Goal: Information Seeking & Learning: Learn about a topic

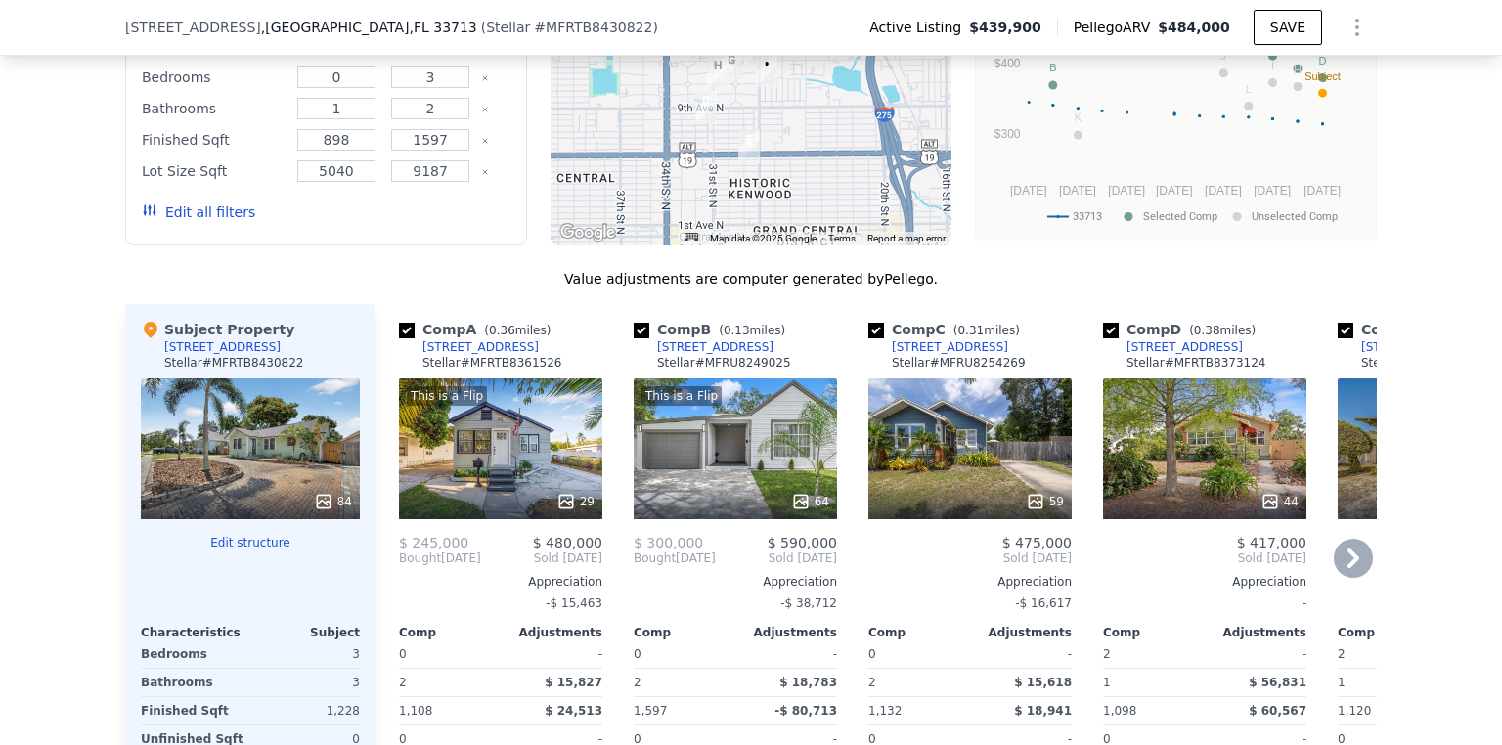
scroll to position [1869, 0]
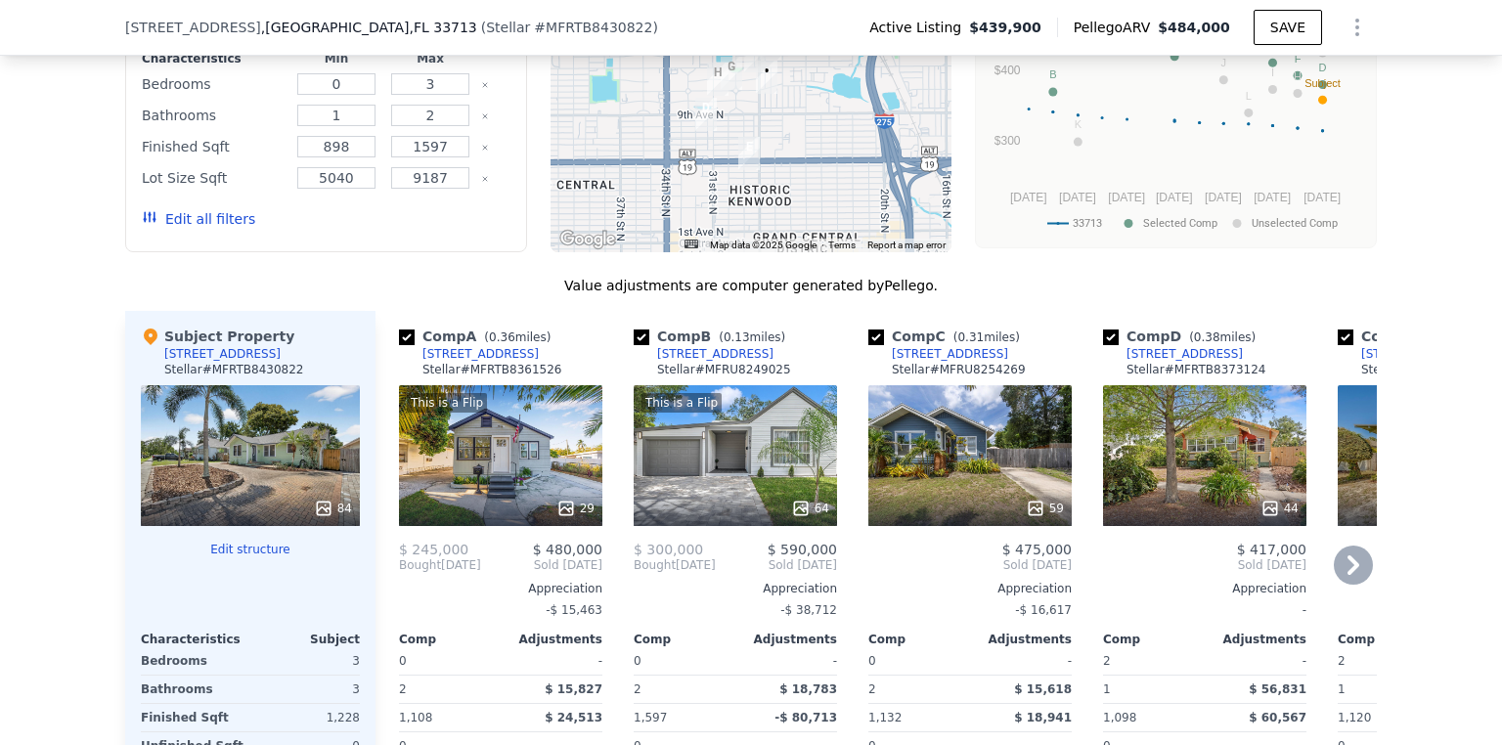
click at [635, 340] on input "checkbox" at bounding box center [642, 338] width 16 height 16
checkbox input "false"
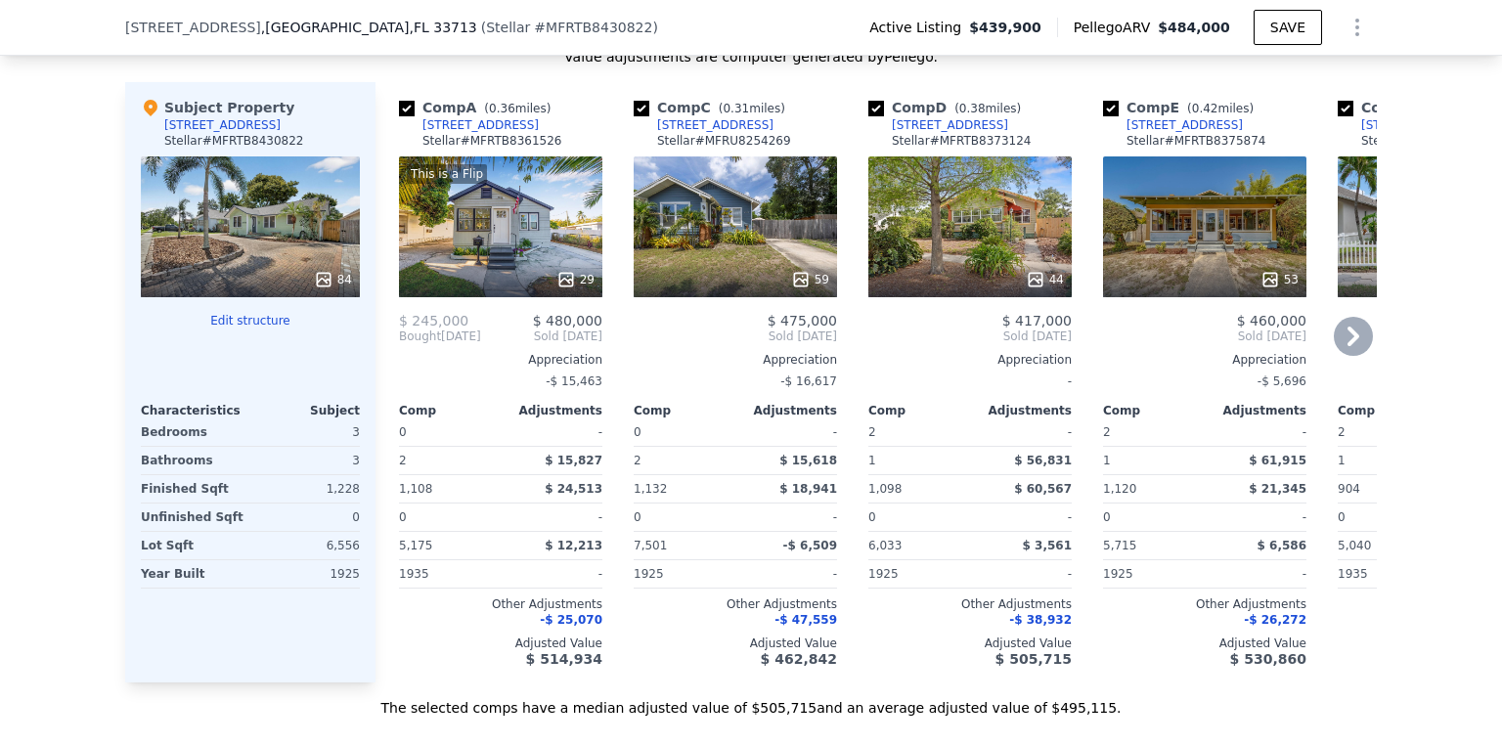
scroll to position [2104, 0]
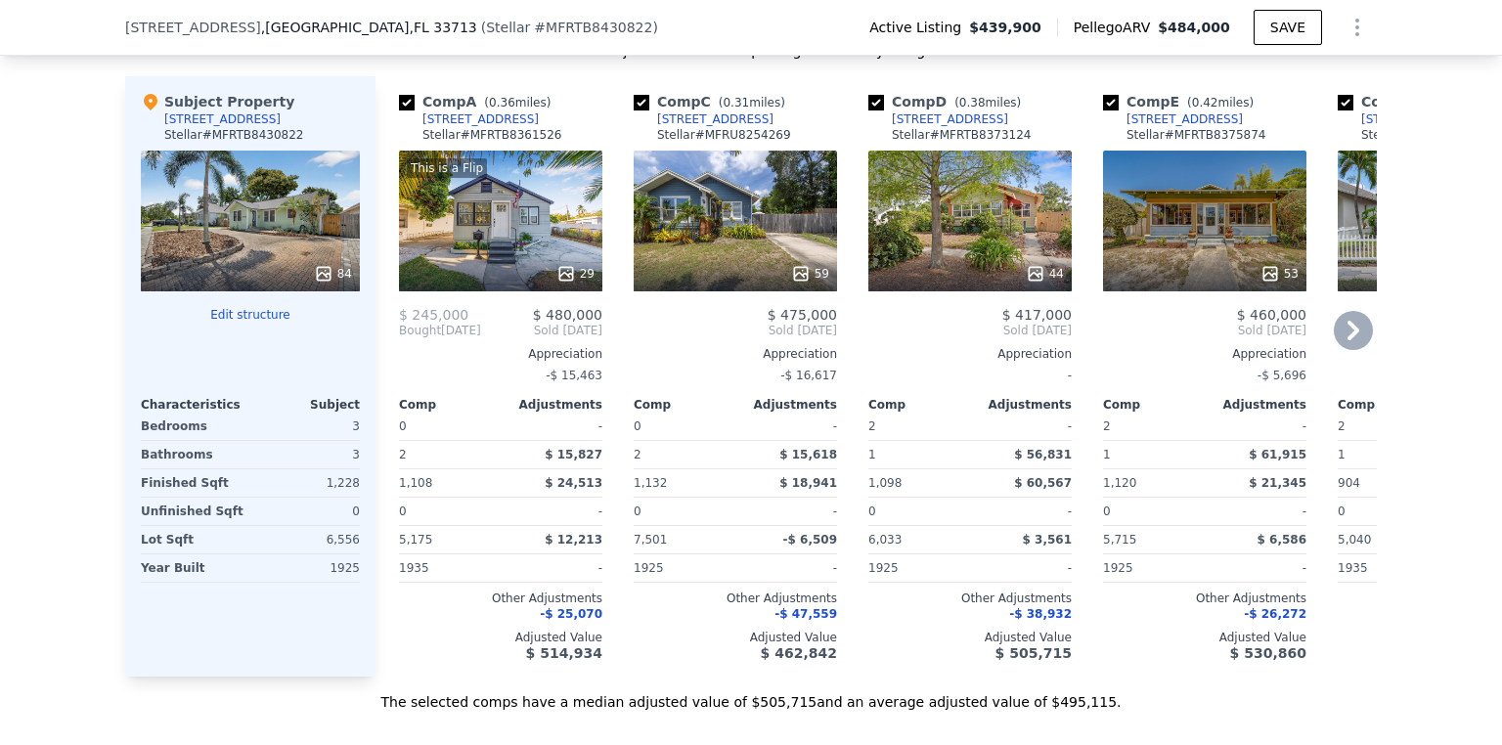
click at [524, 262] on div "This is a Flip 29" at bounding box center [500, 221] width 203 height 141
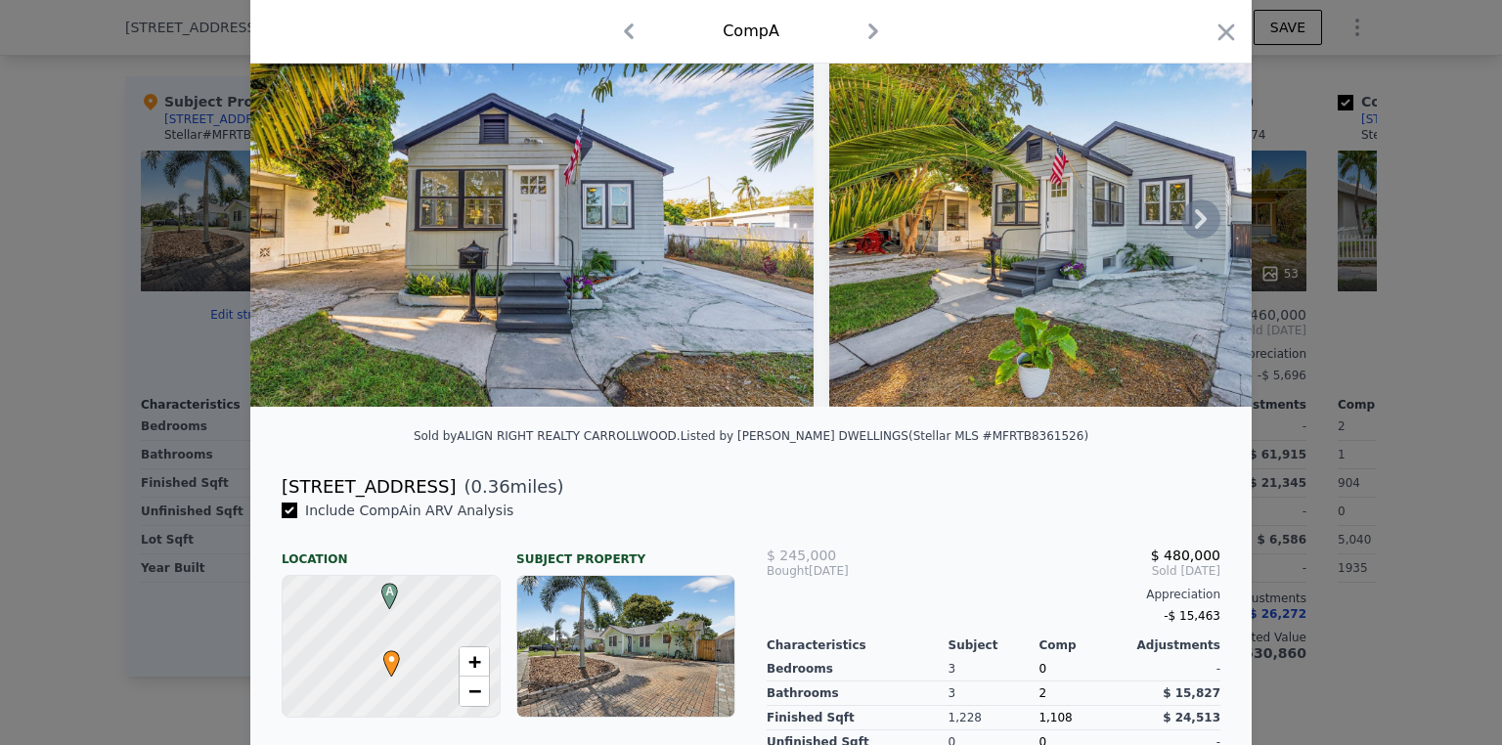
scroll to position [391, 0]
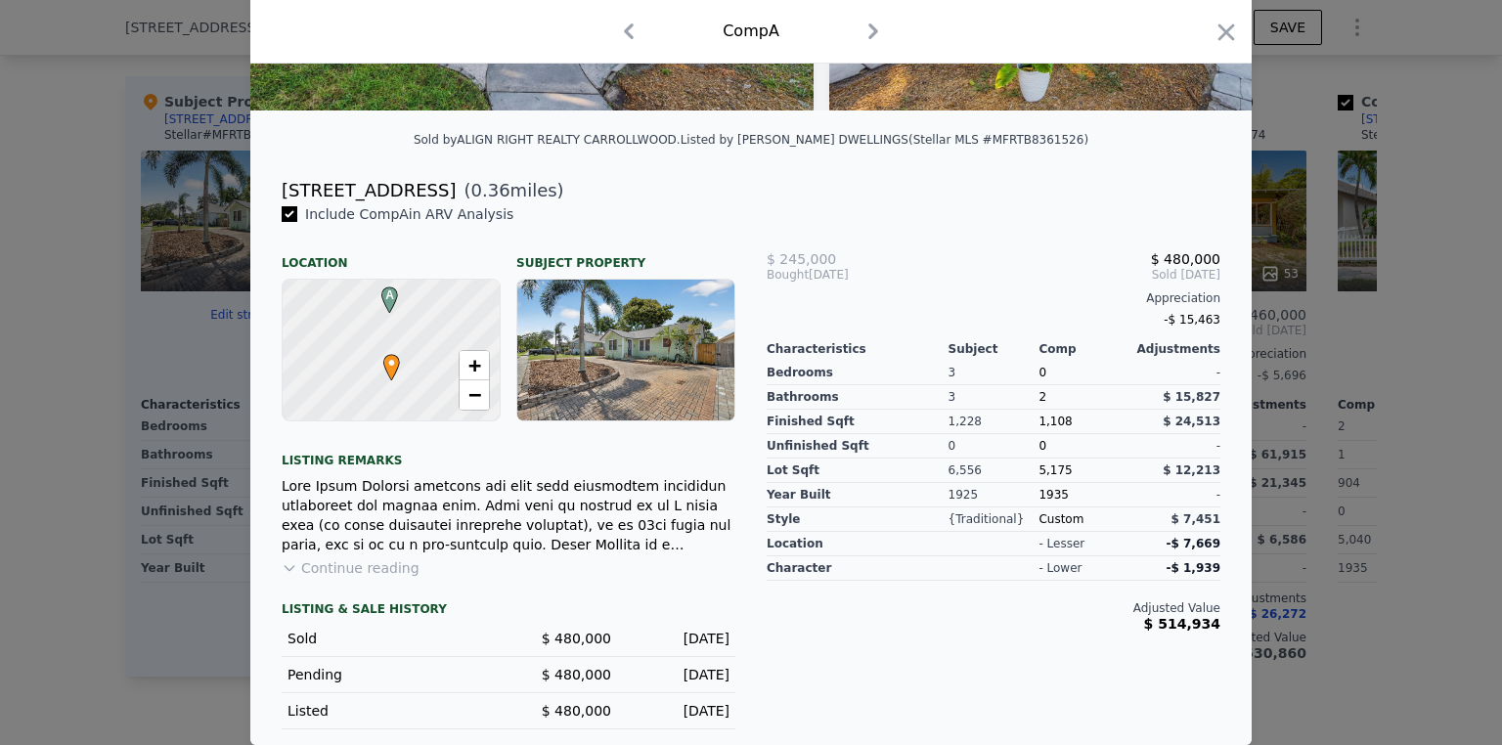
click at [328, 576] on button "Continue reading" at bounding box center [351, 568] width 138 height 20
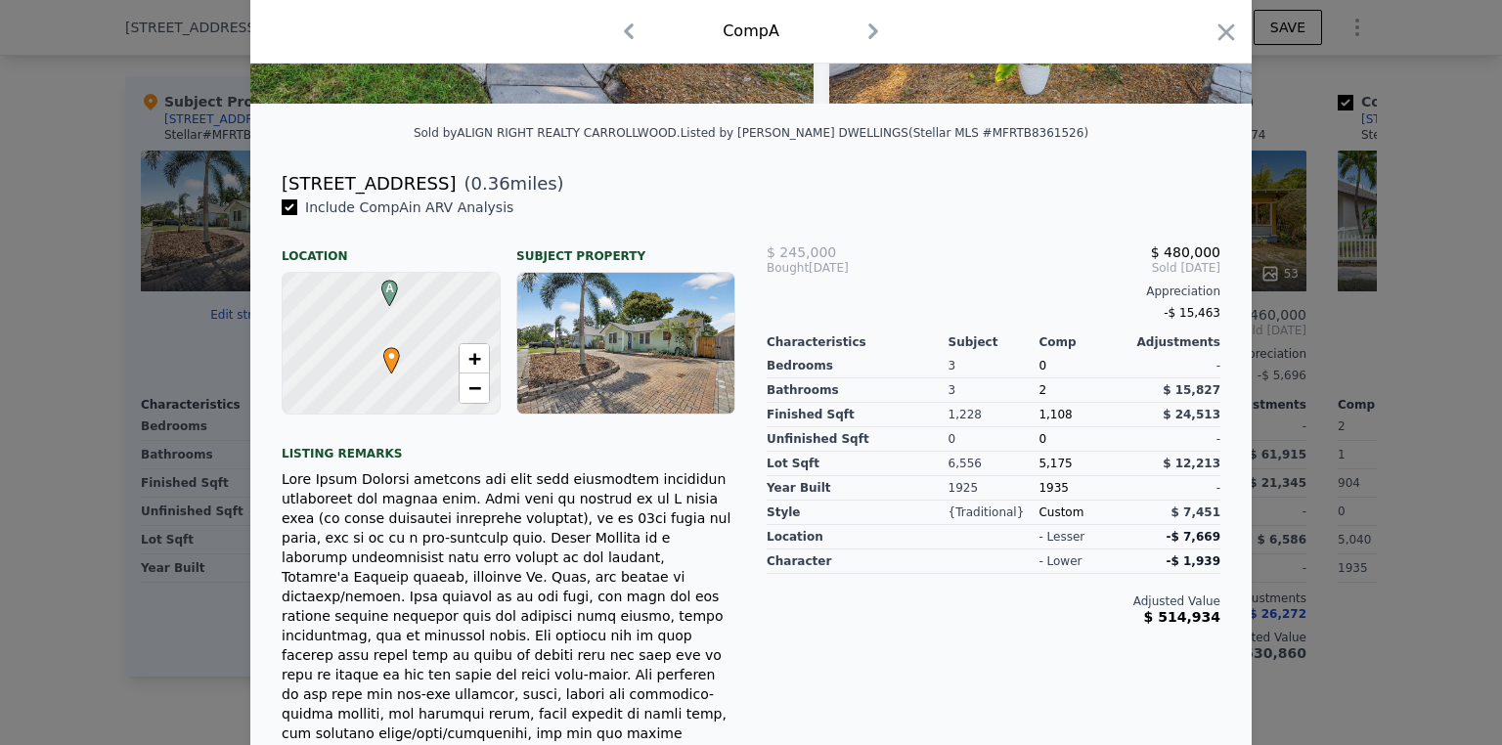
scroll to position [313, 0]
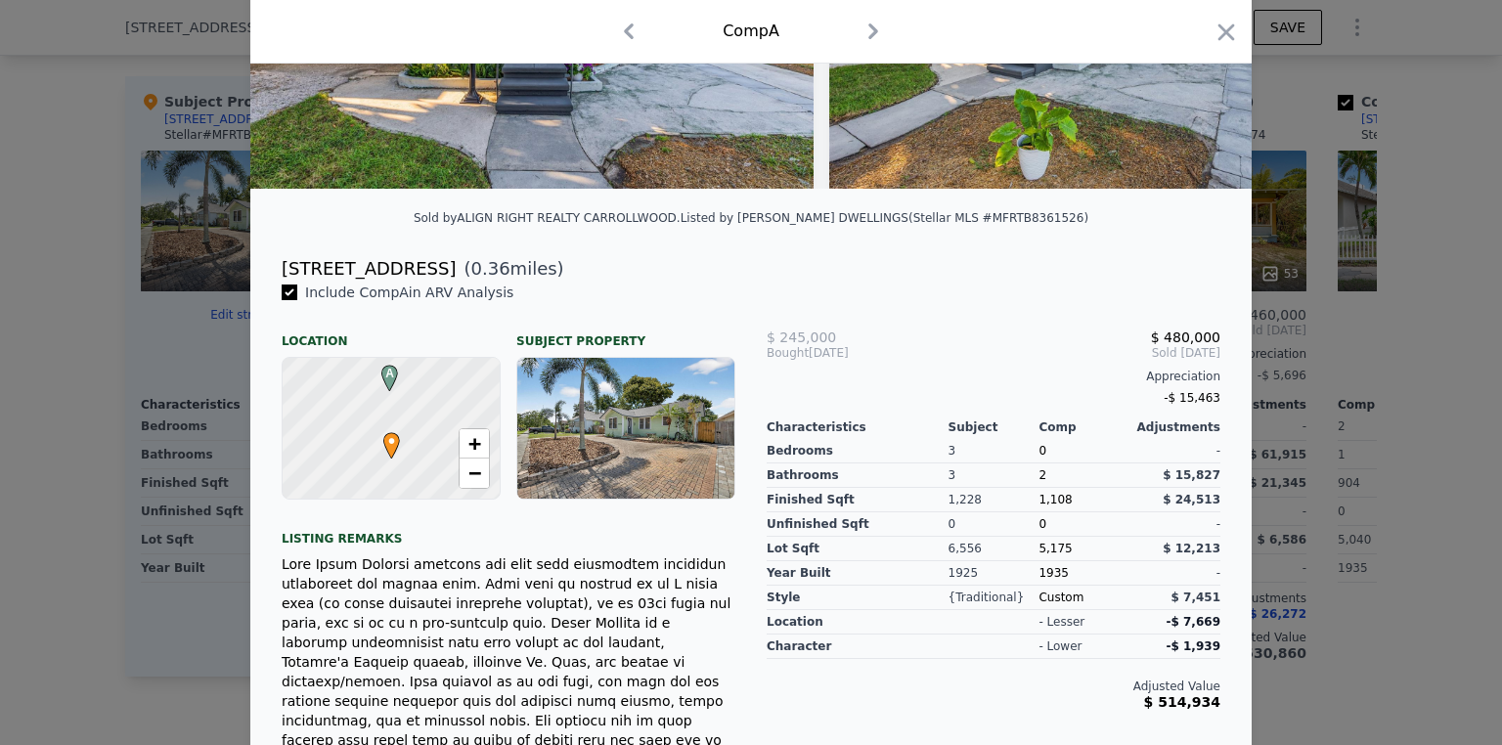
click at [403, 472] on div at bounding box center [391, 428] width 260 height 169
click at [468, 482] on span "−" at bounding box center [474, 473] width 13 height 24
click at [469, 450] on span "+" at bounding box center [474, 443] width 13 height 24
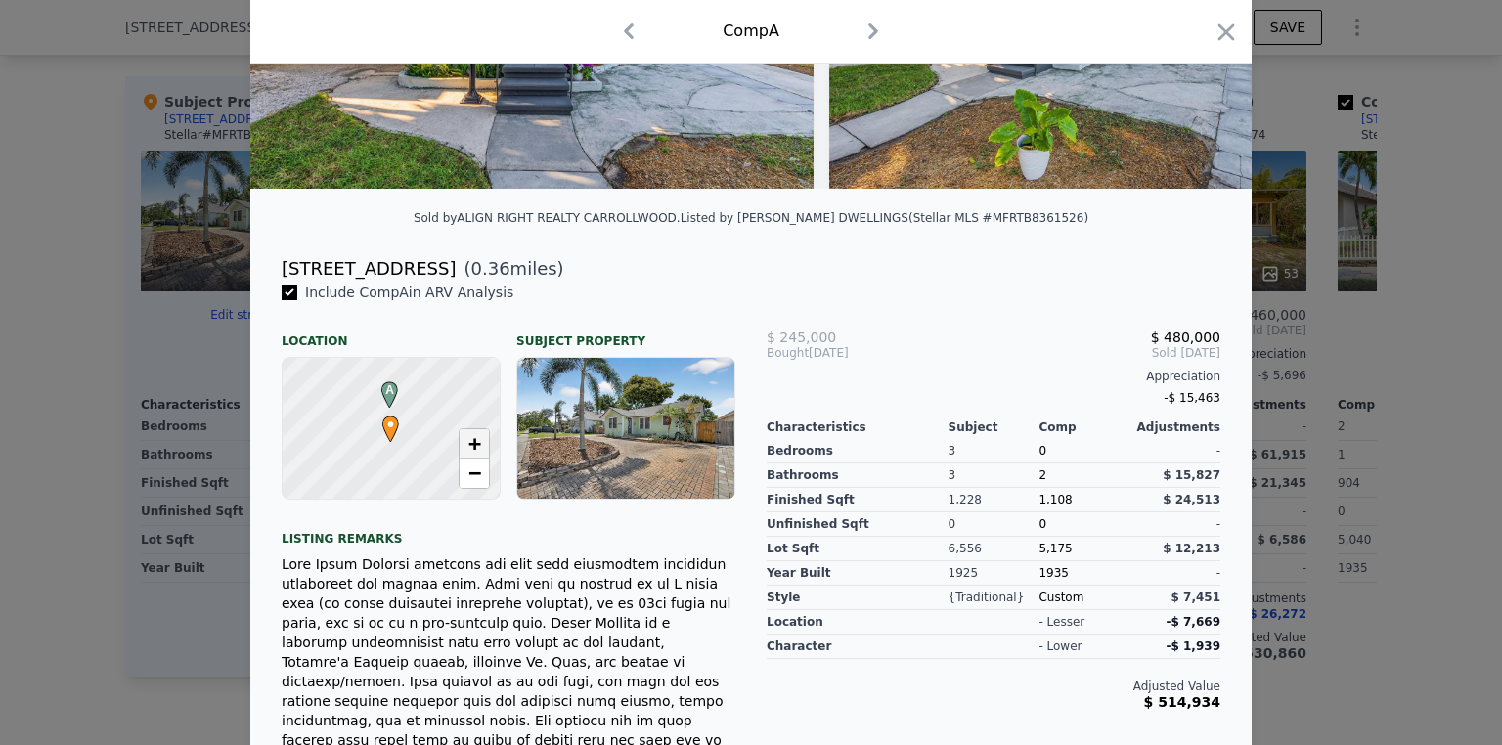
click at [469, 450] on span "+" at bounding box center [474, 443] width 13 height 24
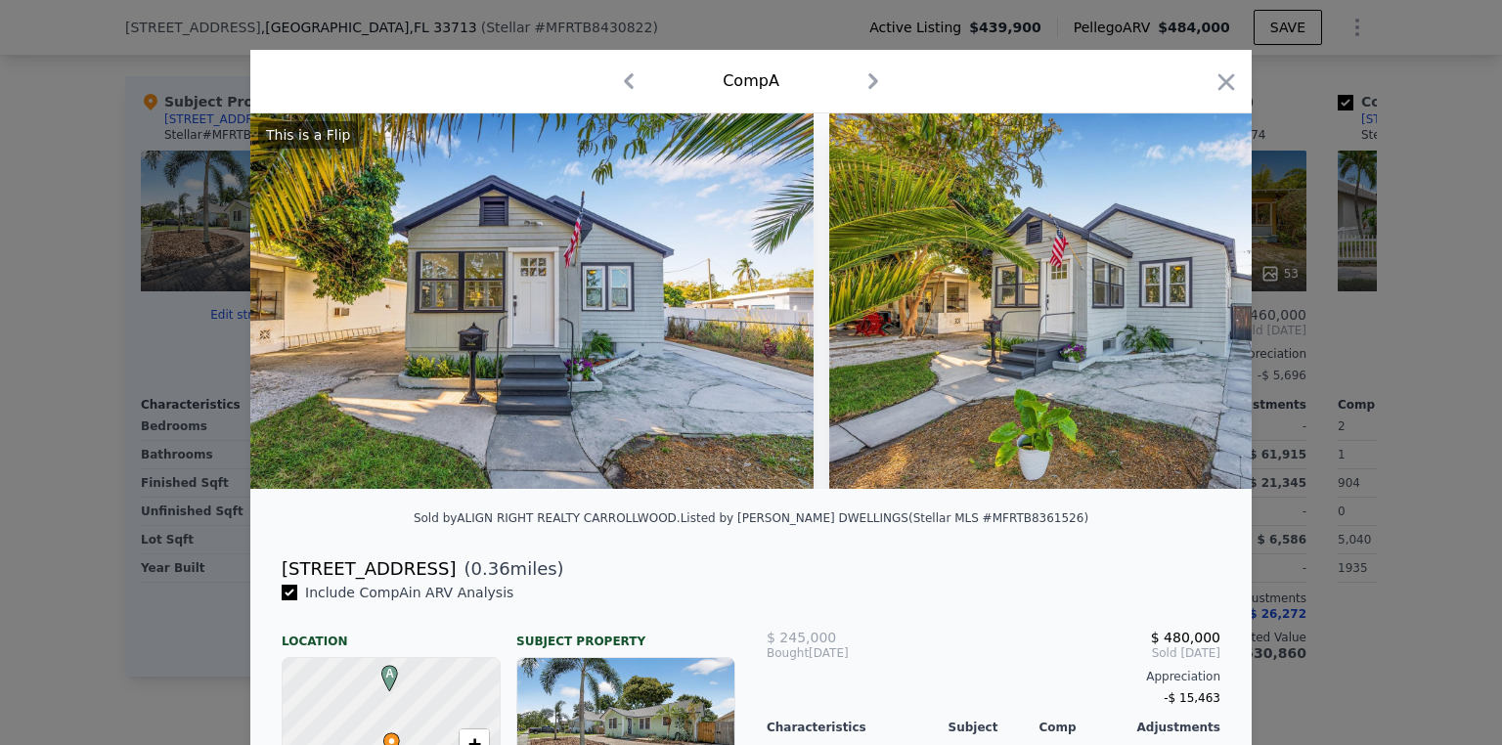
scroll to position [0, 0]
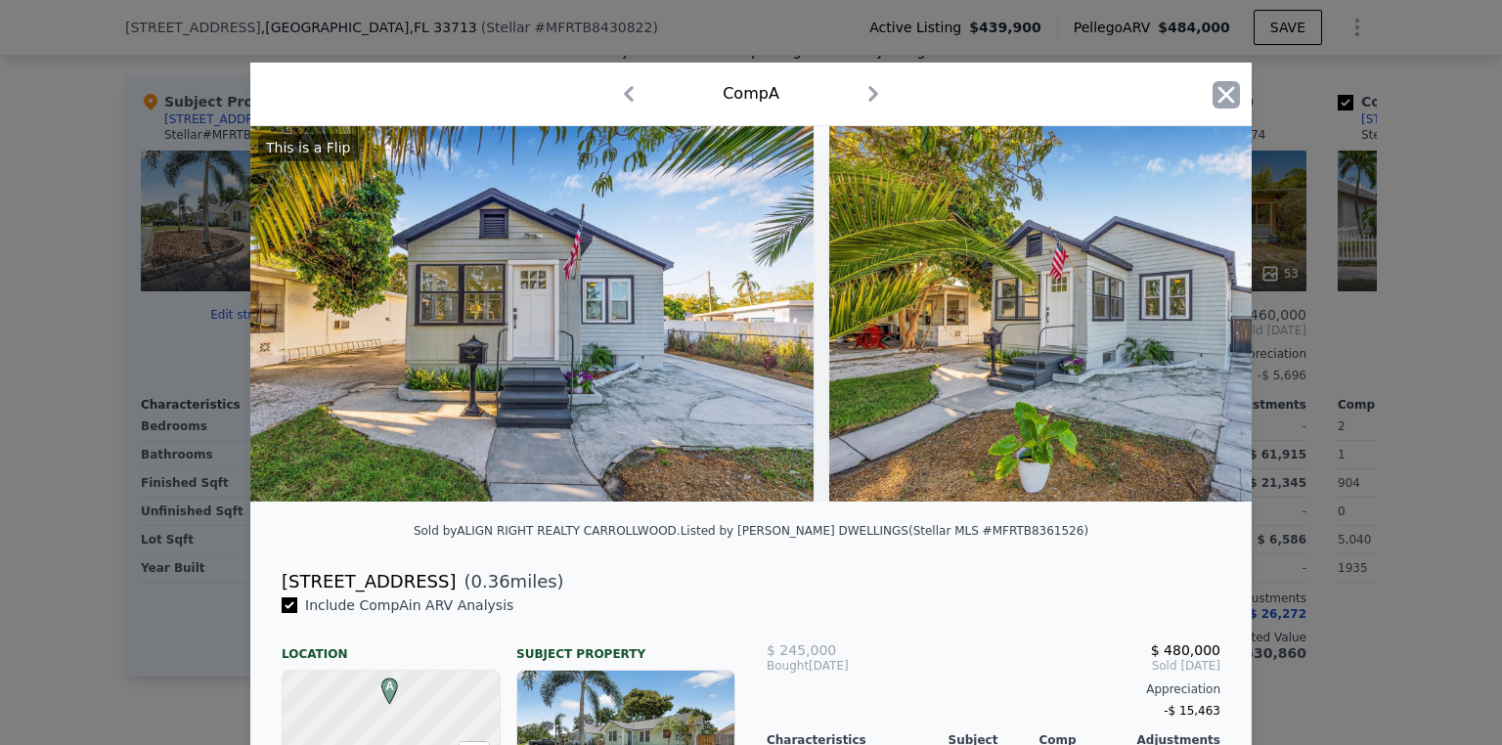
click at [1216, 94] on icon "button" at bounding box center [1225, 94] width 27 height 27
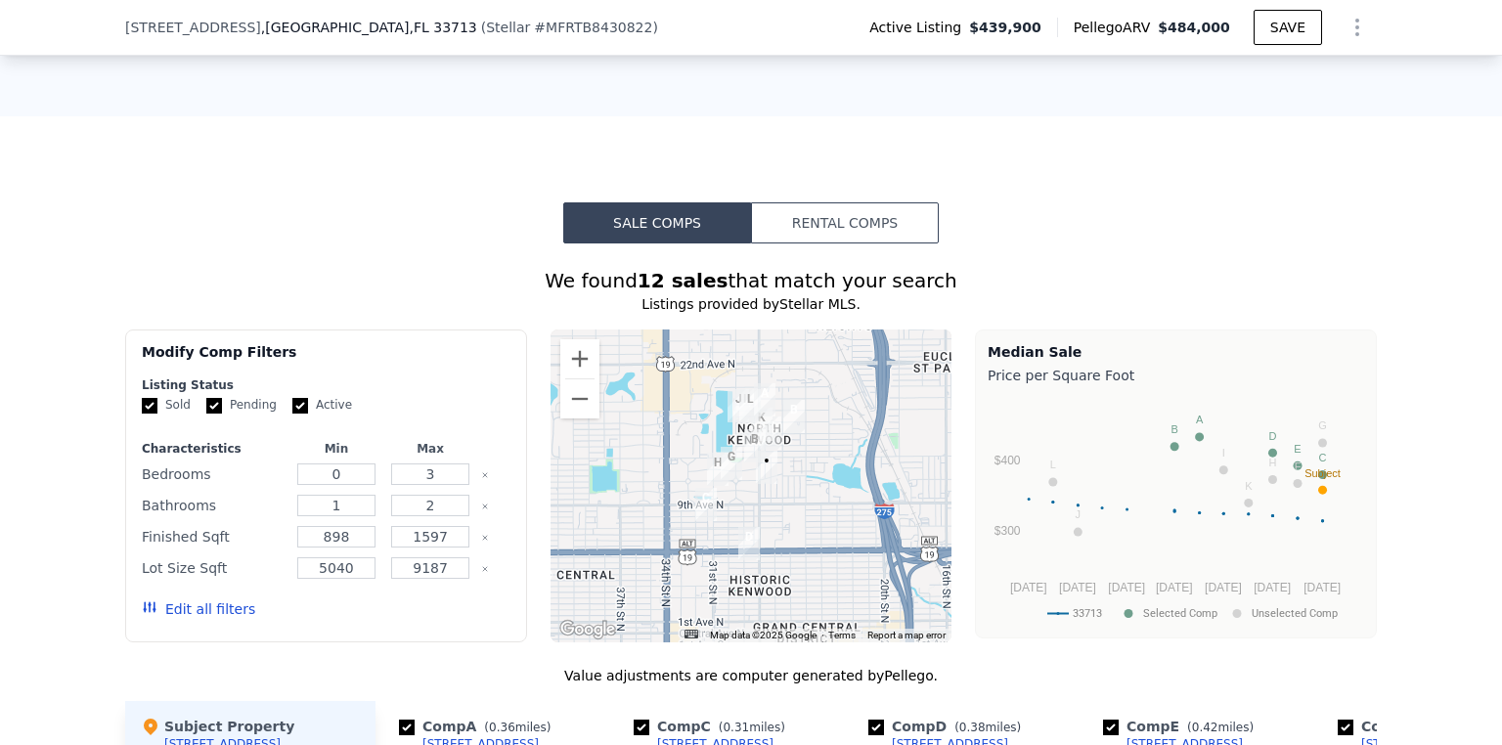
scroll to position [1478, 0]
click at [579, 407] on button "Zoom out" at bounding box center [579, 399] width 39 height 39
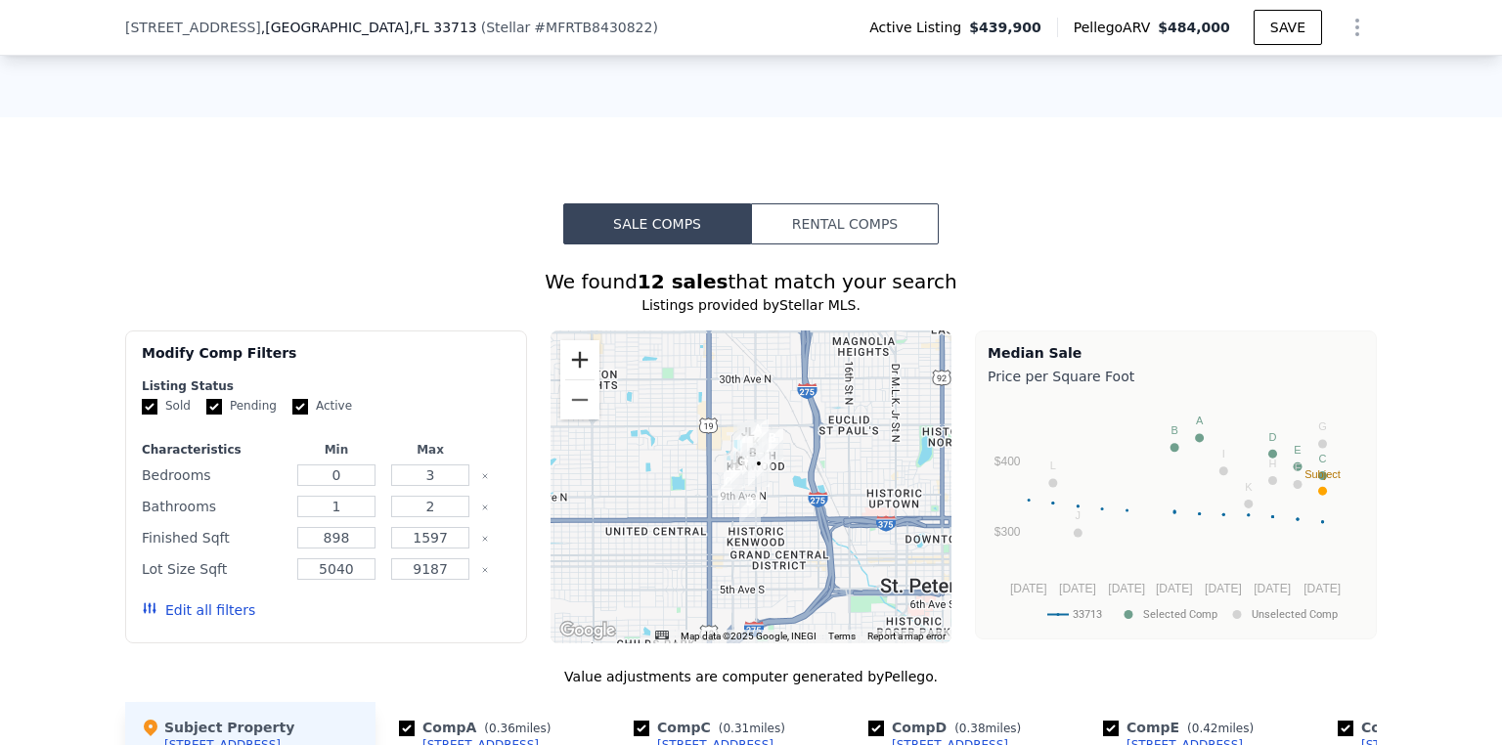
click at [577, 376] on button "Zoom in" at bounding box center [579, 359] width 39 height 39
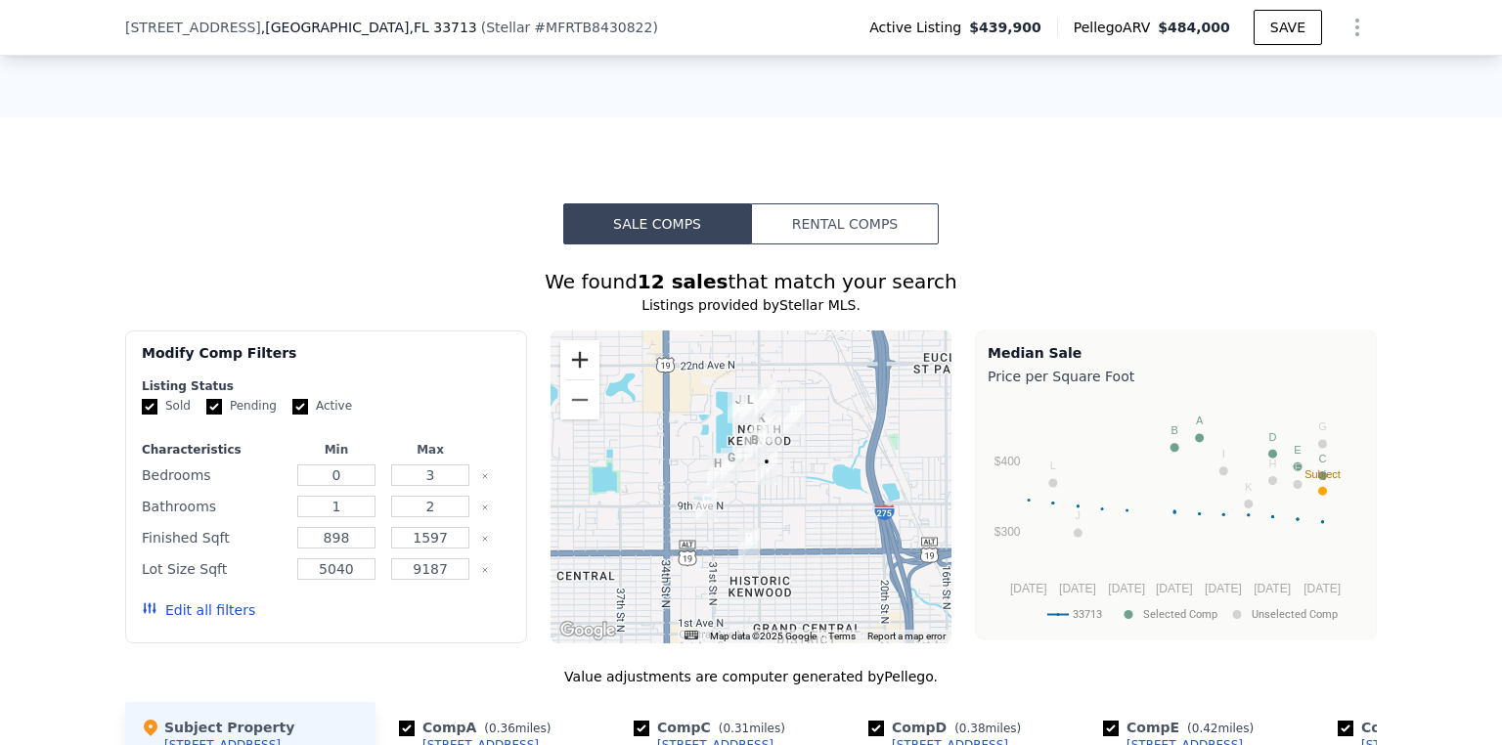
click at [577, 376] on button "Zoom in" at bounding box center [579, 359] width 39 height 39
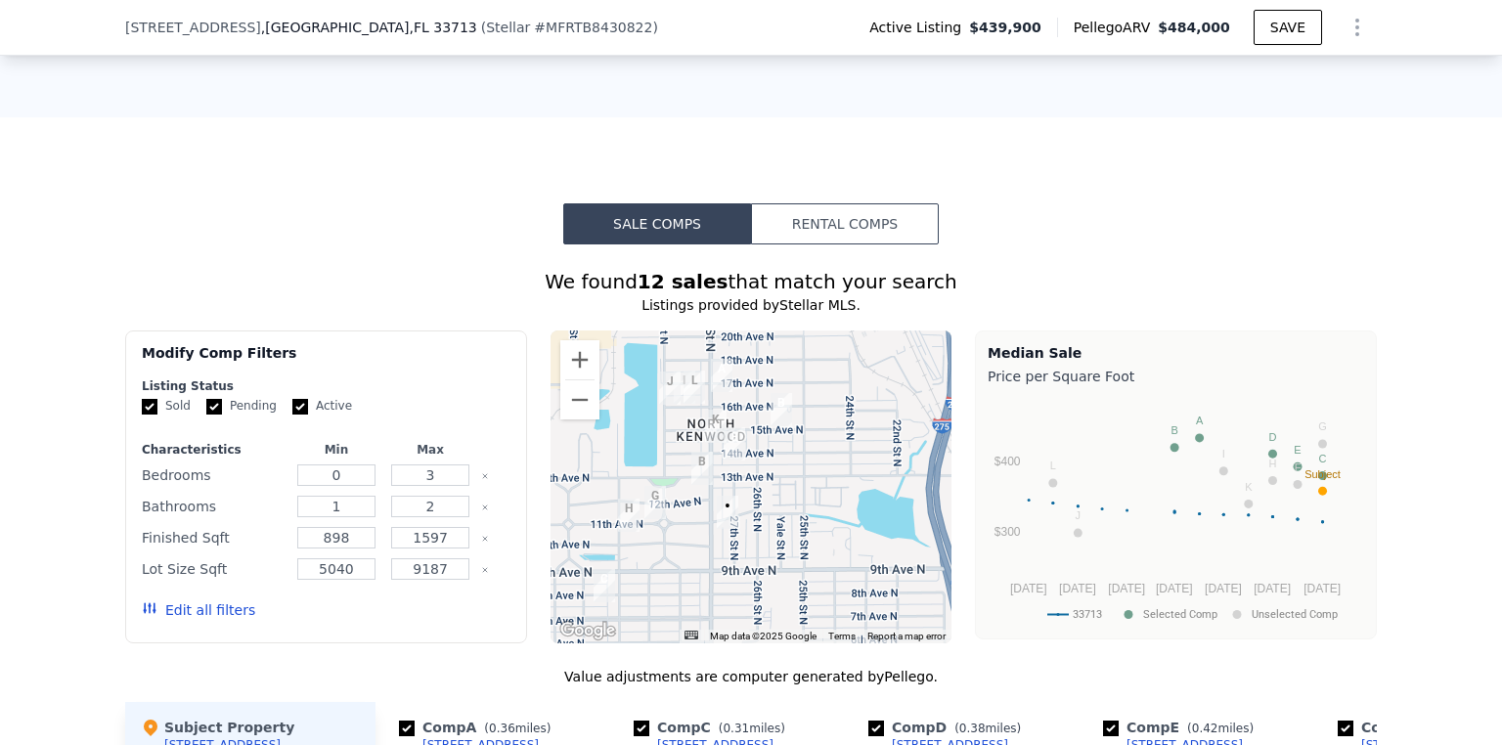
drag, startPoint x: 769, startPoint y: 531, endPoint x: 708, endPoint y: 583, distance: 79.8
click at [708, 583] on div at bounding box center [751, 486] width 402 height 313
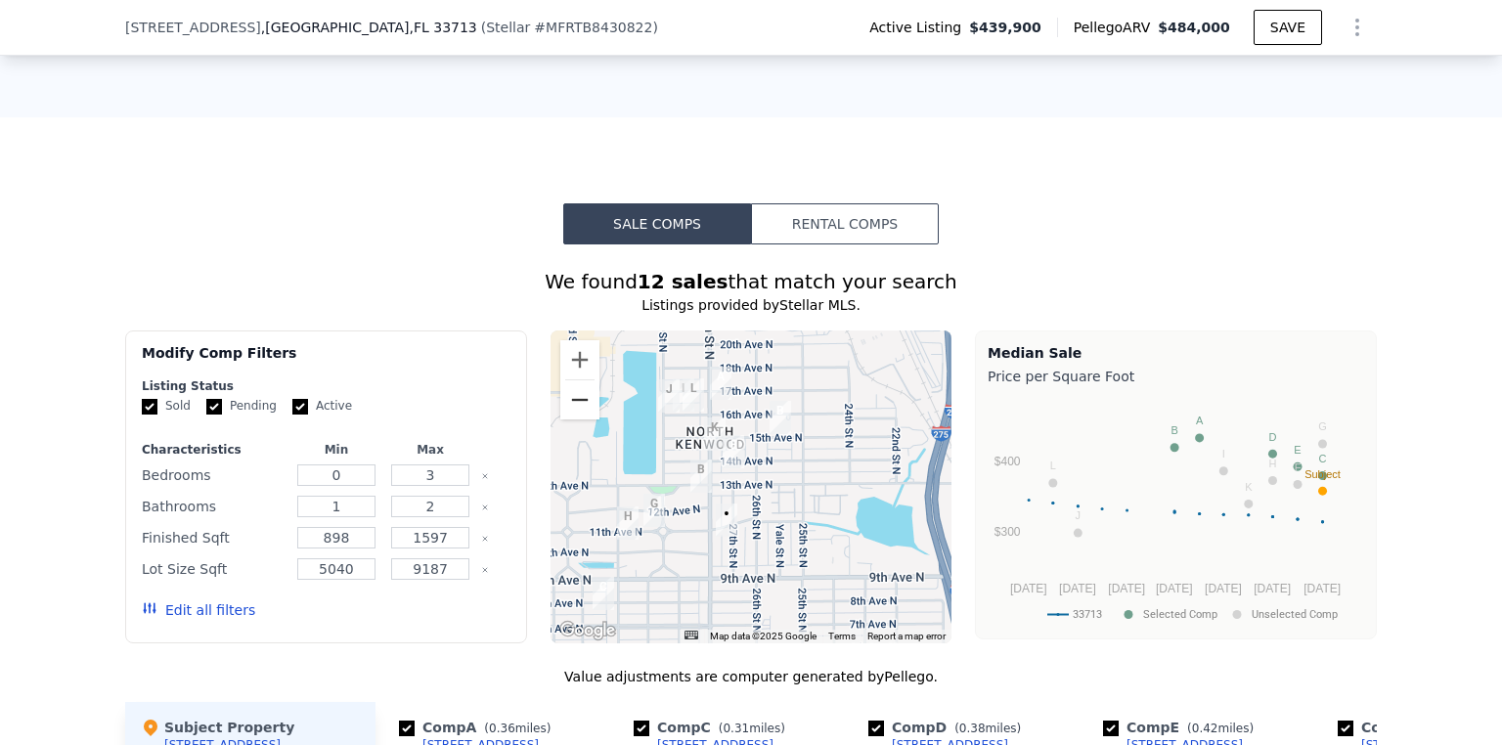
click at [575, 408] on button "Zoom out" at bounding box center [579, 399] width 39 height 39
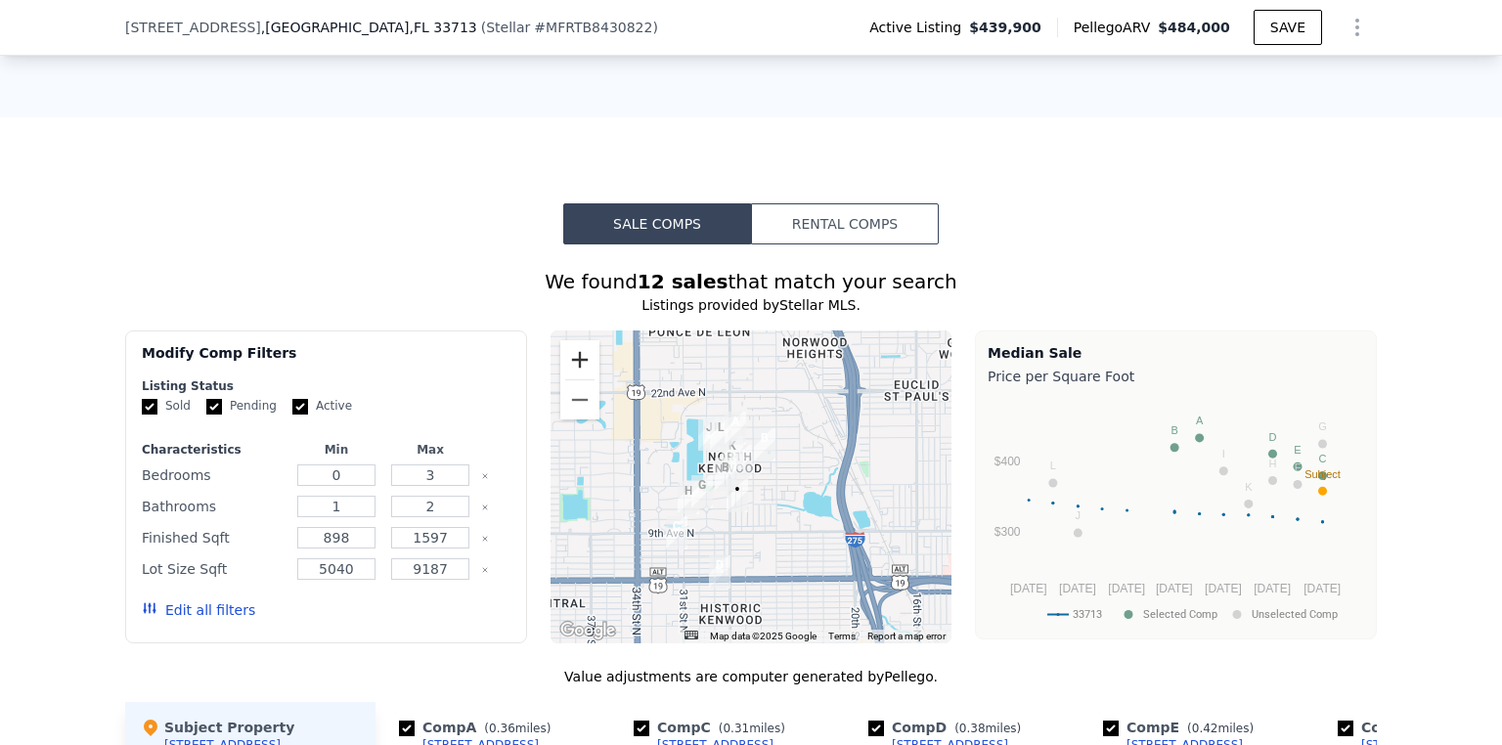
click at [575, 373] on button "Zoom in" at bounding box center [579, 359] width 39 height 39
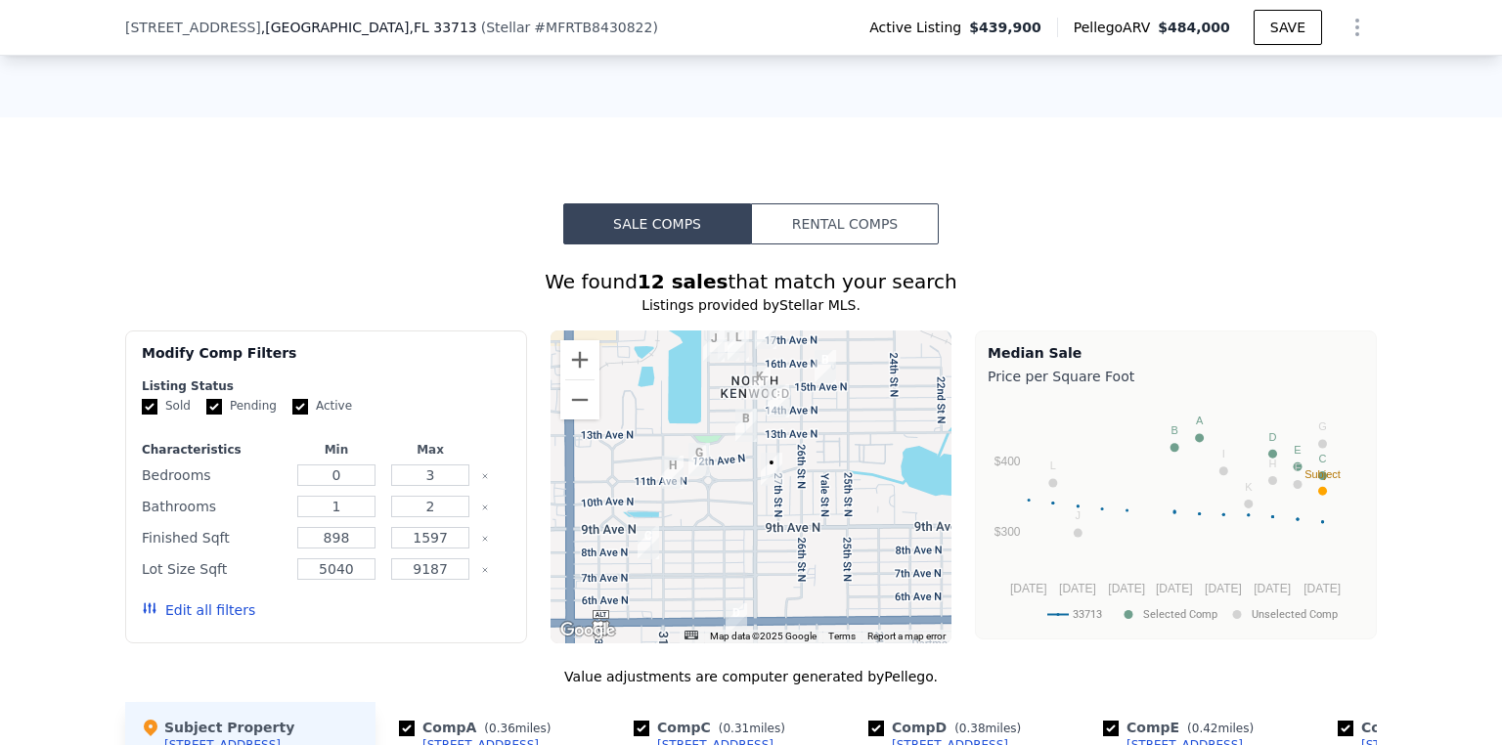
drag, startPoint x: 788, startPoint y: 480, endPoint x: 834, endPoint y: 416, distance: 79.2
click at [834, 416] on div at bounding box center [751, 486] width 402 height 313
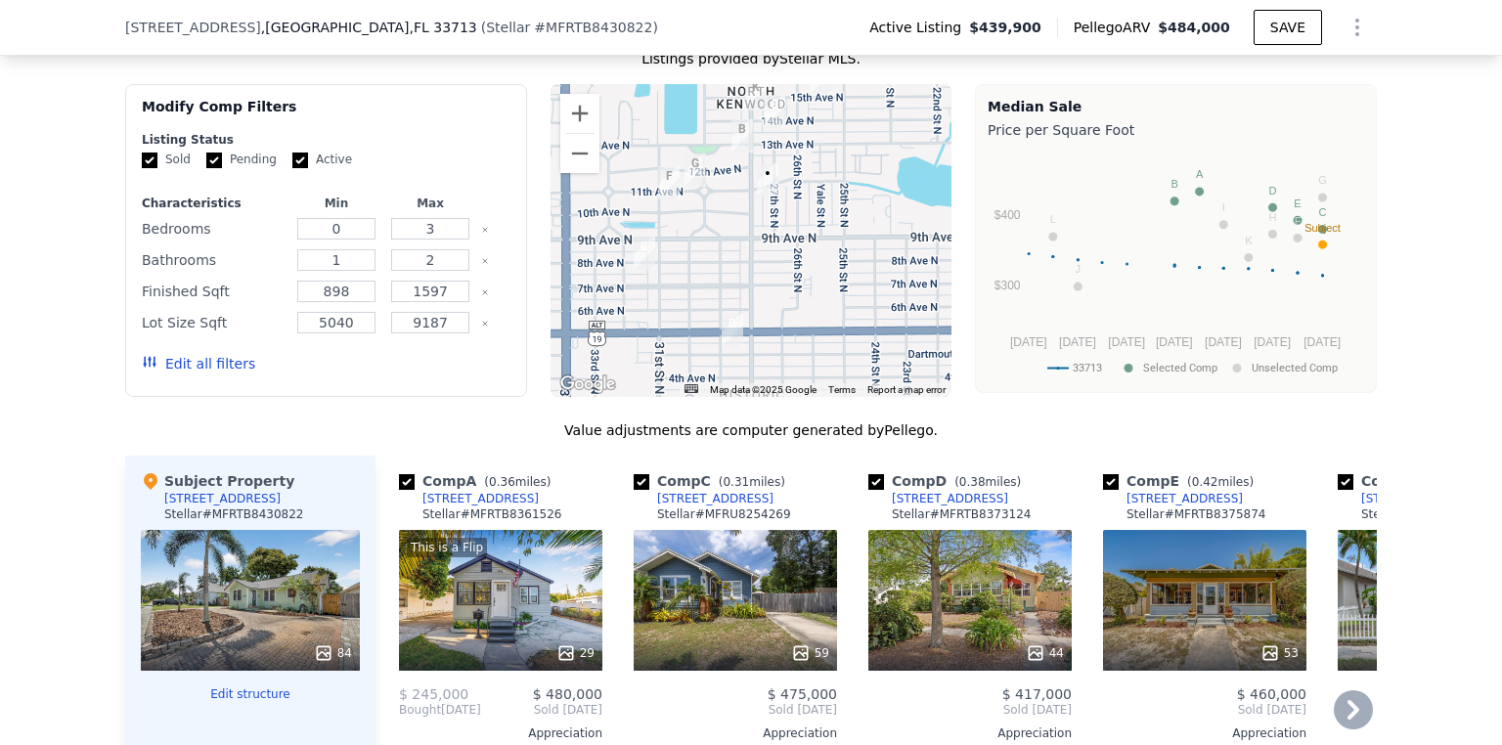
scroll to position [1713, 0]
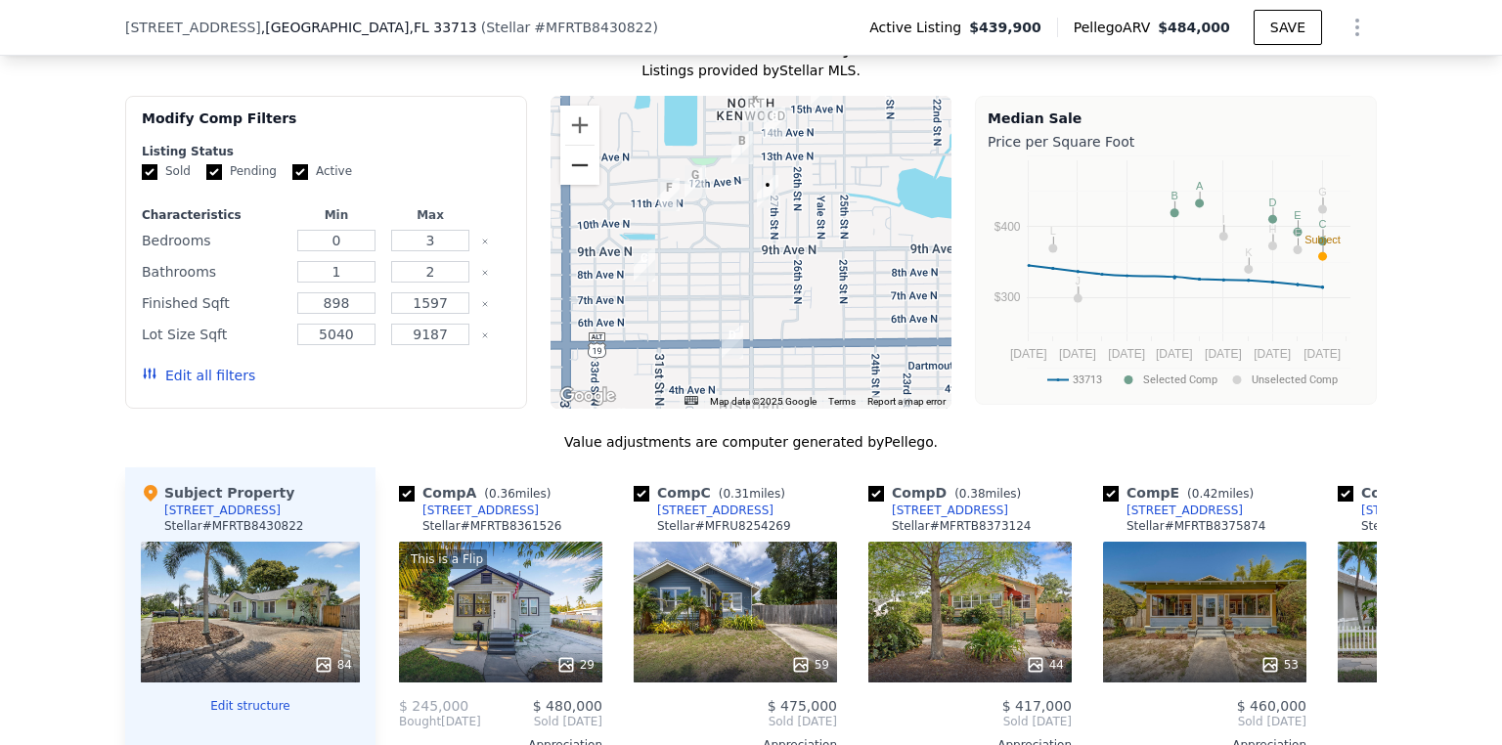
click at [579, 177] on button "Zoom out" at bounding box center [579, 165] width 39 height 39
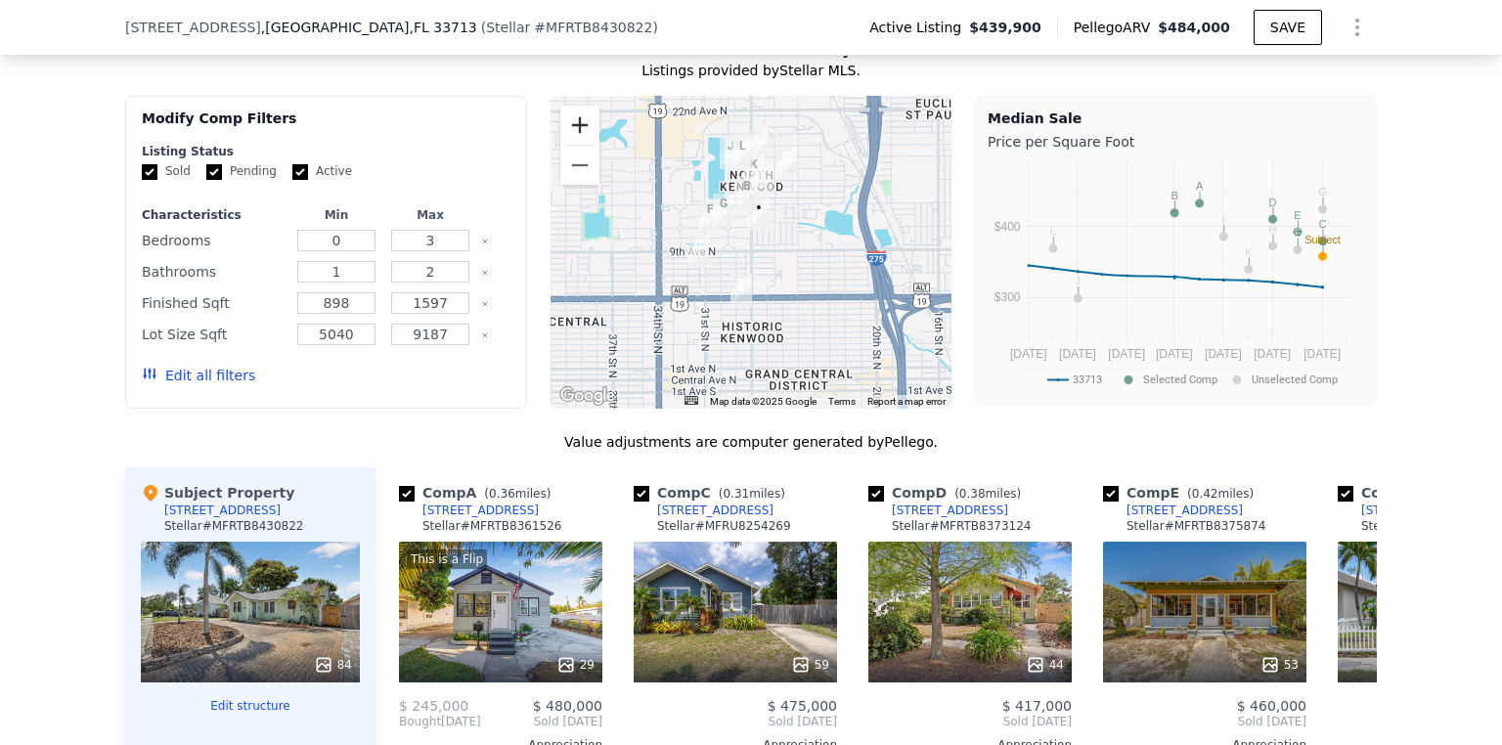
click at [571, 133] on button "Zoom in" at bounding box center [579, 125] width 39 height 39
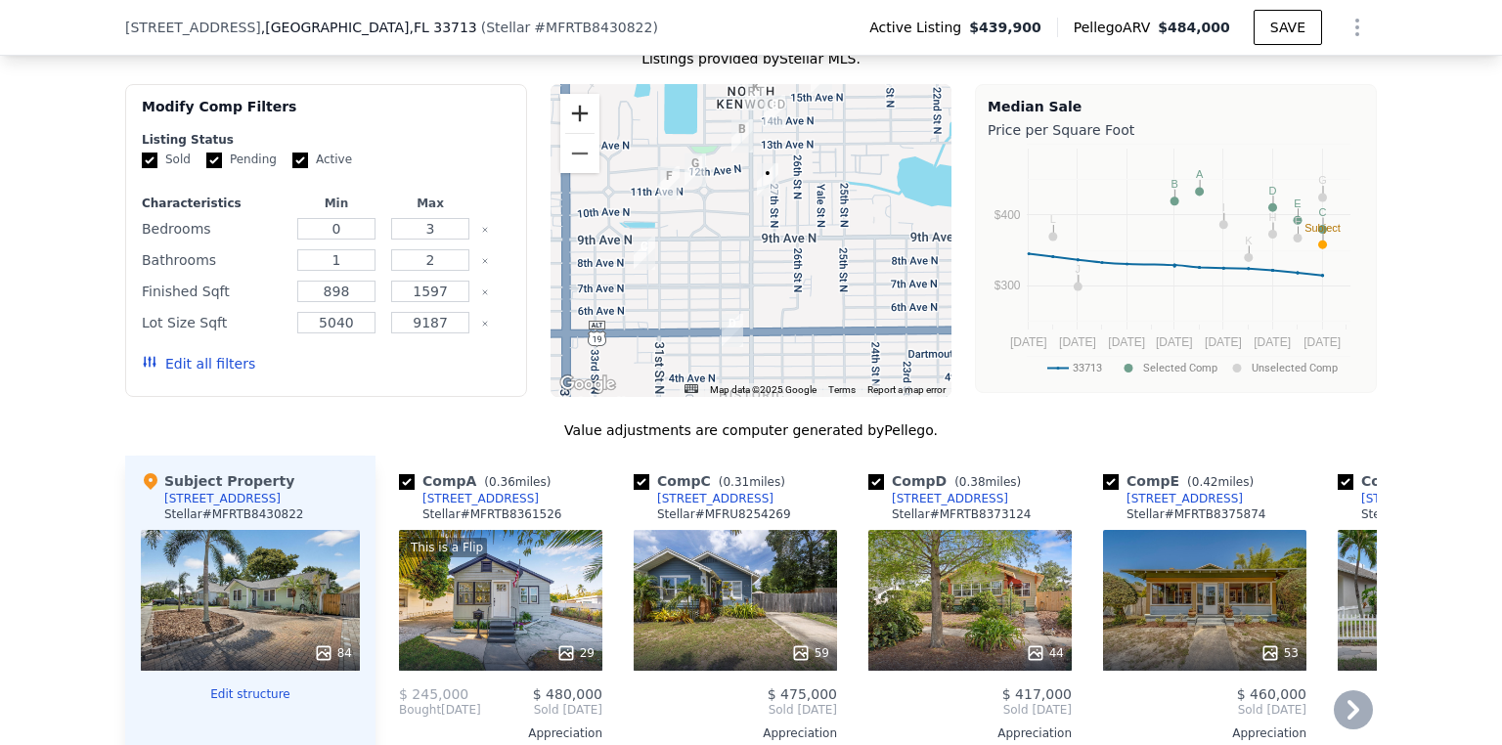
scroll to position [1791, 0]
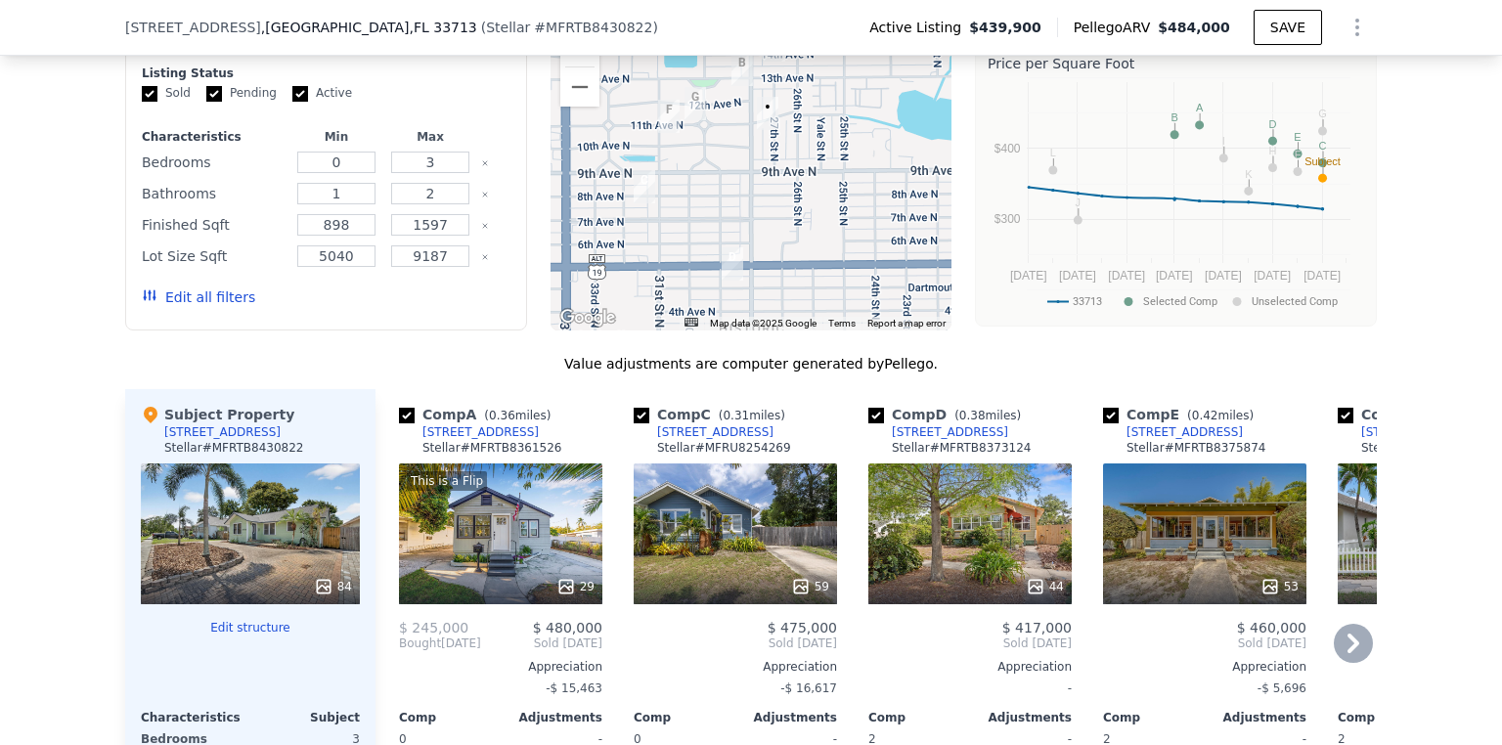
click at [1340, 654] on icon at bounding box center [1353, 643] width 39 height 39
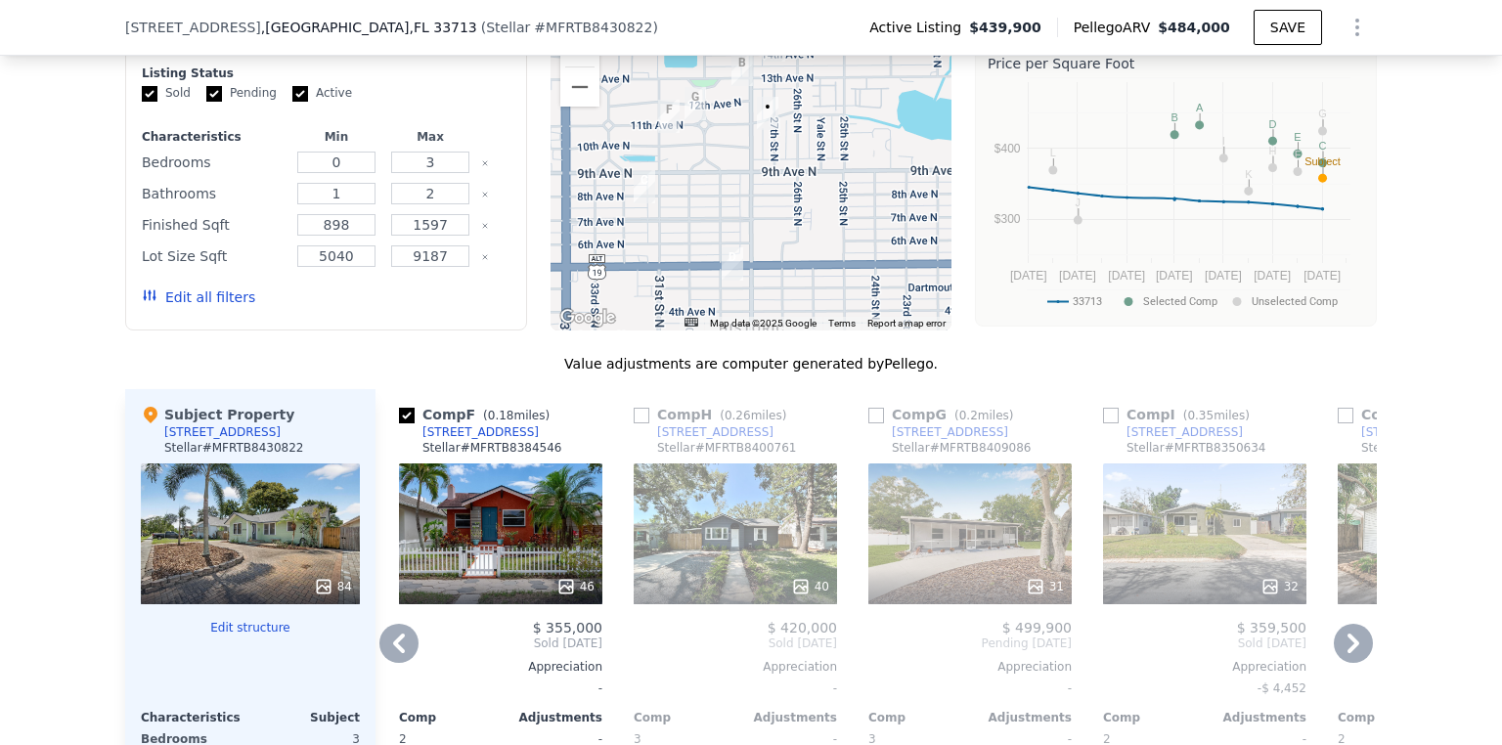
click at [1340, 654] on icon at bounding box center [1353, 643] width 39 height 39
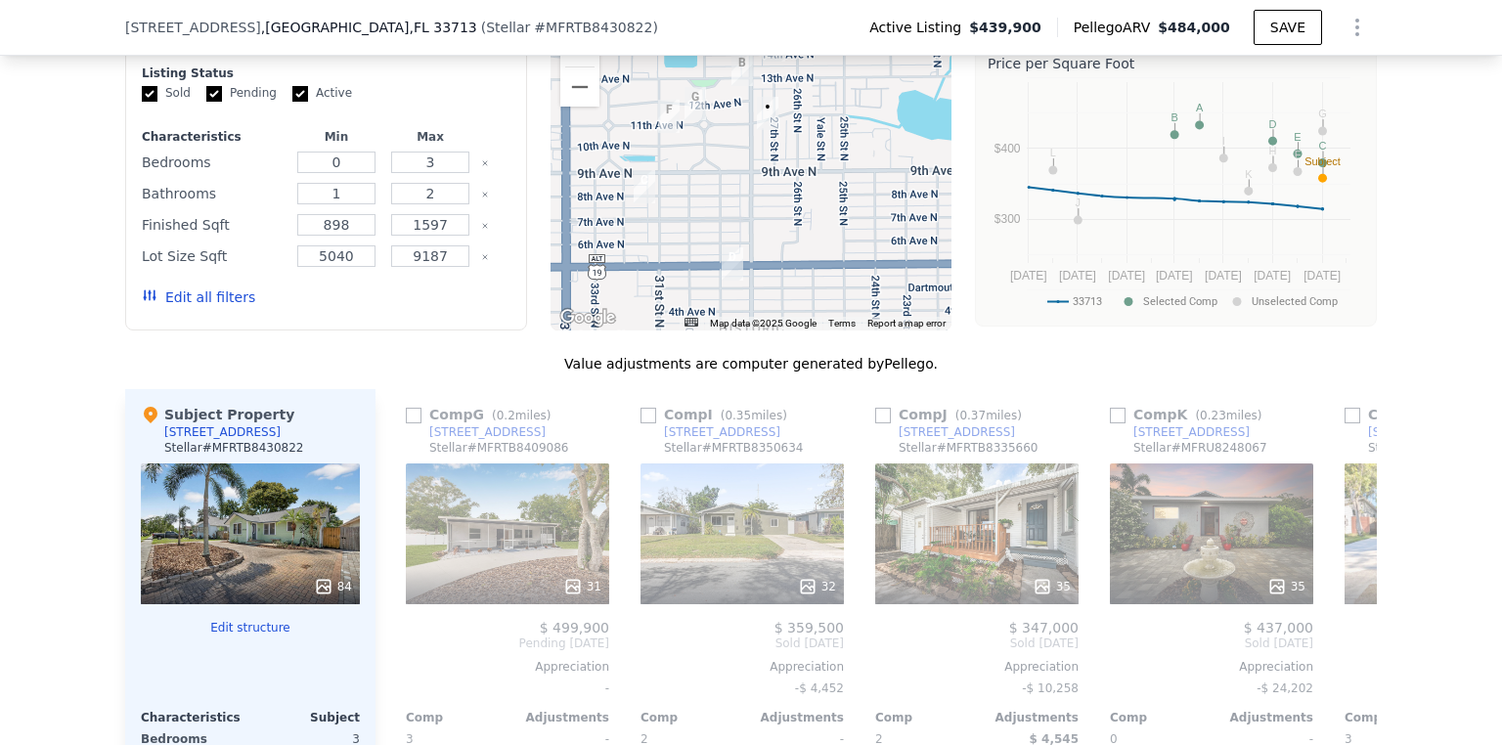
scroll to position [0, 1408]
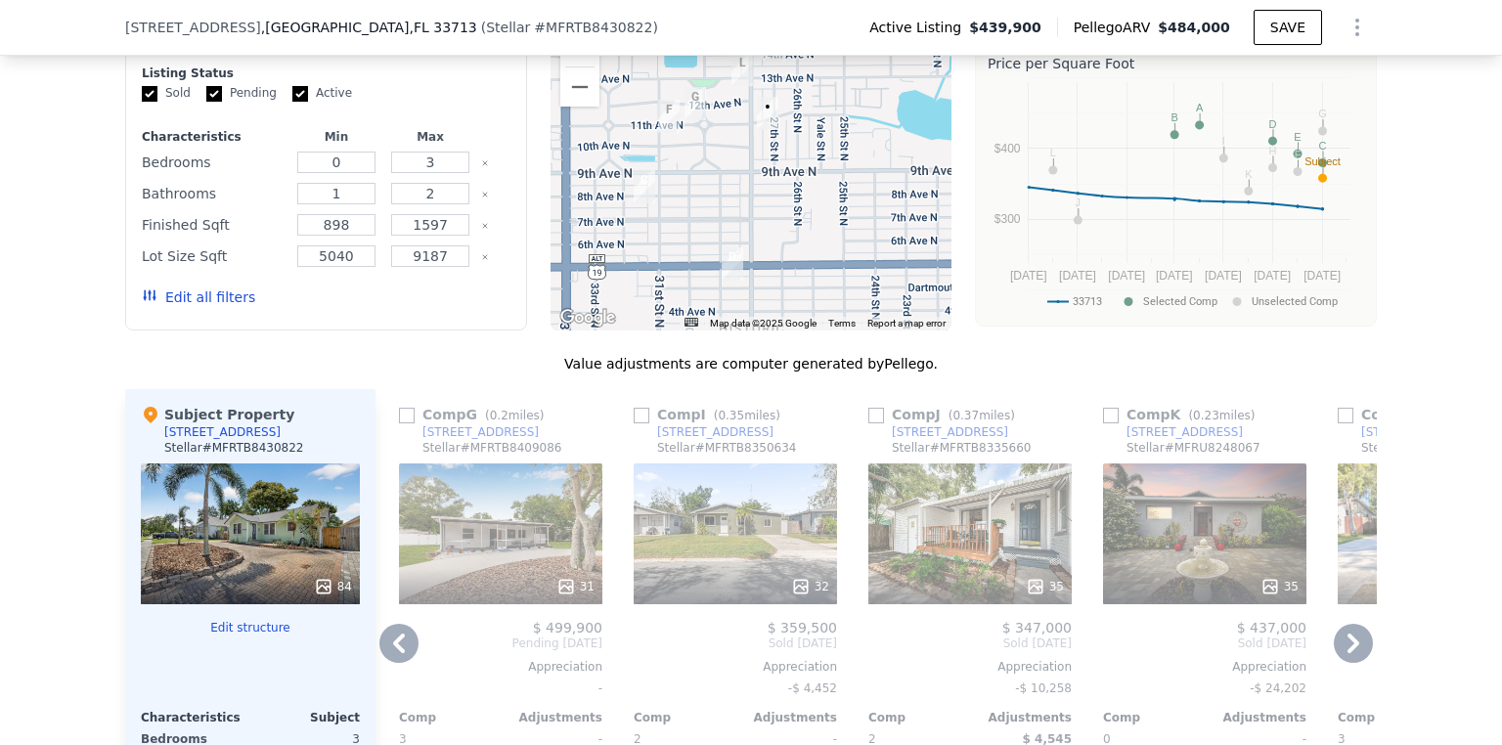
click at [1357, 639] on icon at bounding box center [1353, 643] width 39 height 39
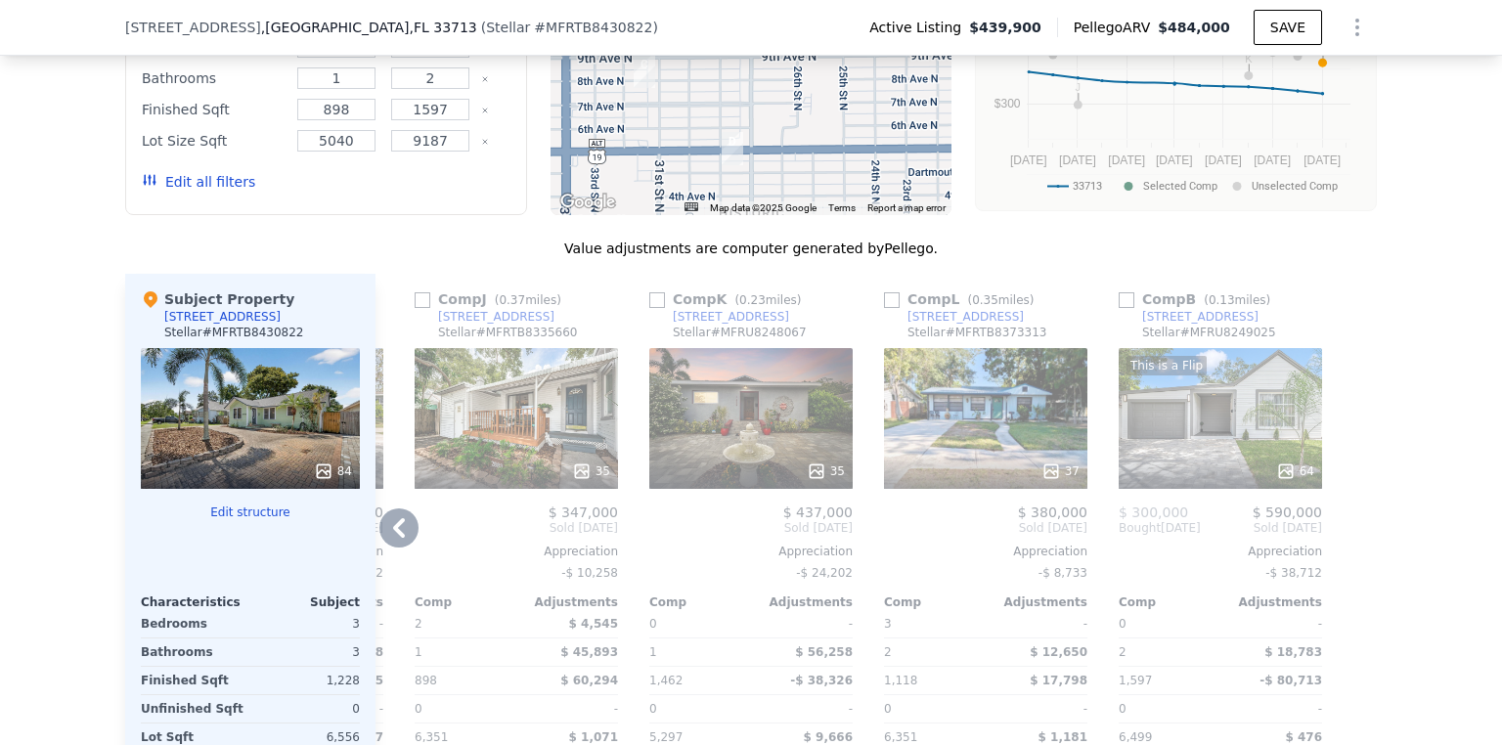
scroll to position [1948, 0]
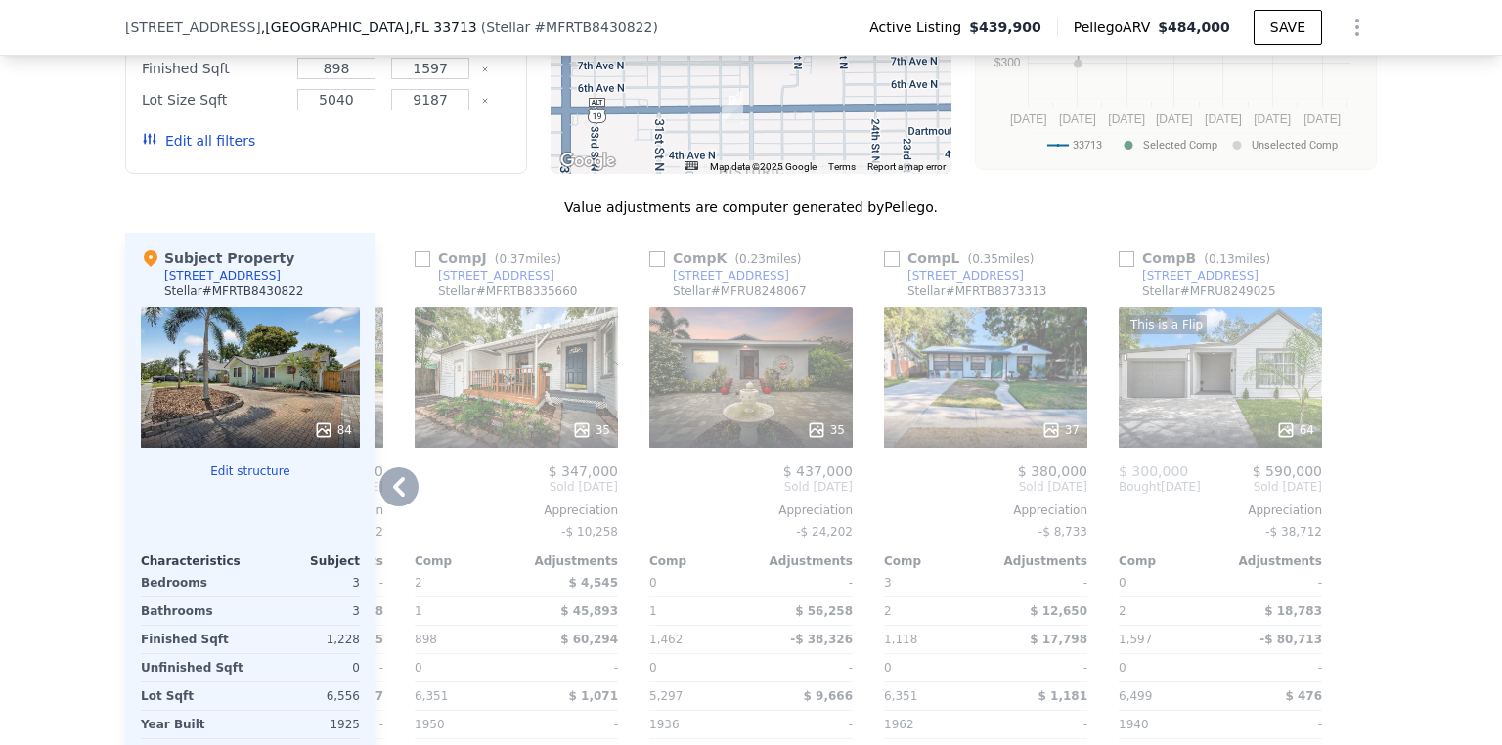
click at [970, 375] on div "37" at bounding box center [985, 377] width 203 height 141
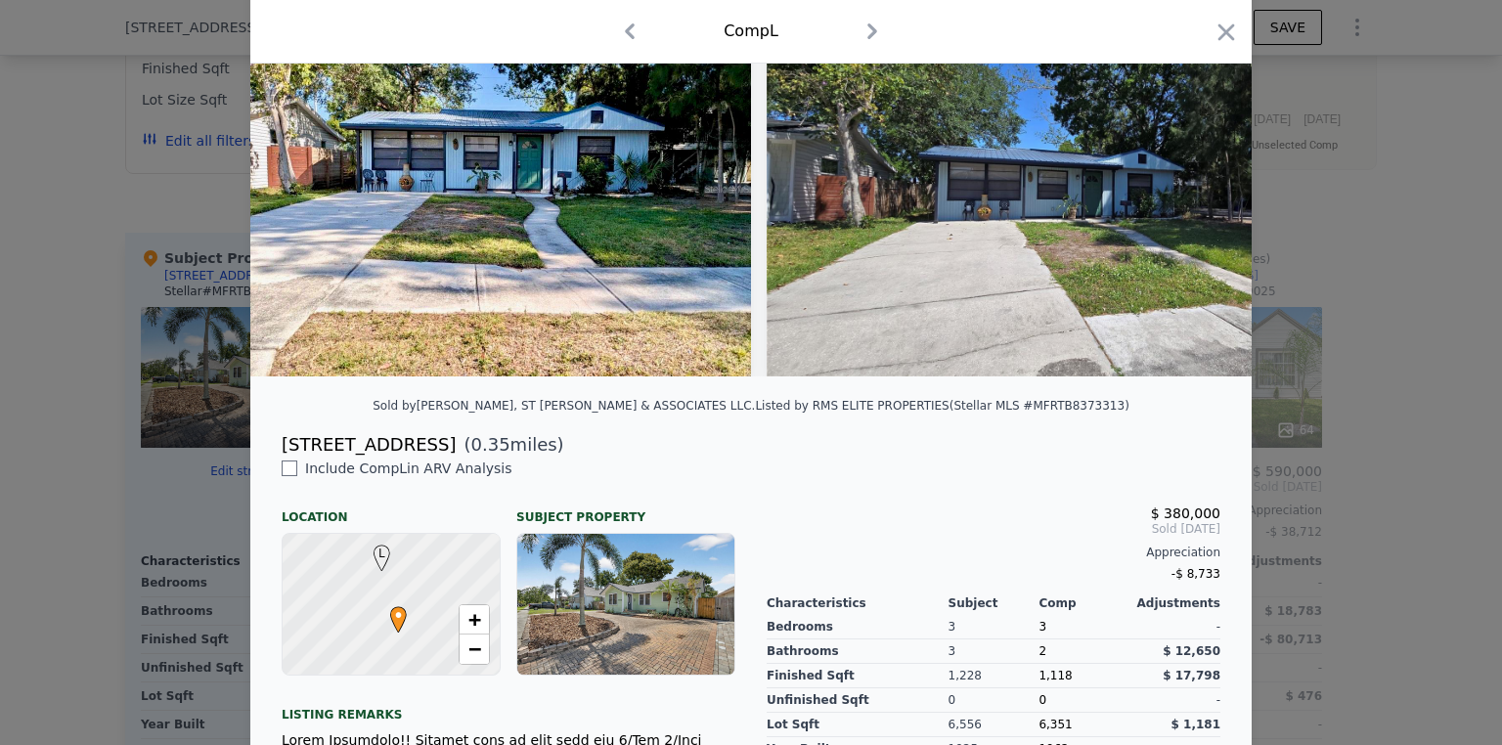
scroll to position [391, 0]
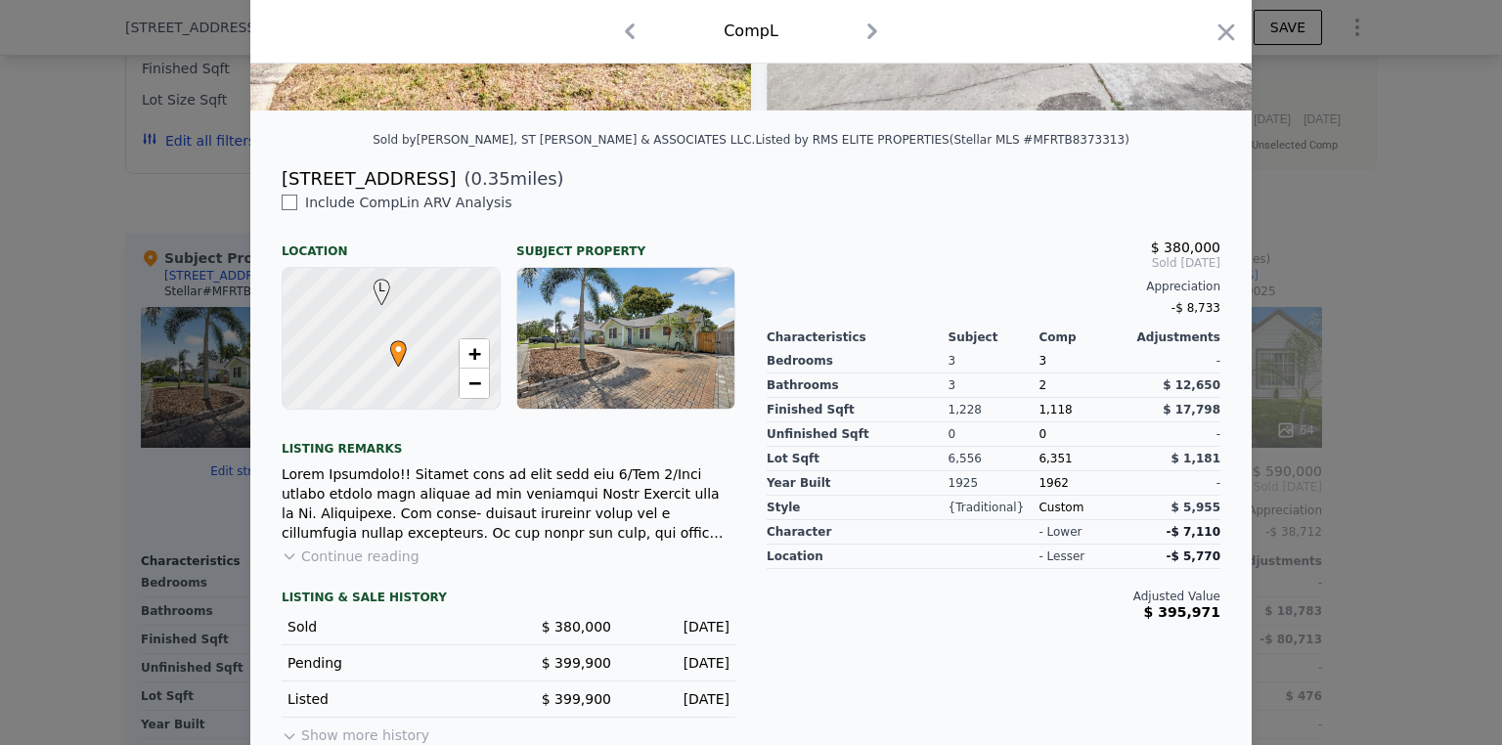
click at [350, 566] on button "Continue reading" at bounding box center [351, 557] width 138 height 20
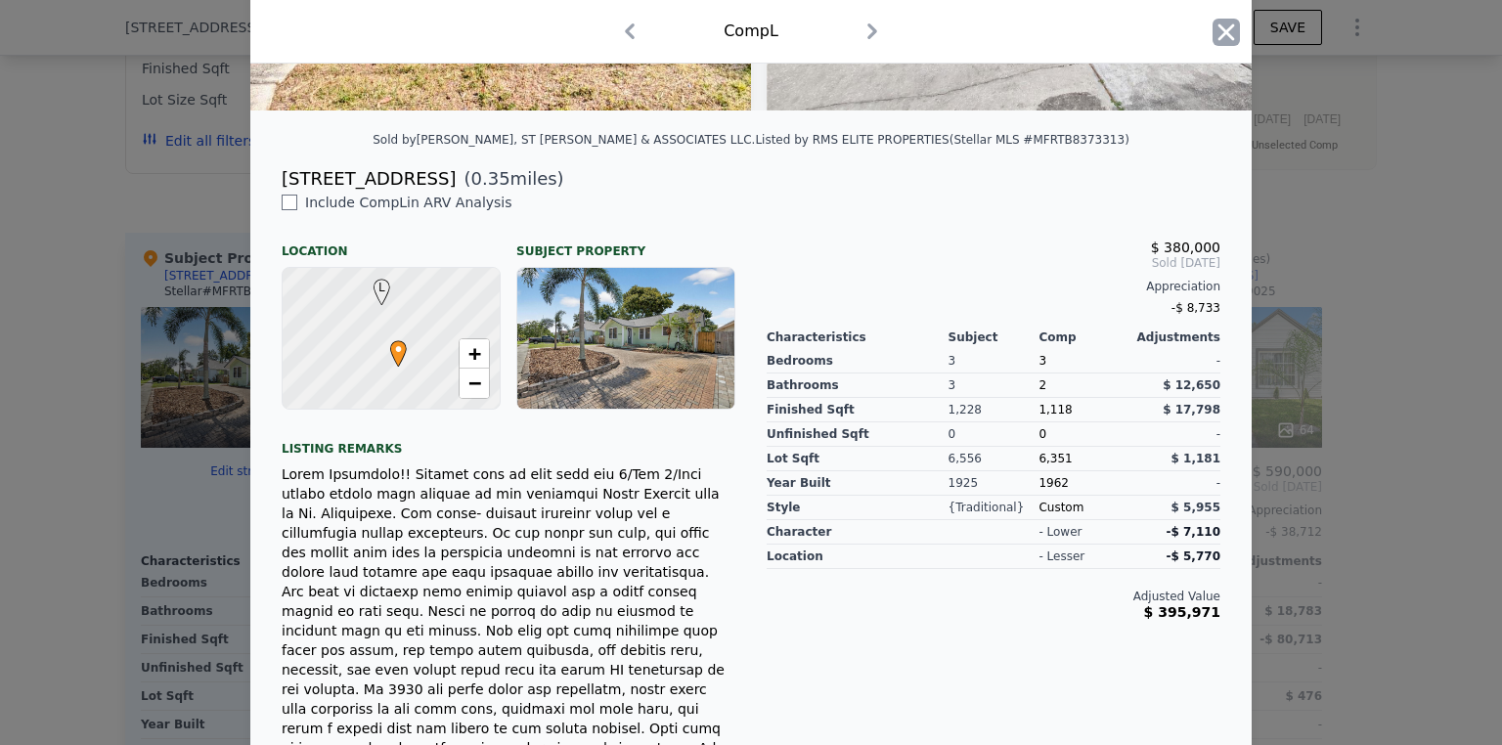
click at [1212, 31] on icon "button" at bounding box center [1225, 32] width 27 height 27
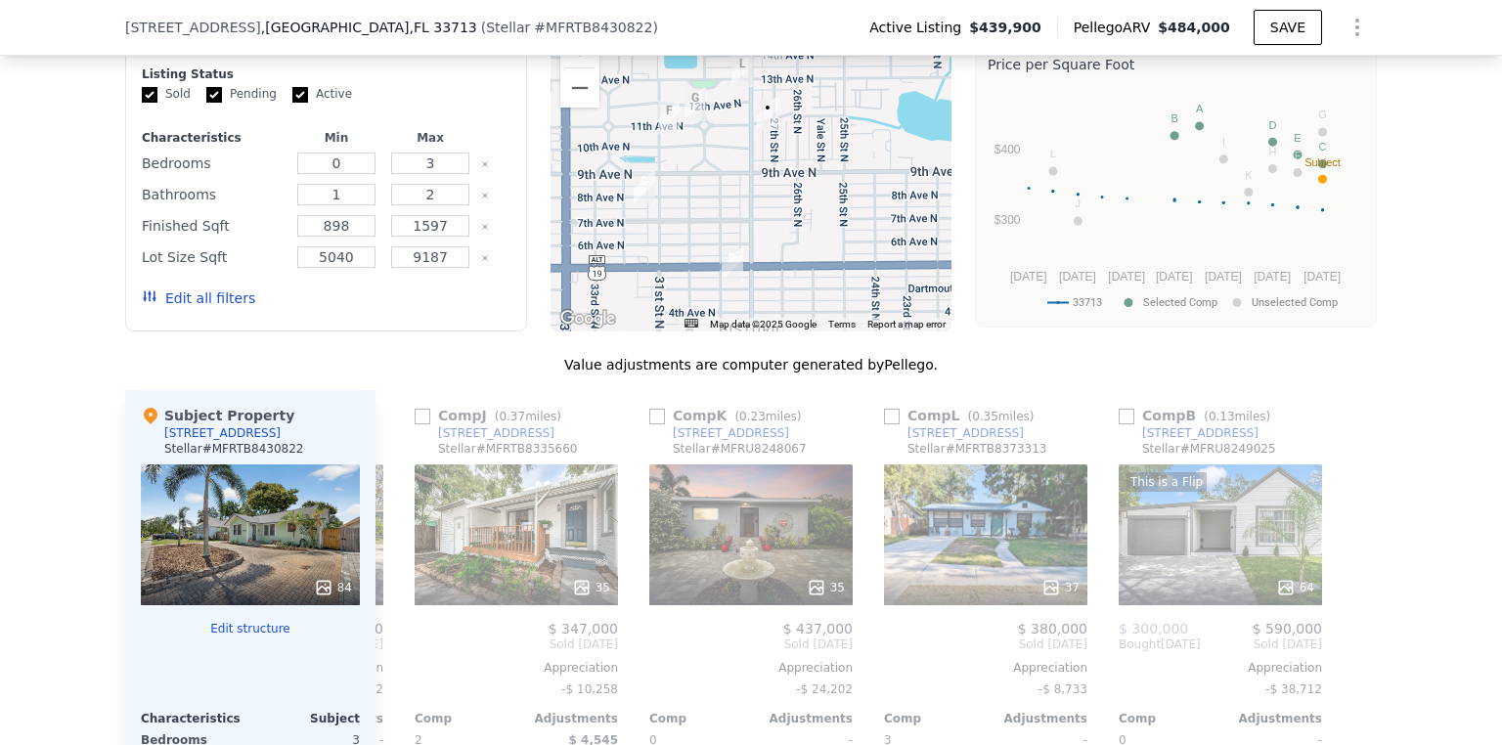
scroll to position [1791, 0]
click at [387, 653] on icon at bounding box center [398, 643] width 39 height 39
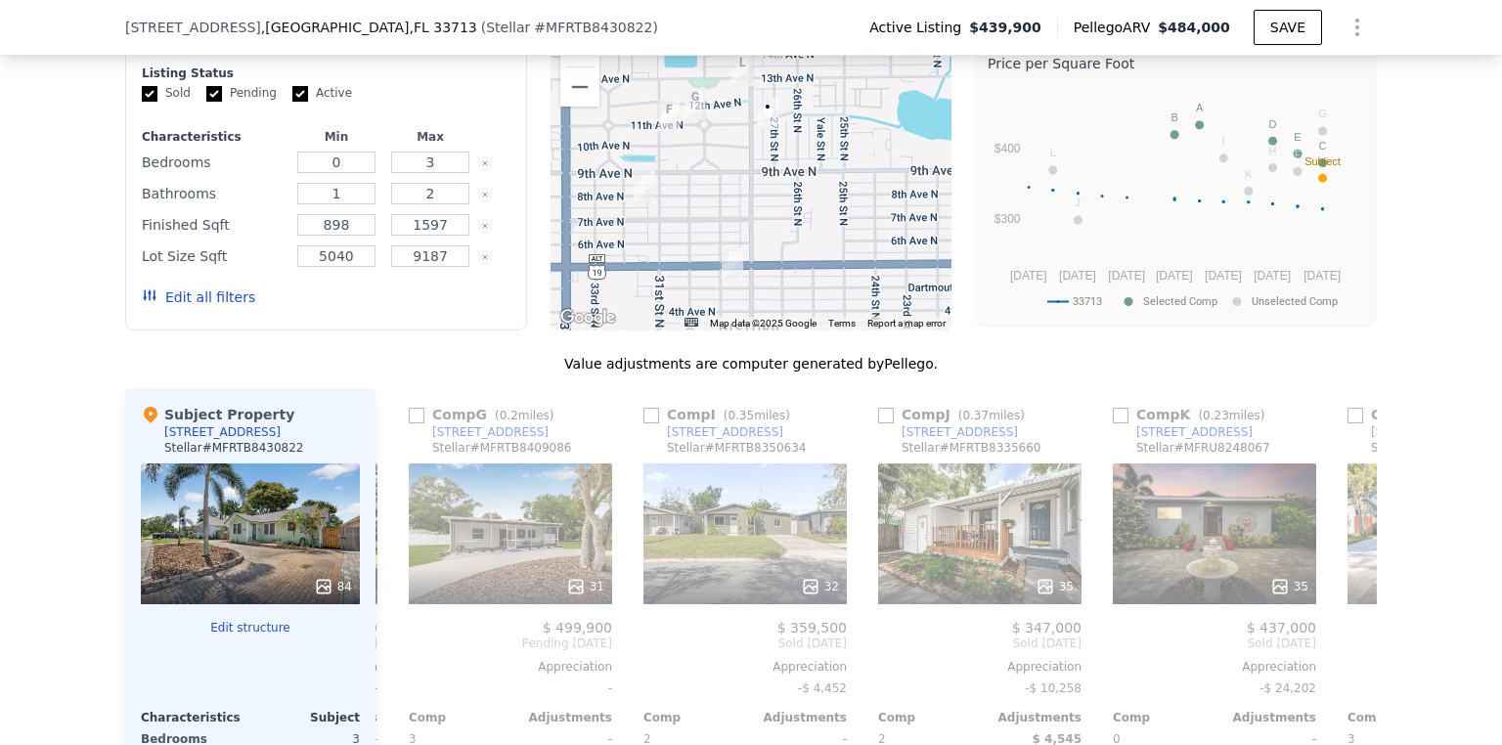
scroll to position [0, 1392]
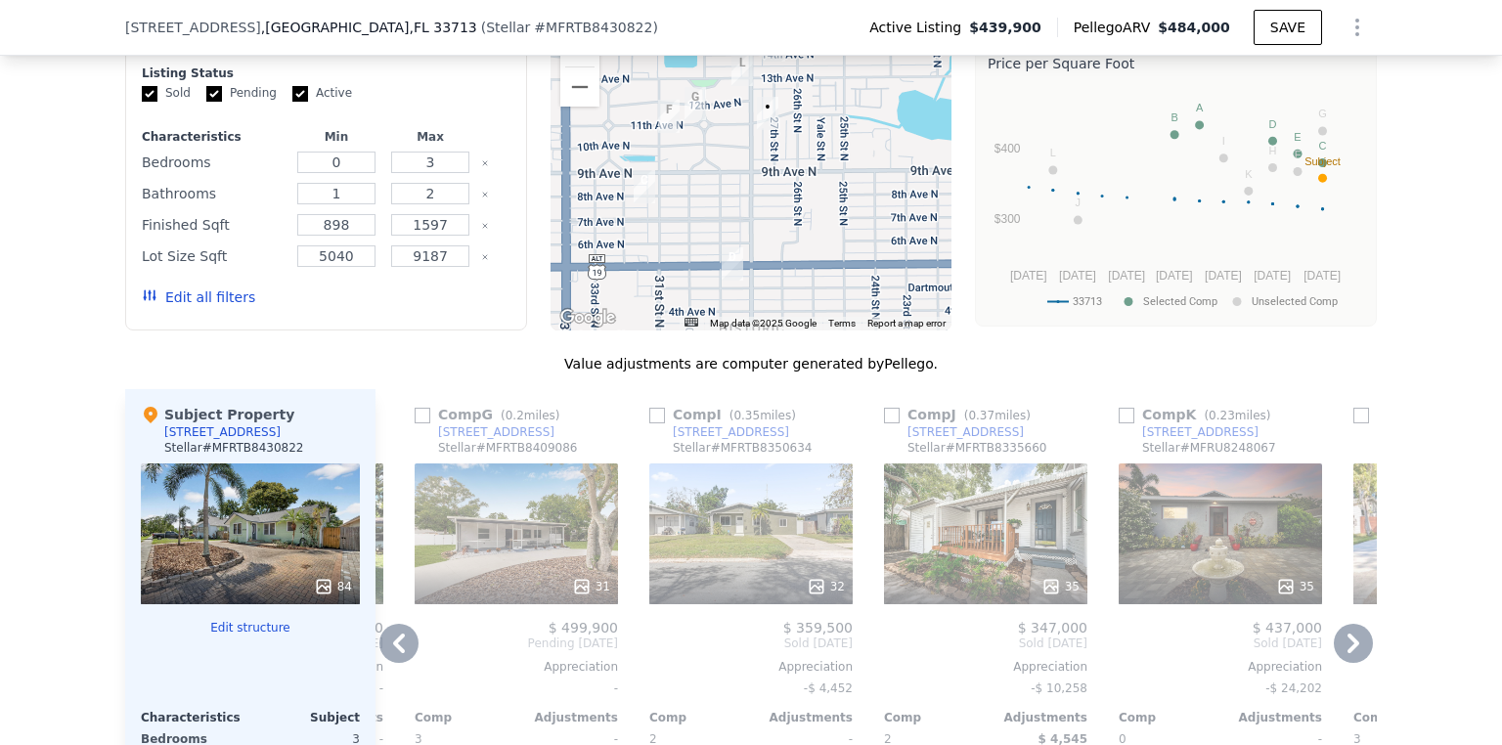
click at [387, 653] on icon at bounding box center [398, 643] width 39 height 39
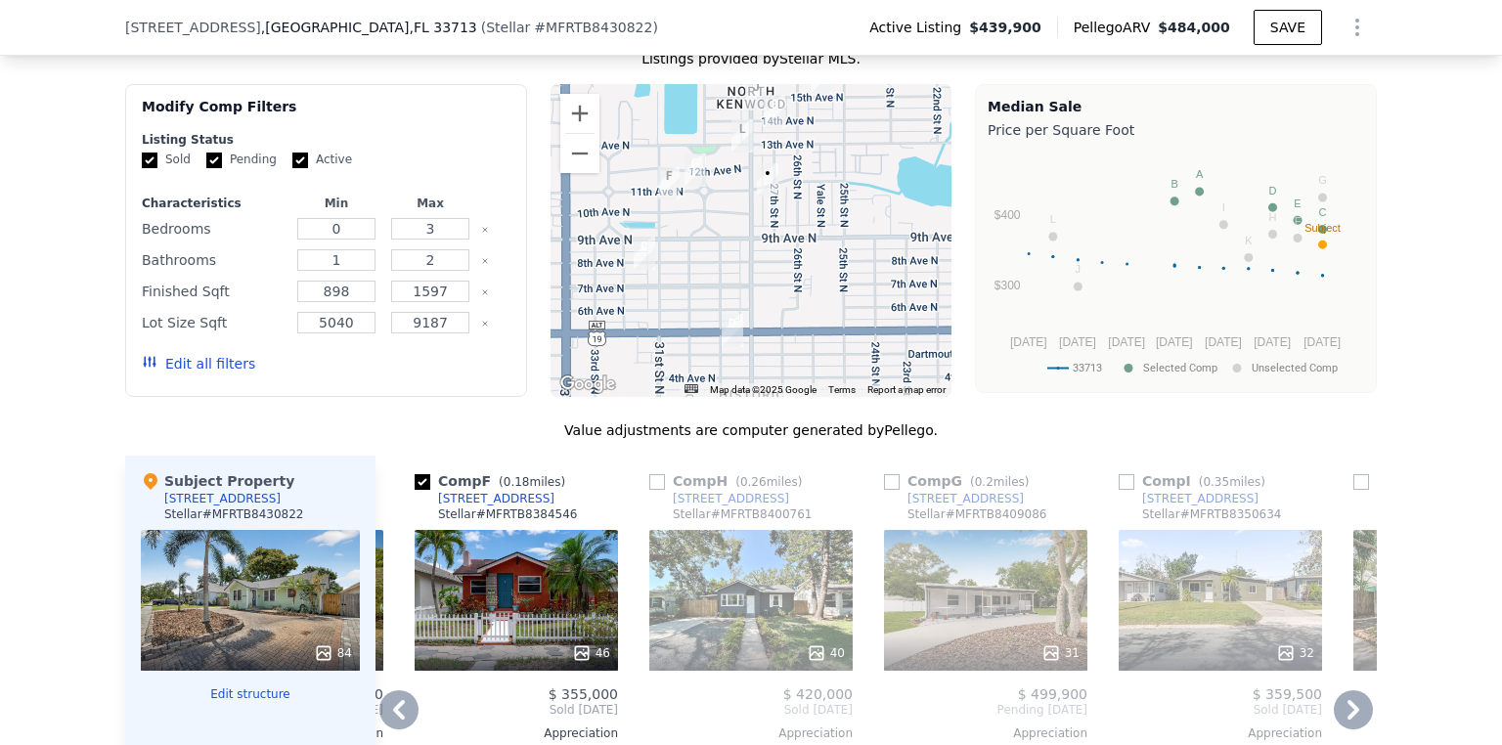
scroll to position [1713, 0]
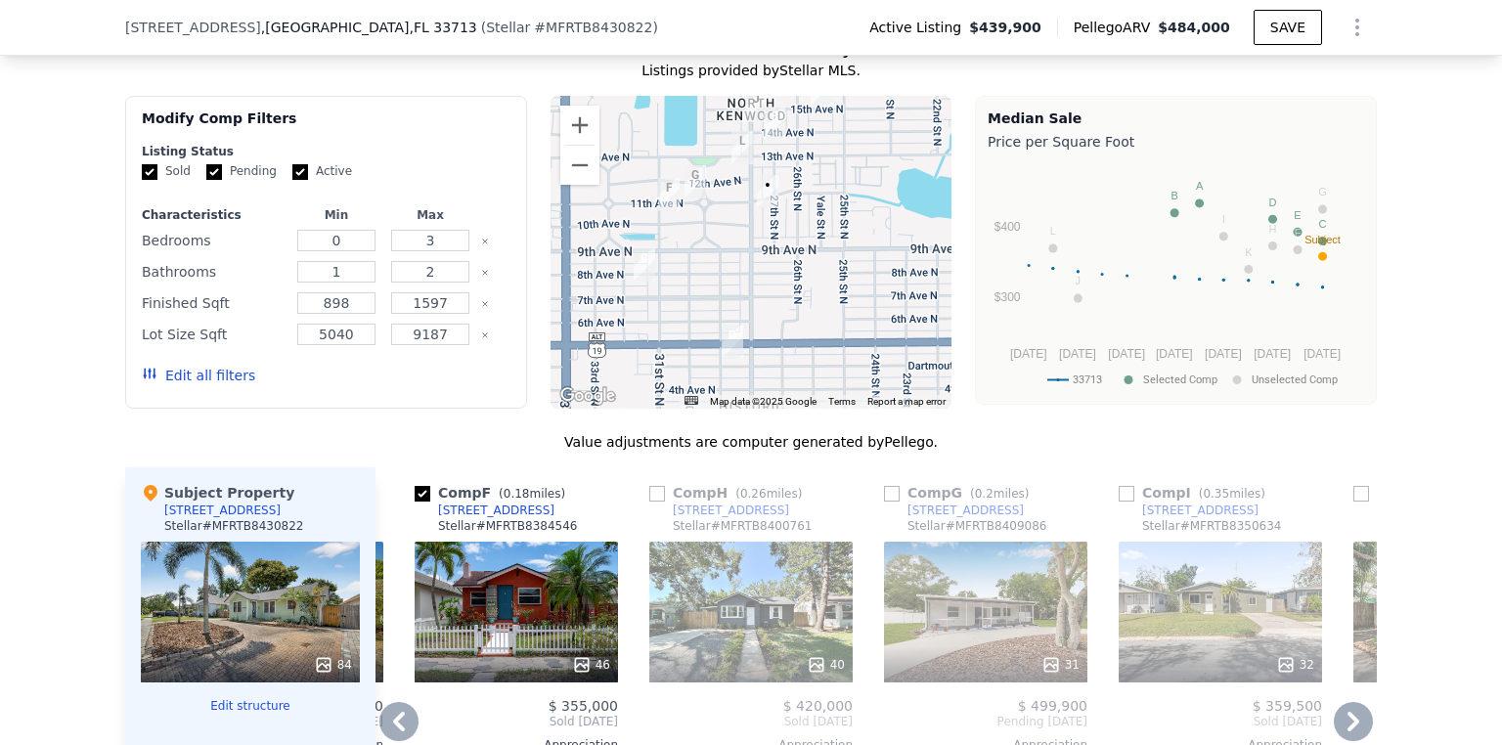
click at [391, 734] on icon at bounding box center [398, 721] width 39 height 39
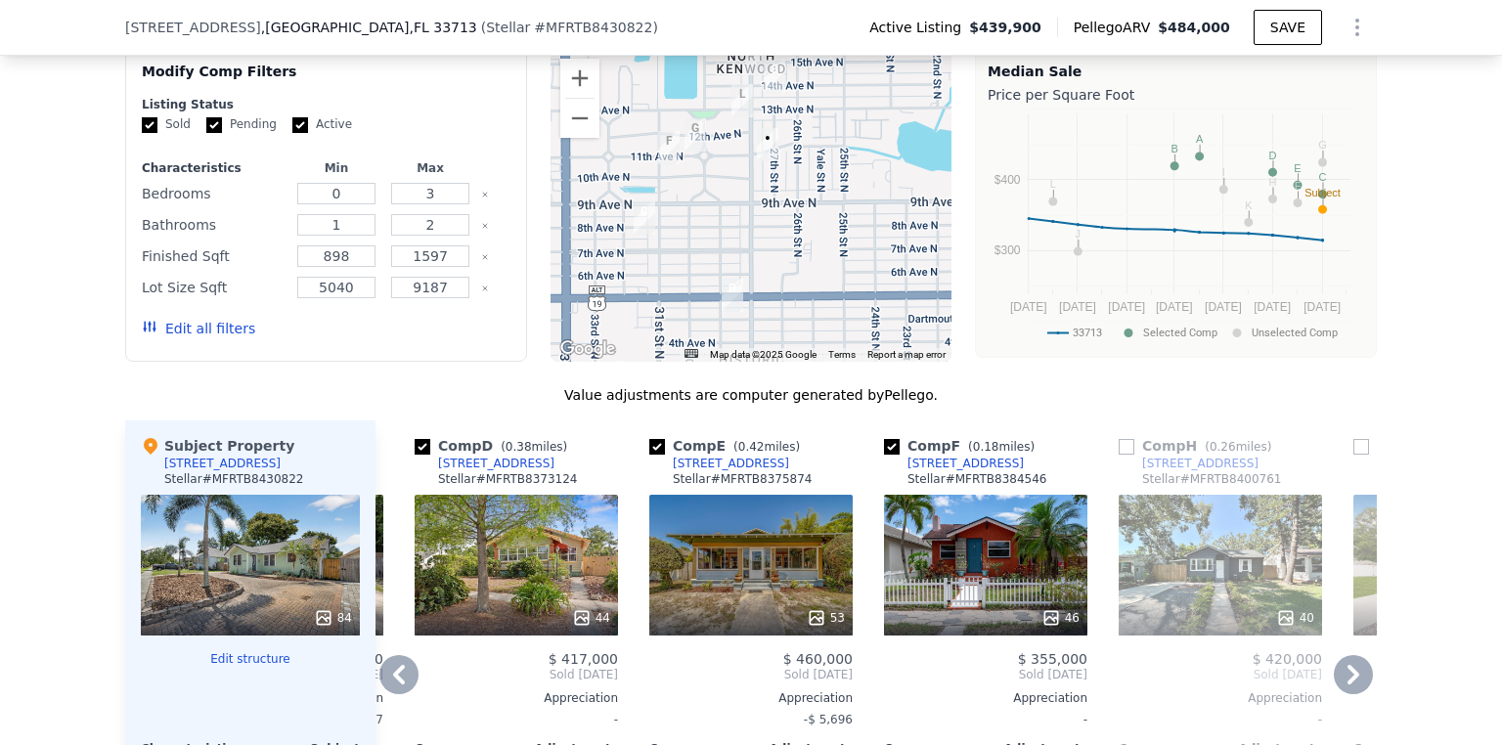
scroll to position [1791, 0]
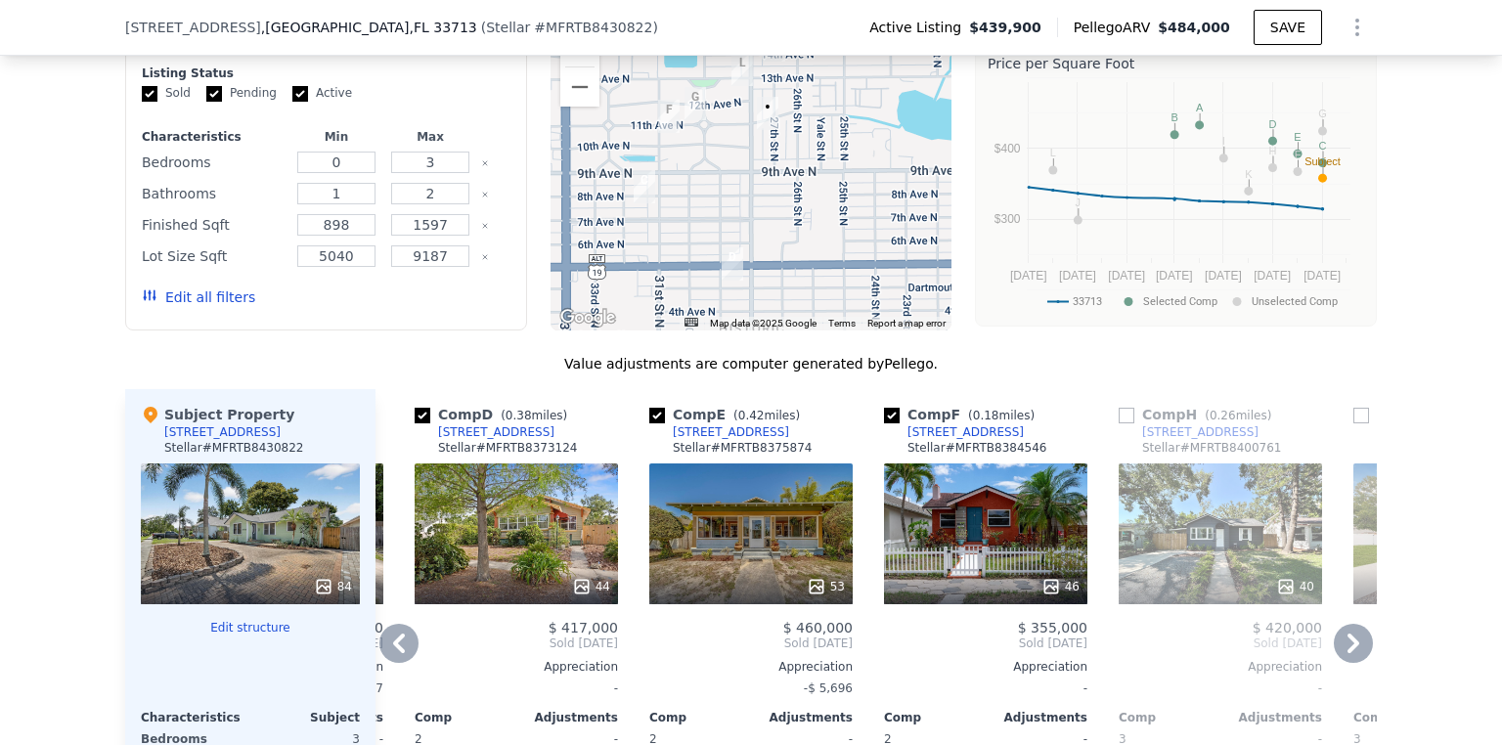
click at [770, 552] on div "53" at bounding box center [750, 533] width 203 height 141
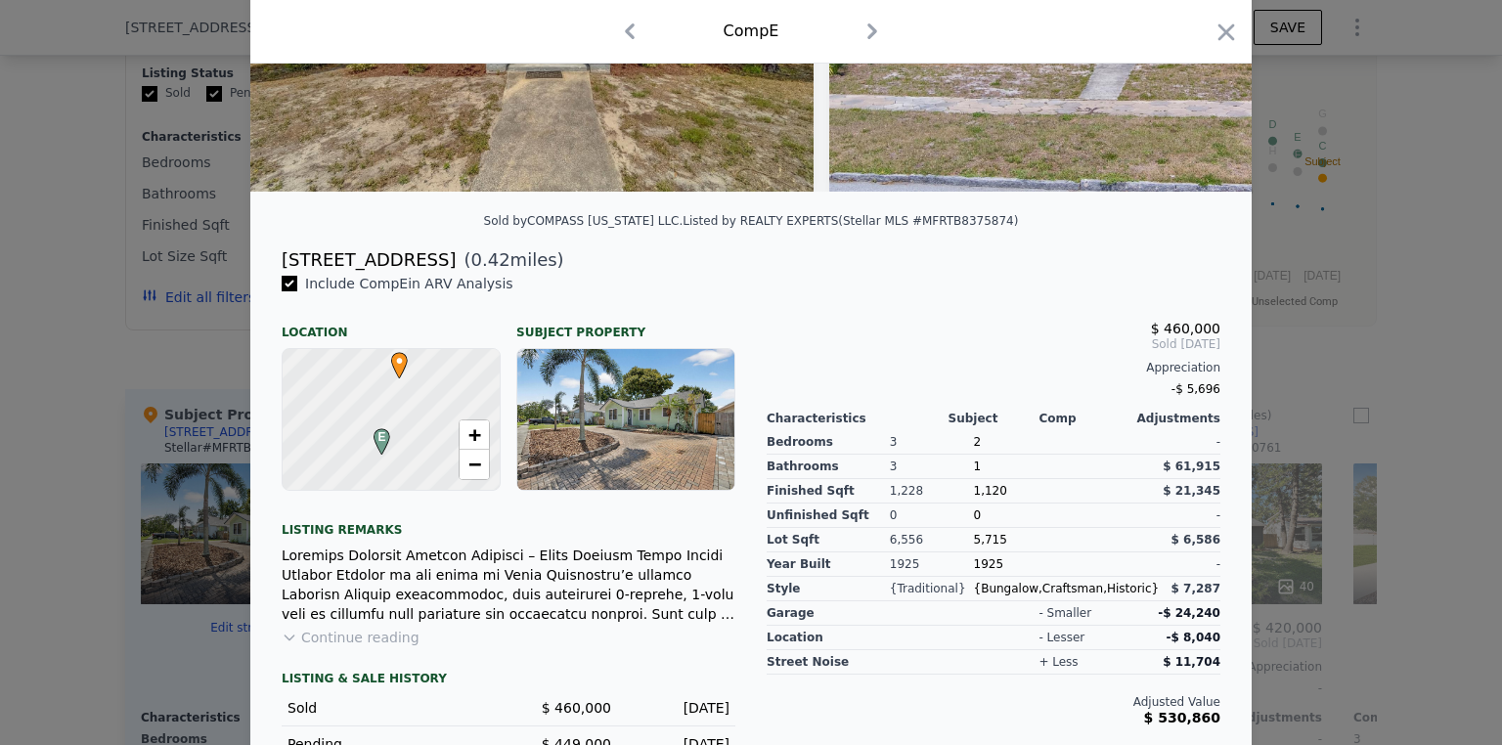
scroll to position [313, 0]
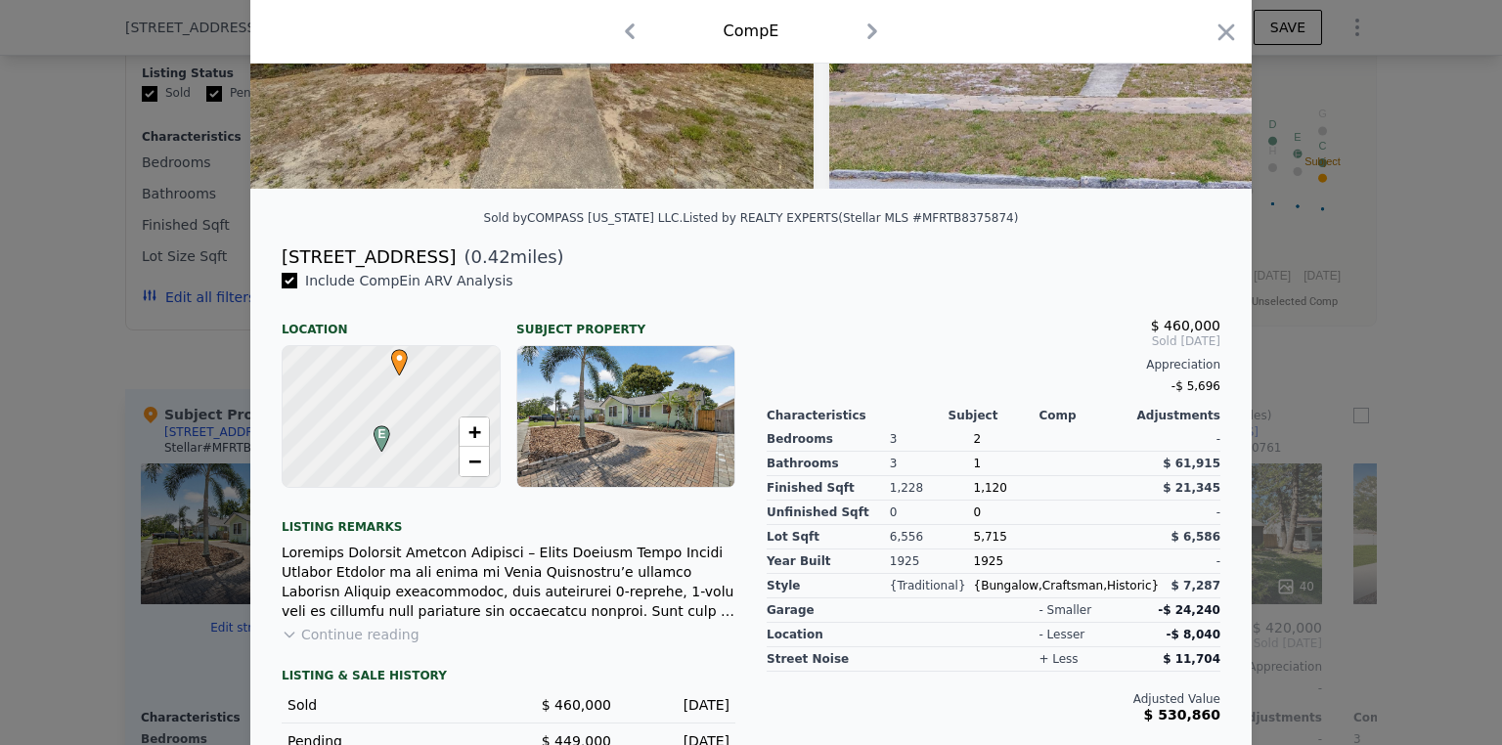
click at [330, 641] on button "Continue reading" at bounding box center [351, 635] width 138 height 20
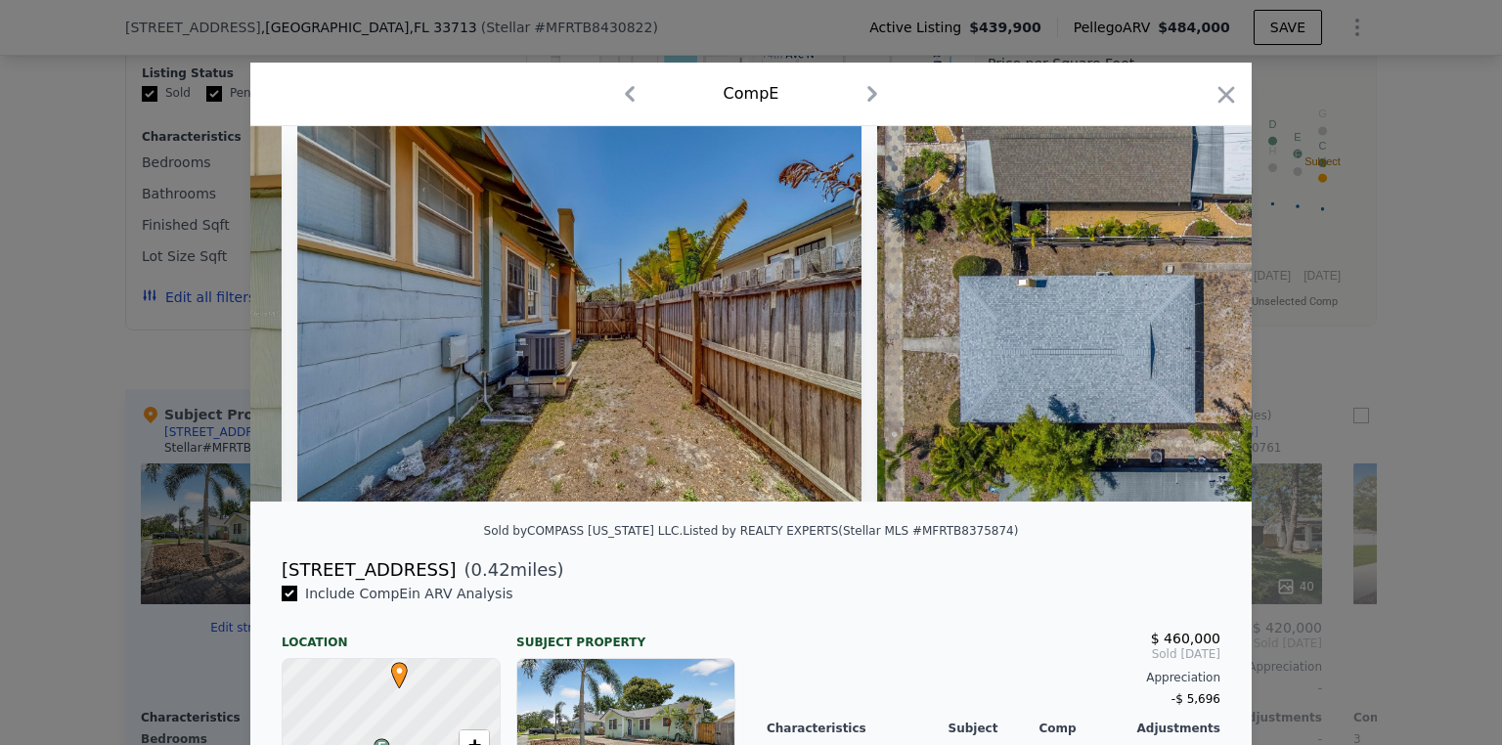
scroll to position [0, 19768]
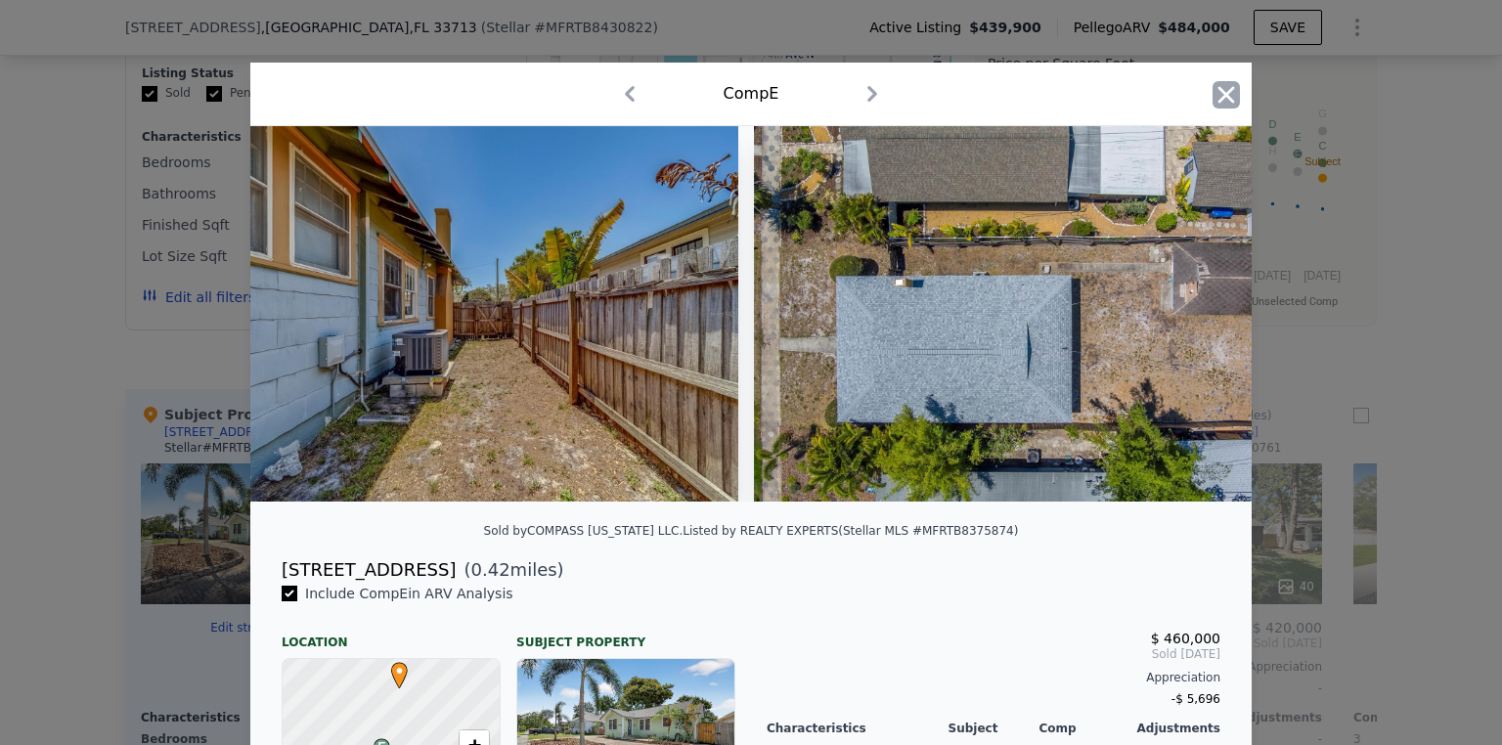
click at [1225, 101] on icon "button" at bounding box center [1226, 94] width 17 height 17
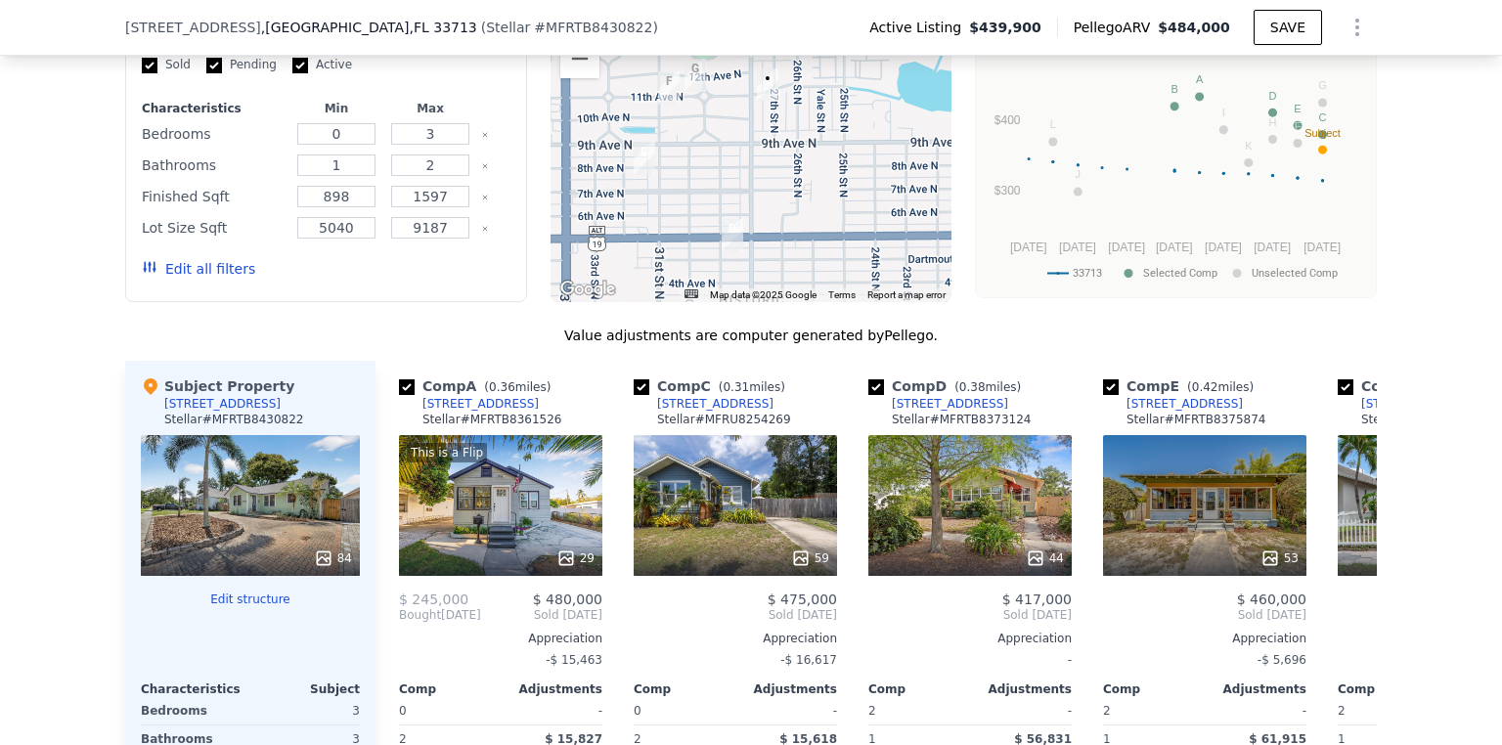
scroll to position [1635, 0]
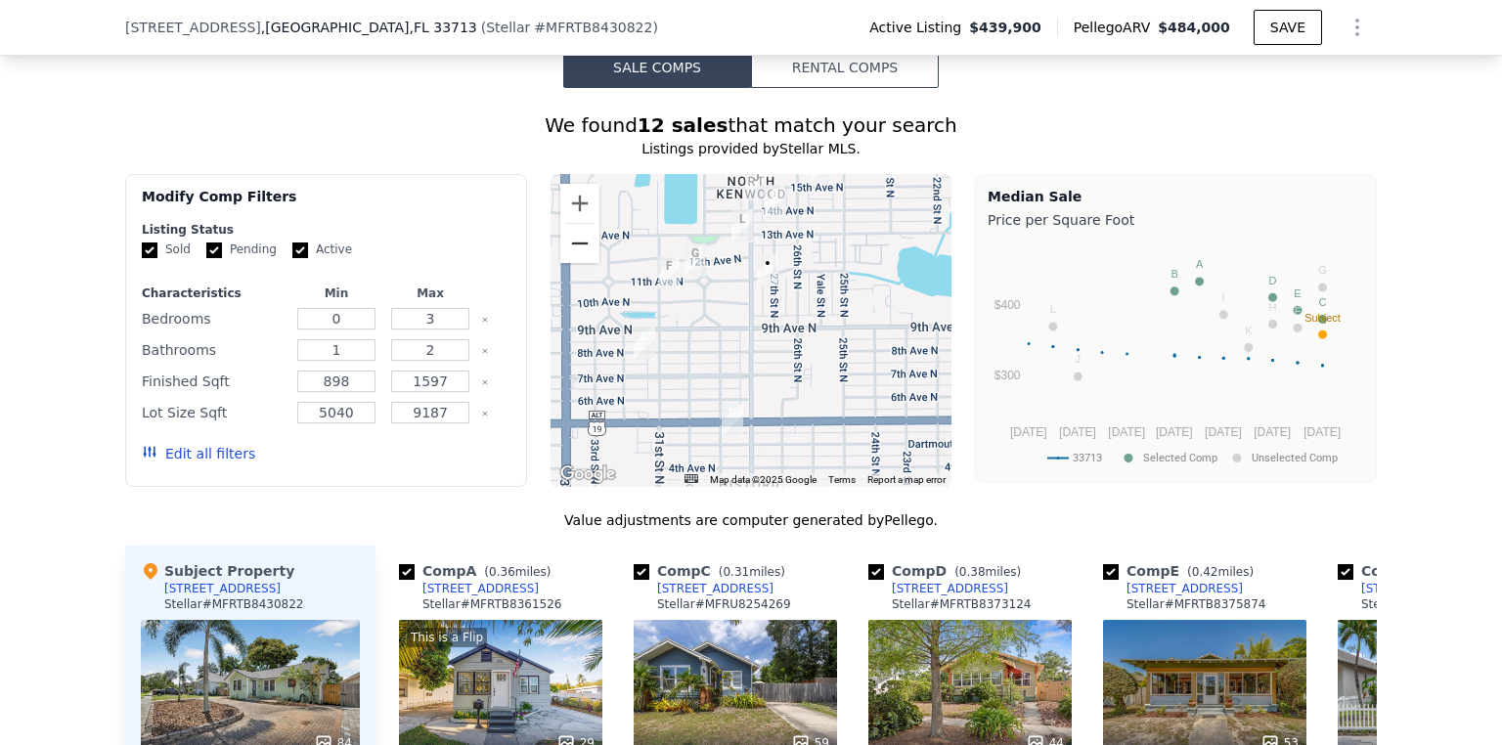
click at [573, 251] on button "Zoom out" at bounding box center [579, 243] width 39 height 39
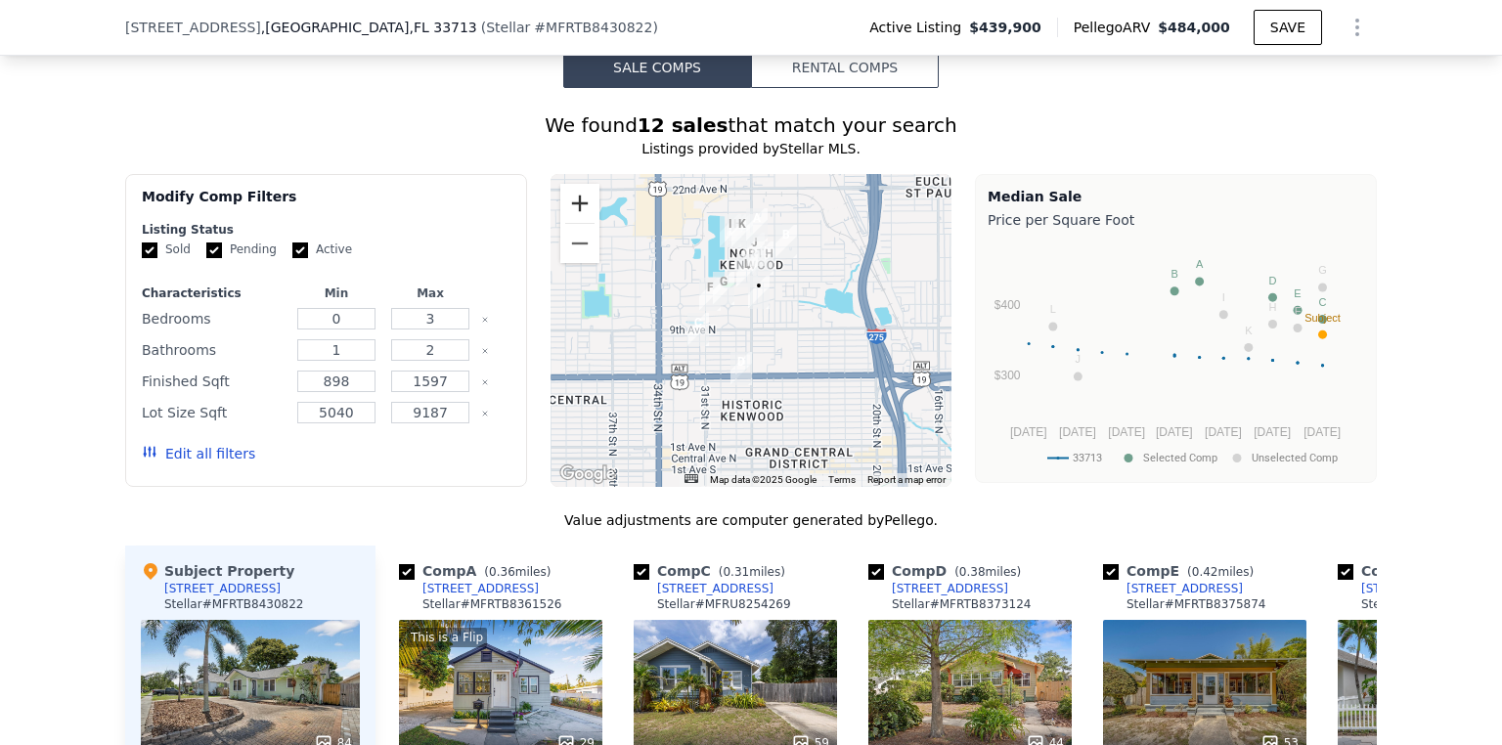
click at [581, 210] on button "Zoom in" at bounding box center [579, 203] width 39 height 39
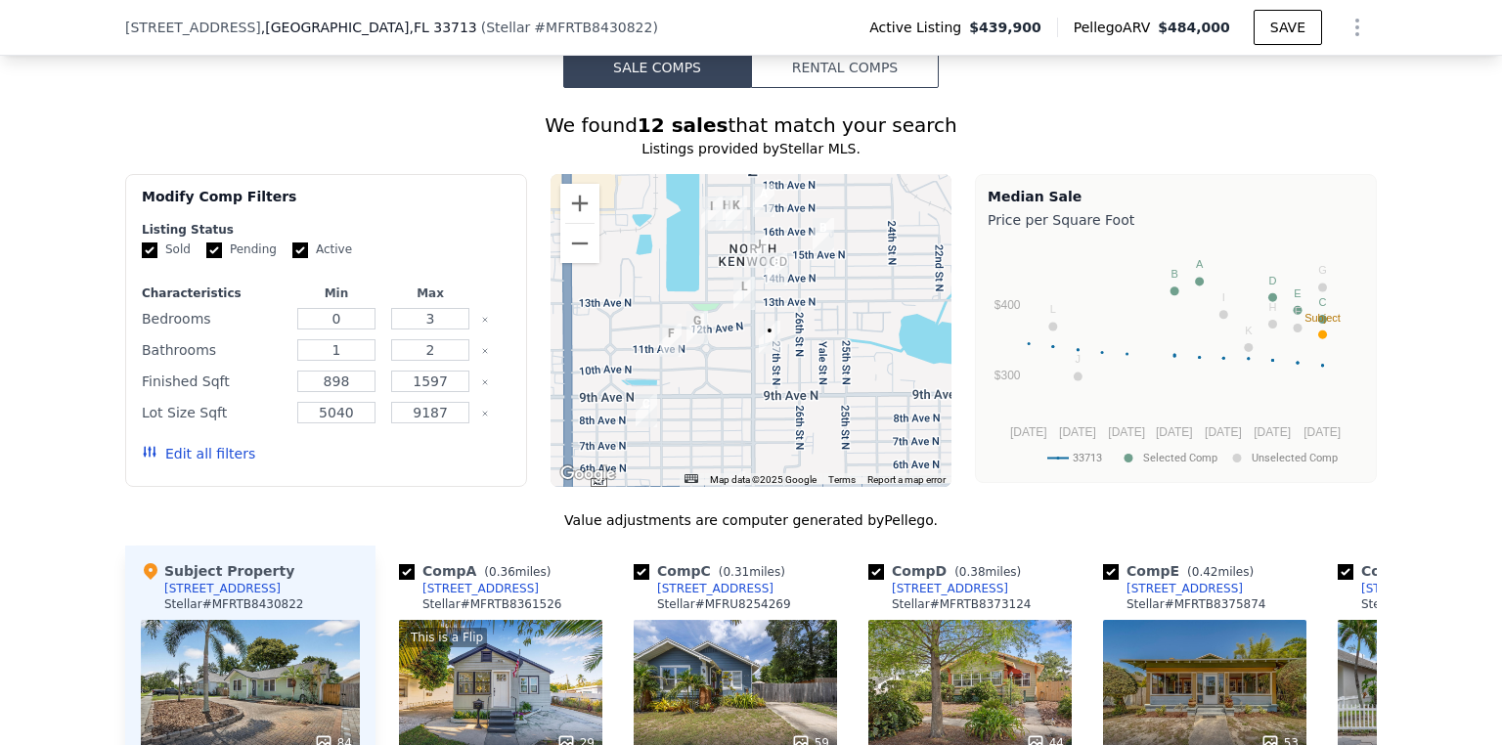
drag, startPoint x: 706, startPoint y: 239, endPoint x: 708, endPoint y: 298, distance: 59.7
click at [708, 298] on div at bounding box center [751, 330] width 402 height 313
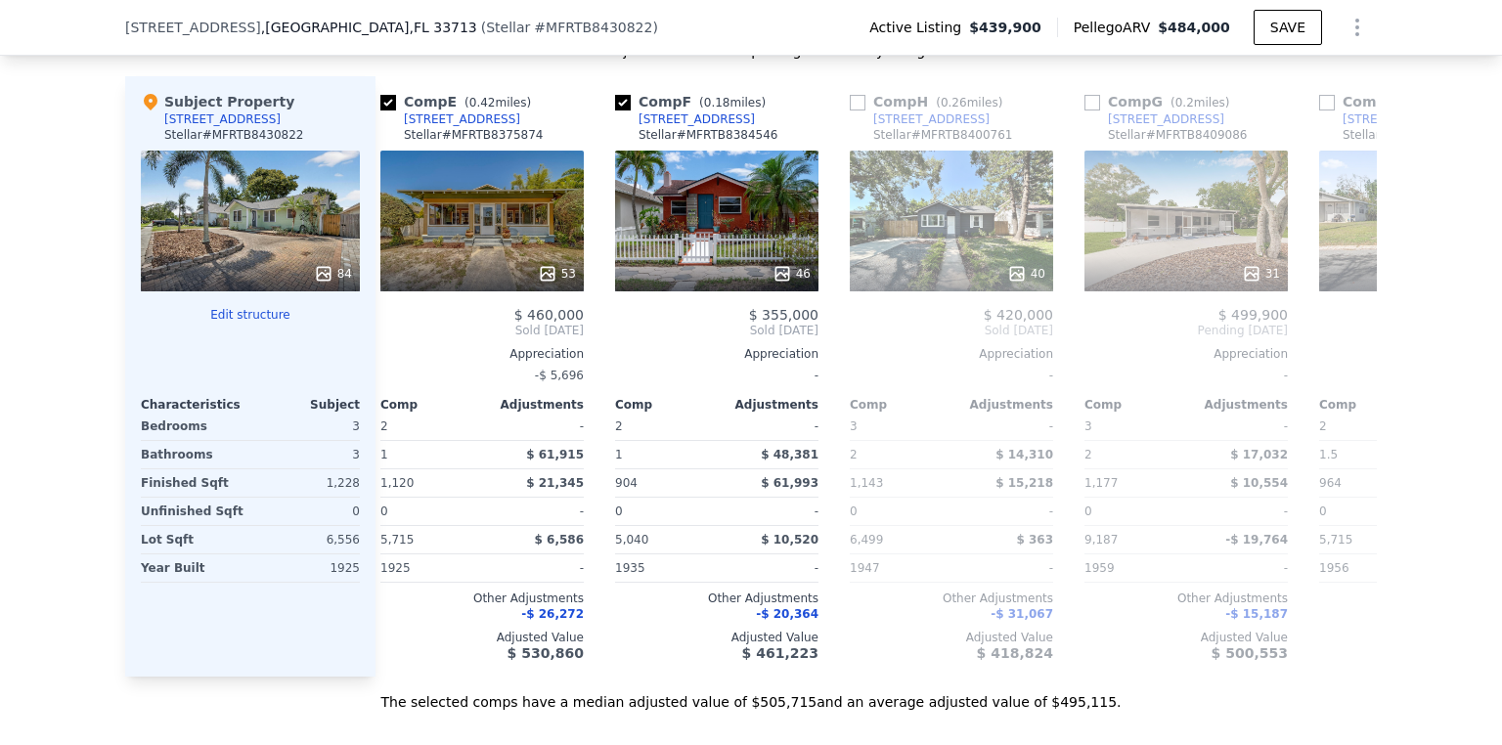
scroll to position [0, 657]
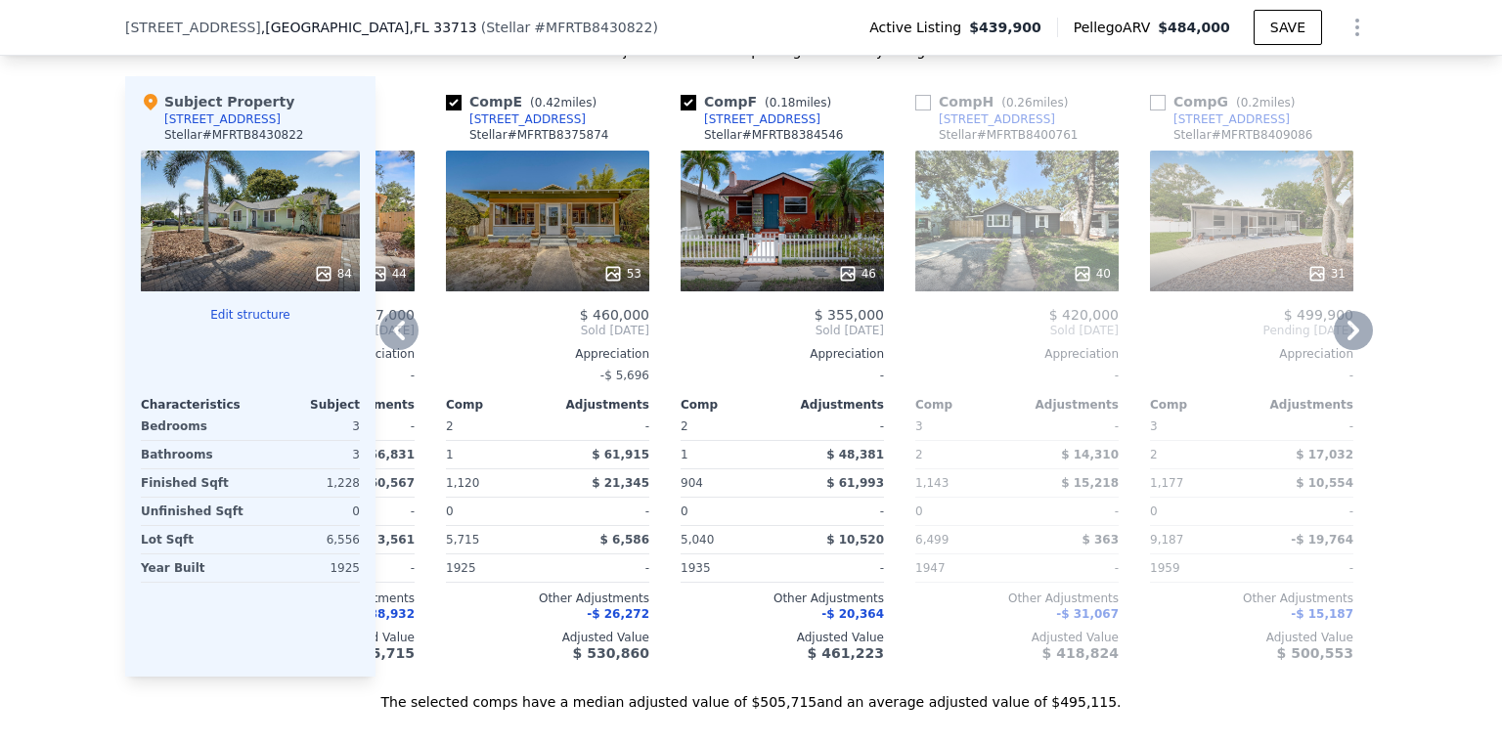
click at [1199, 199] on div "31" at bounding box center [1251, 221] width 203 height 141
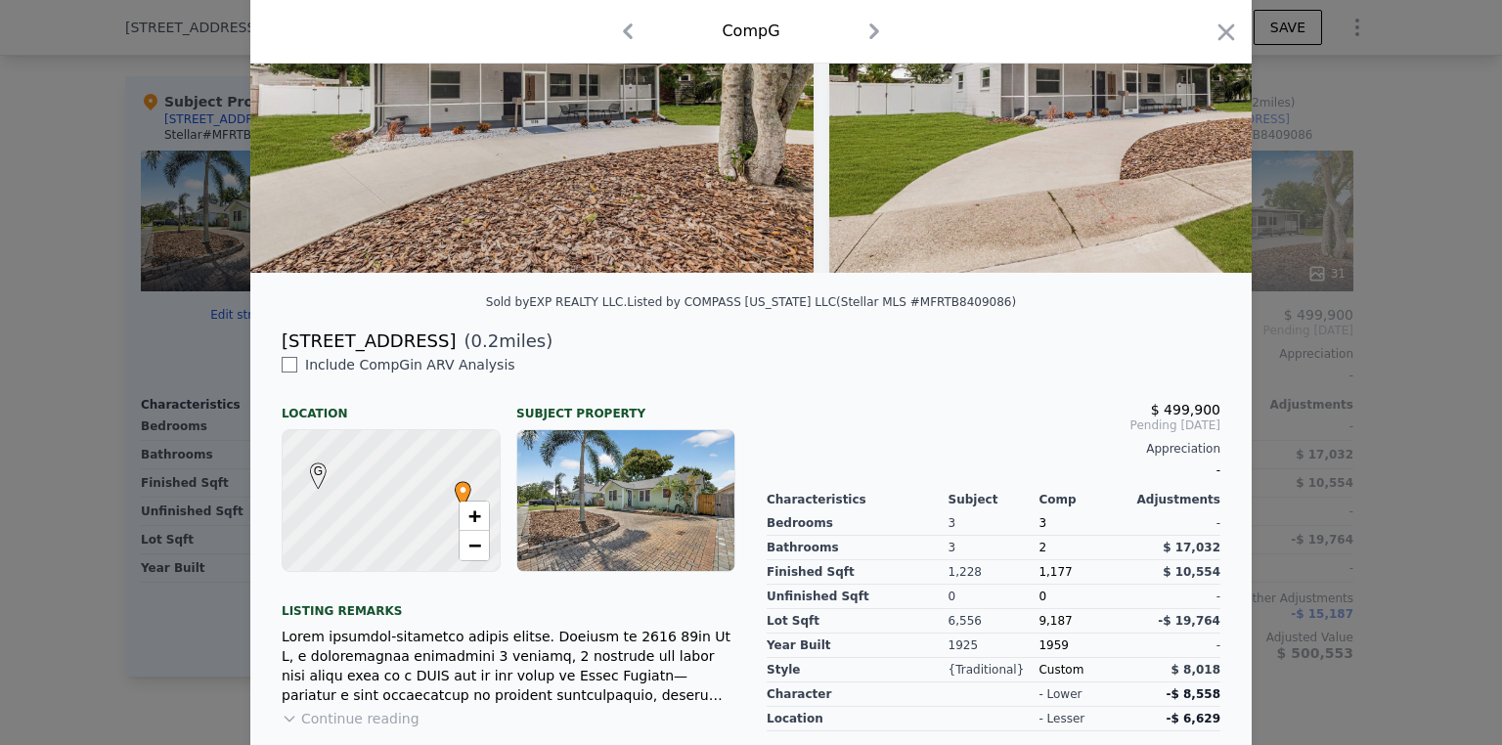
scroll to position [235, 0]
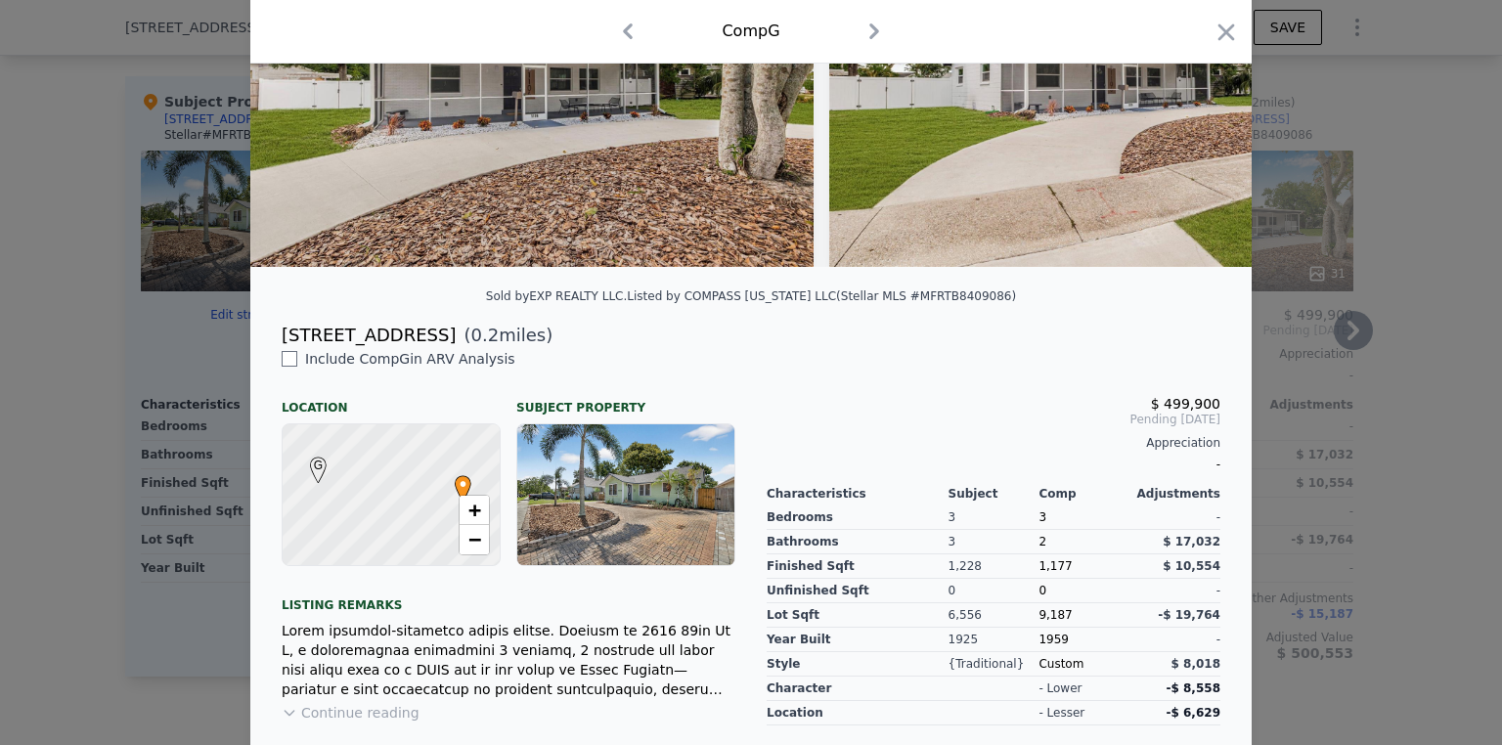
click at [1216, 24] on icon "button" at bounding box center [1225, 32] width 27 height 27
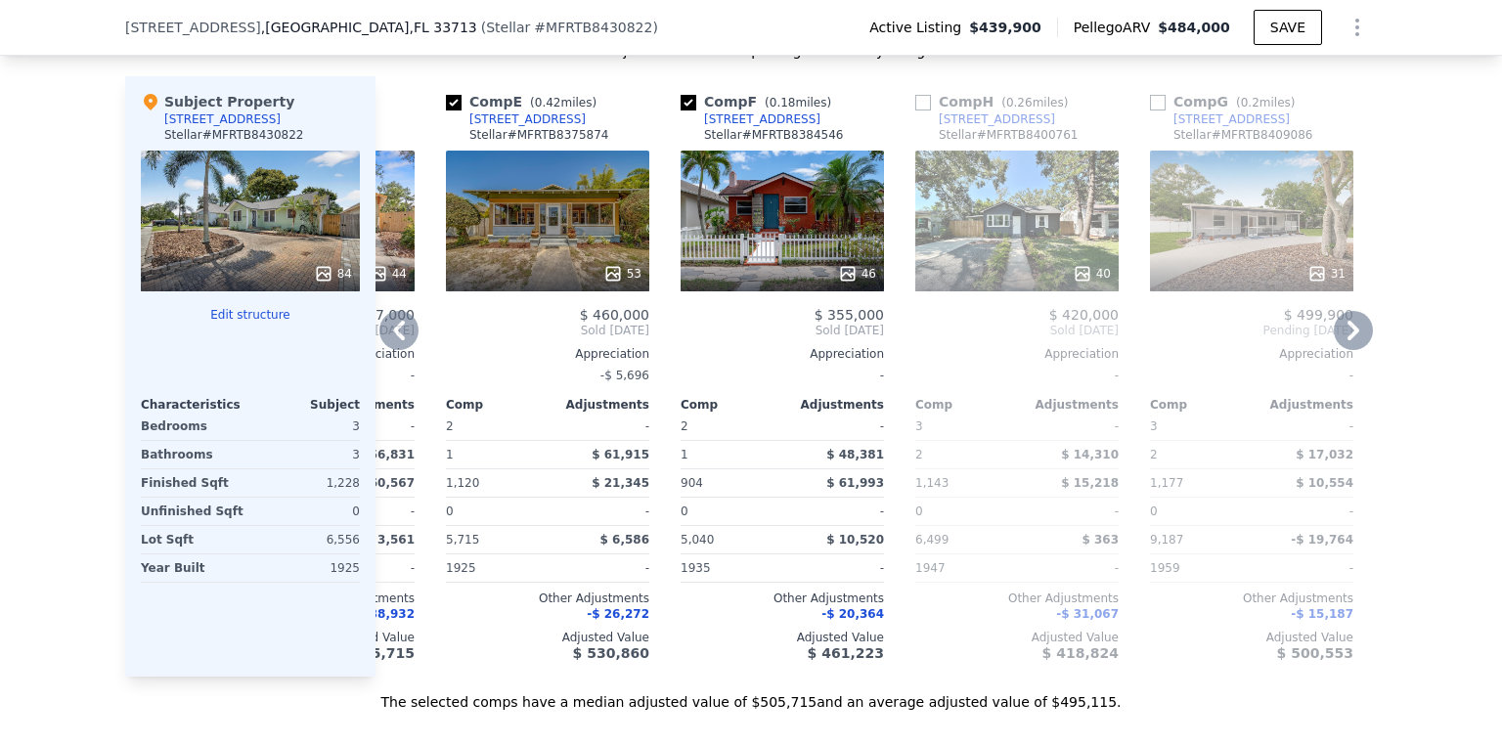
drag, startPoint x: 778, startPoint y: 693, endPoint x: 675, endPoint y: 689, distance: 103.7
click at [675, 677] on div "Comp A ( 0.36 miles) [STREET_ADDRESS] # MFRTB8361526 This is a Flip 29 $ 245,00…" at bounding box center [875, 376] width 1001 height 600
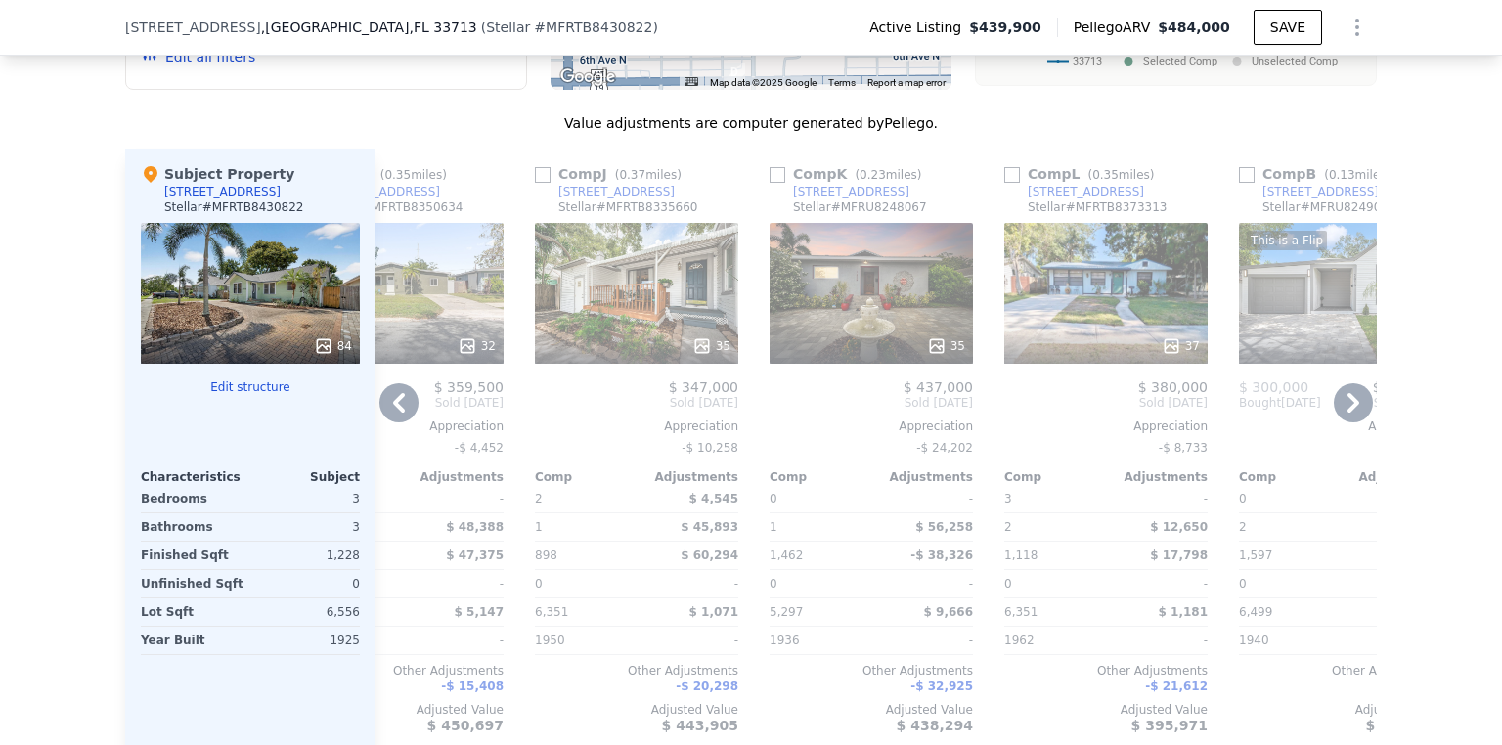
scroll to position [2026, 0]
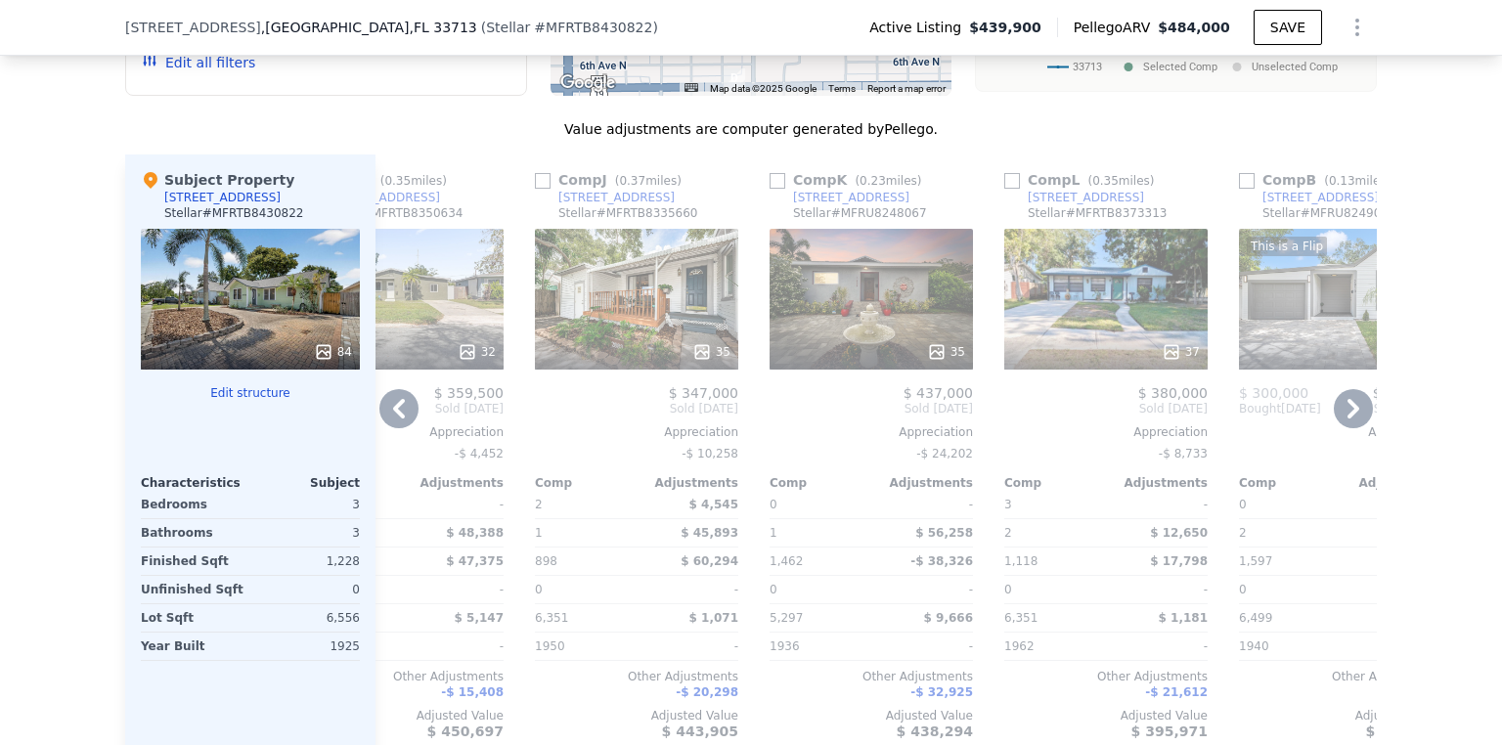
click at [1099, 294] on div "37" at bounding box center [1105, 299] width 203 height 141
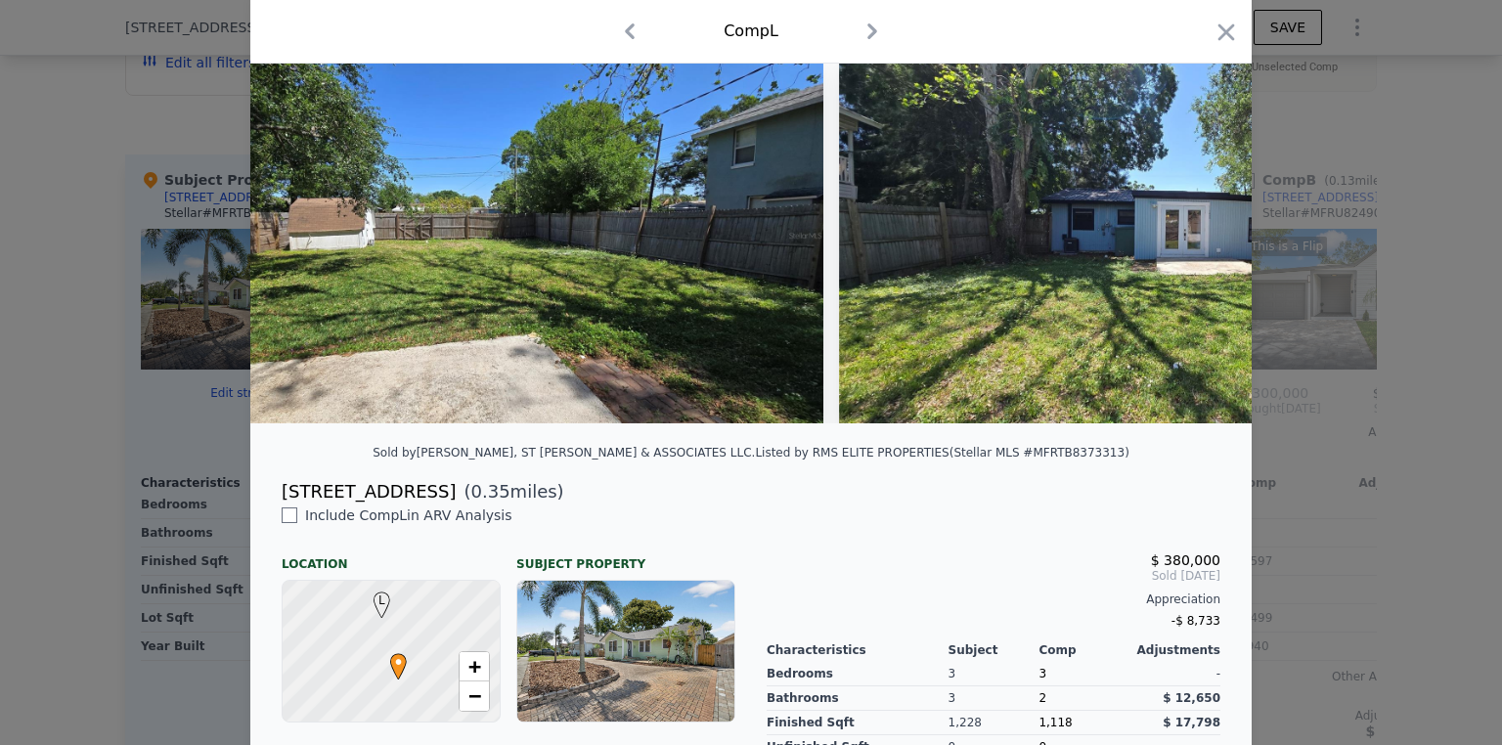
scroll to position [0, 18647]
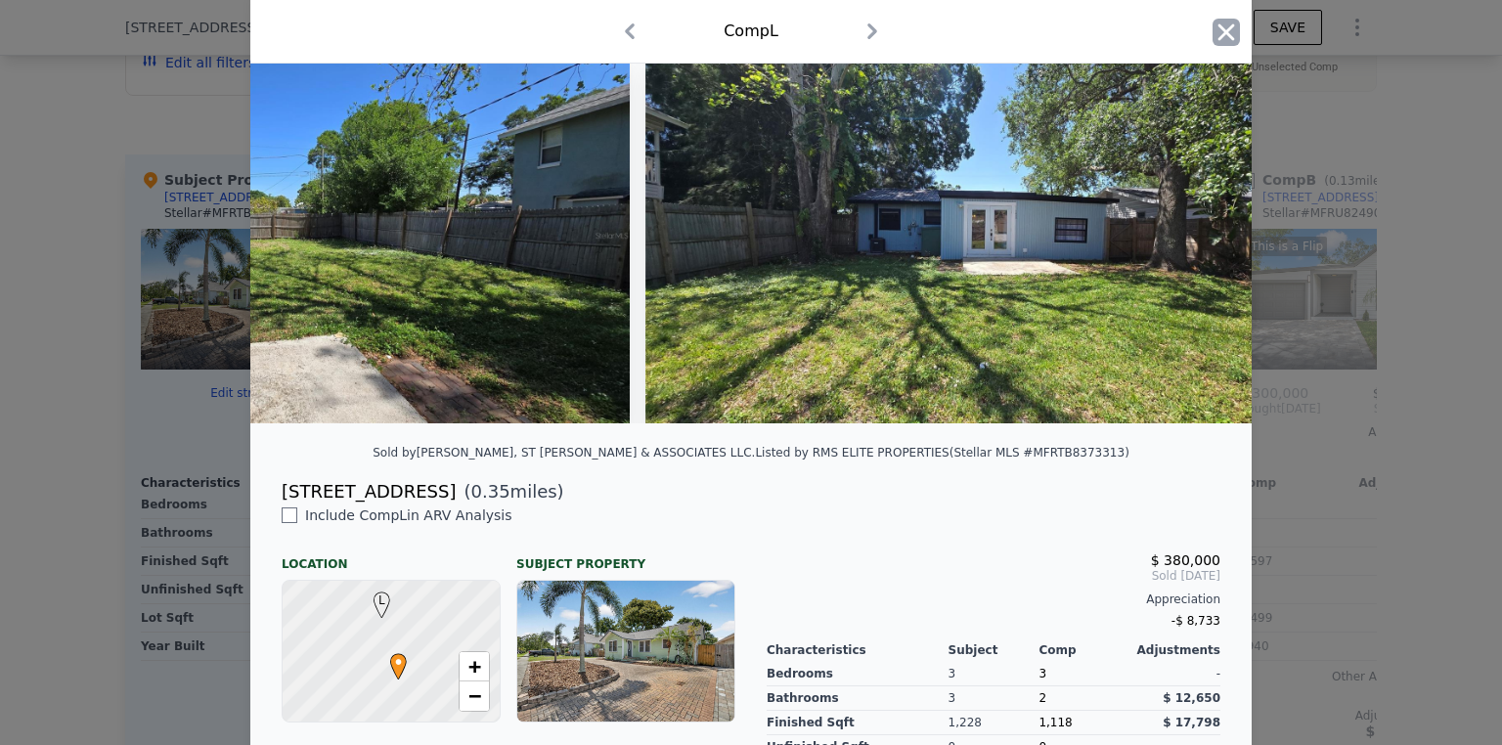
click at [1225, 34] on icon "button" at bounding box center [1225, 32] width 27 height 27
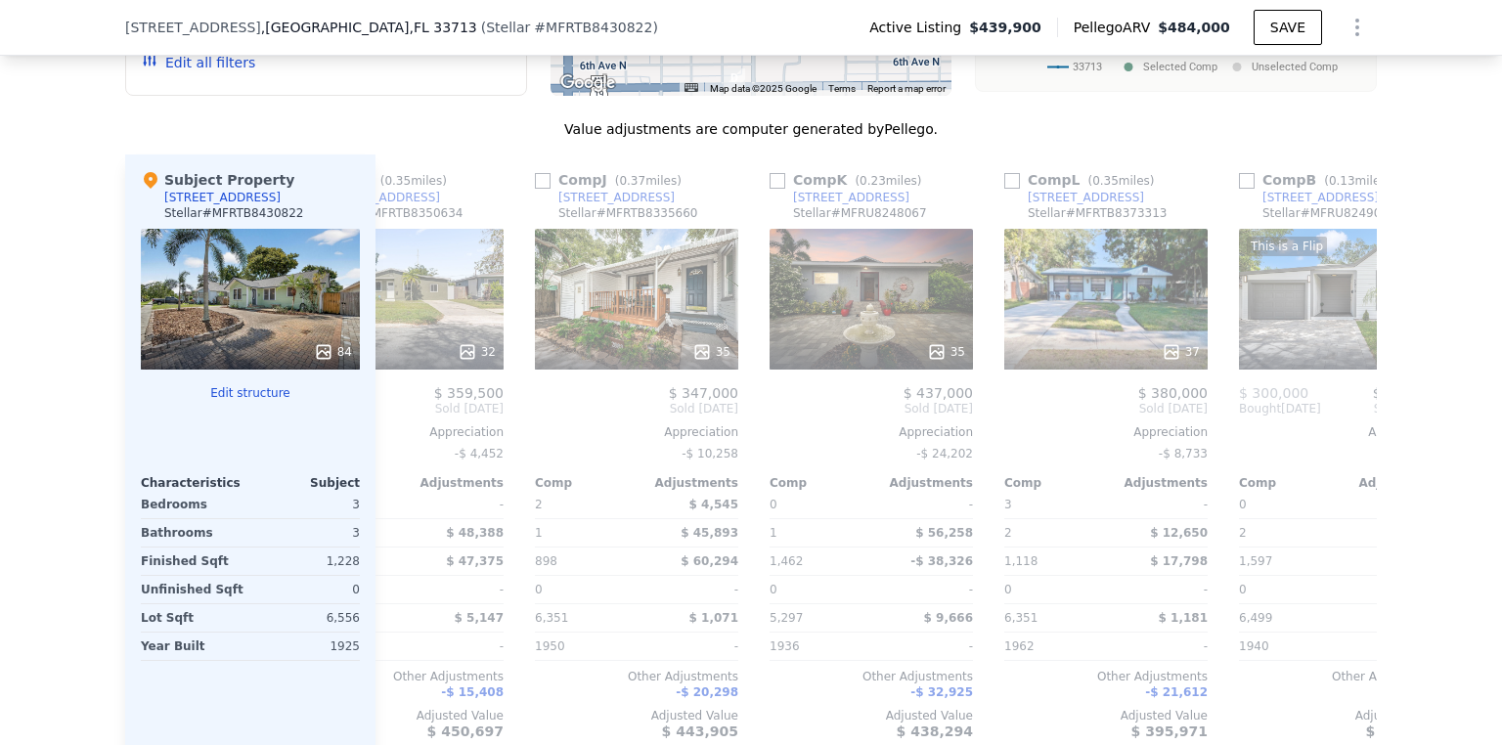
click at [264, 304] on div "84" at bounding box center [250, 299] width 219 height 141
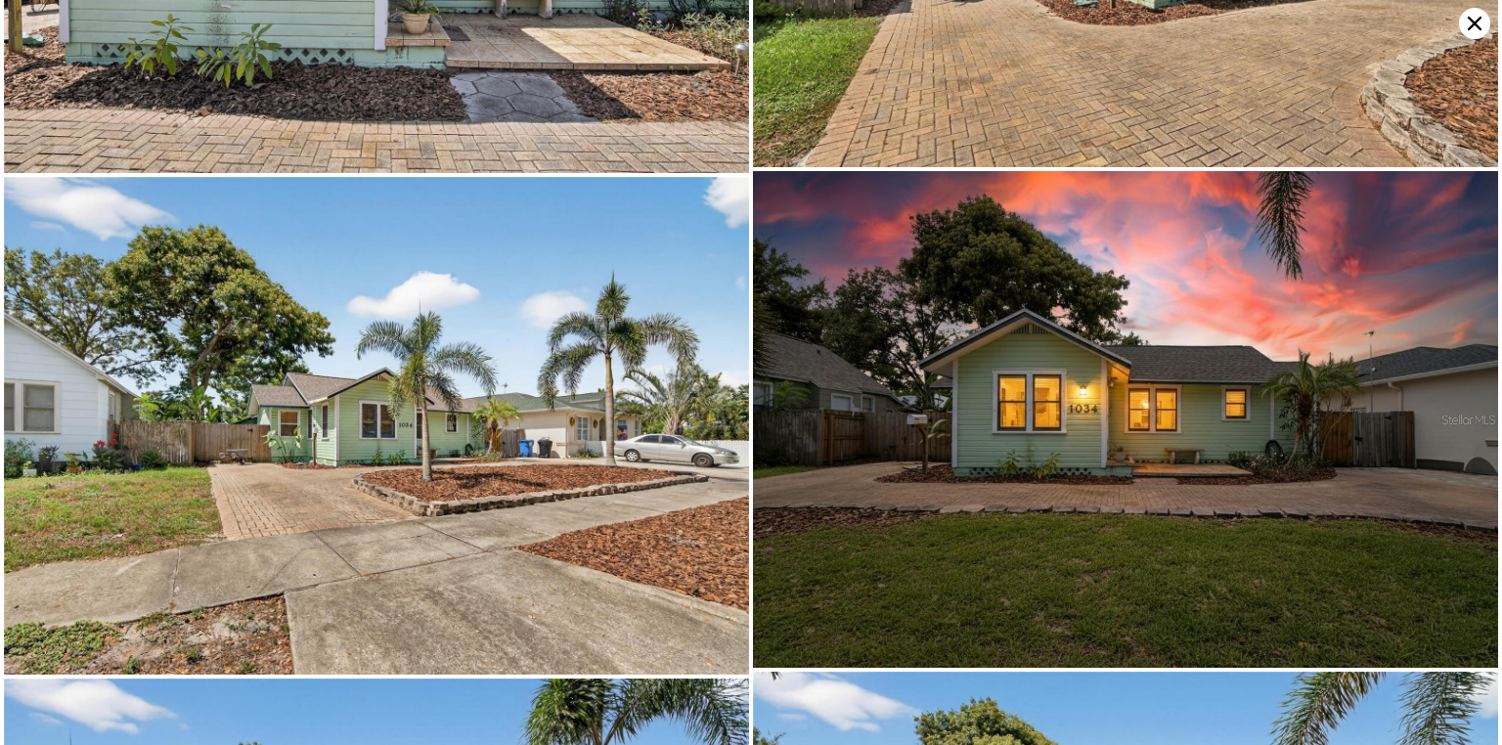
scroll to position [15897, 0]
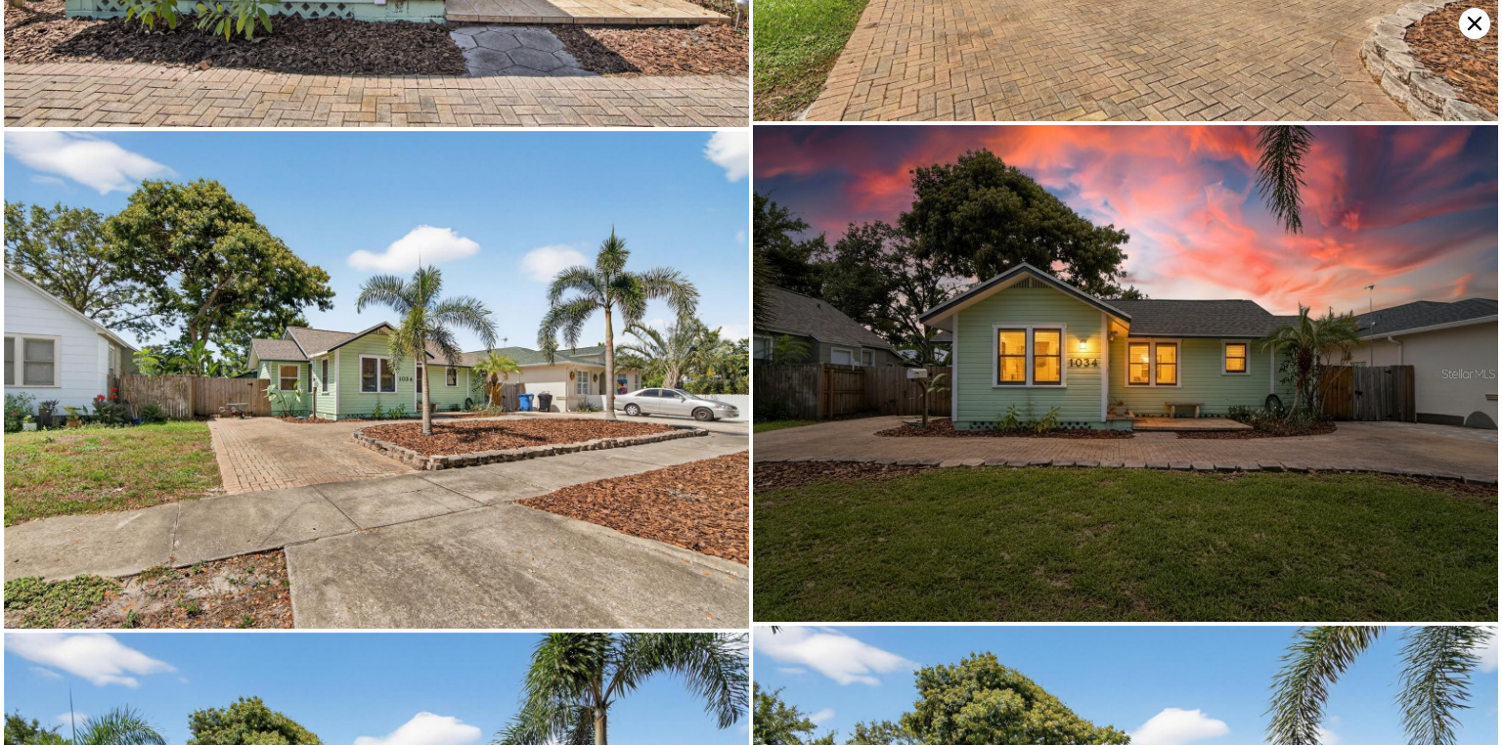
drag, startPoint x: 1472, startPoint y: 18, endPoint x: 1432, endPoint y: 22, distance: 40.3
click at [1471, 19] on icon at bounding box center [1474, 23] width 31 height 31
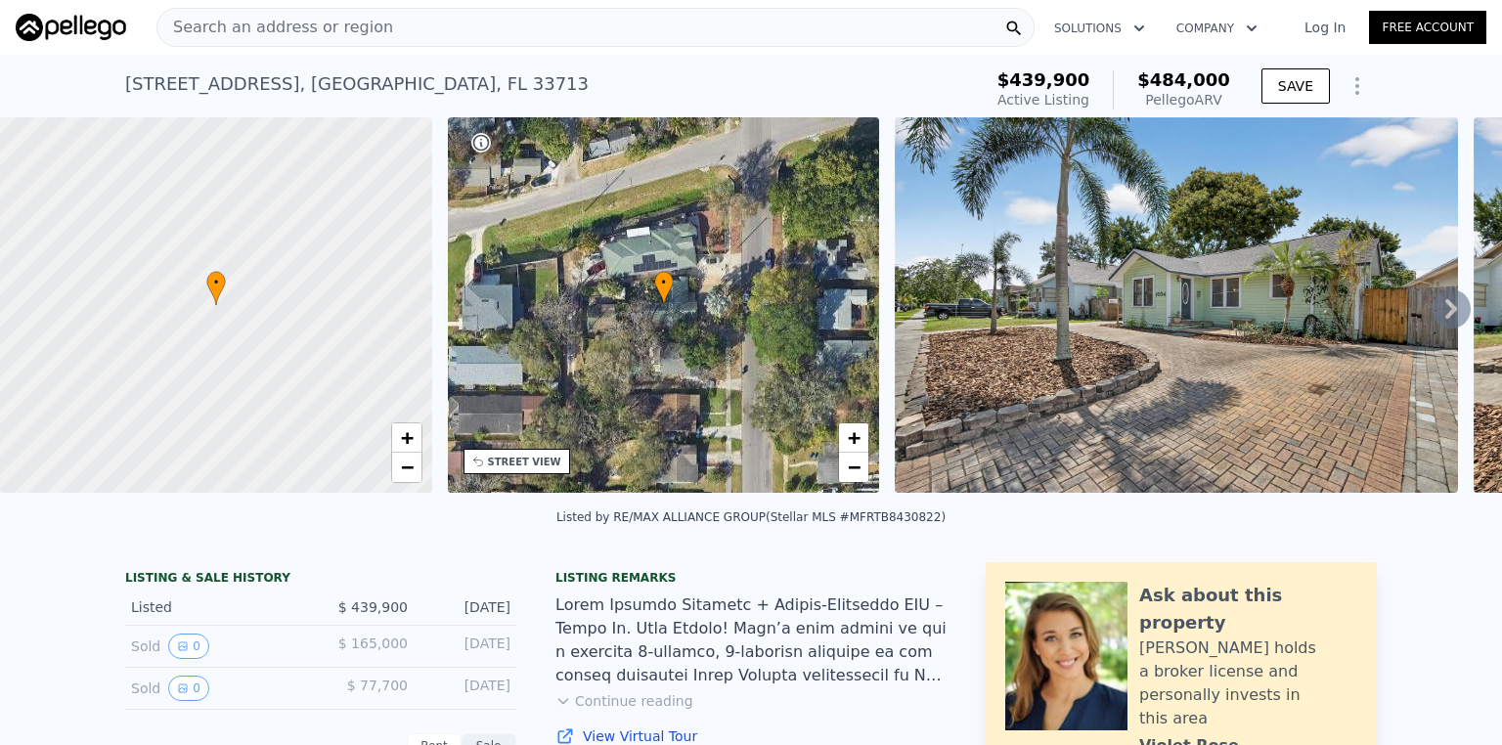
click at [1346, 82] on icon "Show Options" at bounding box center [1356, 85] width 23 height 23
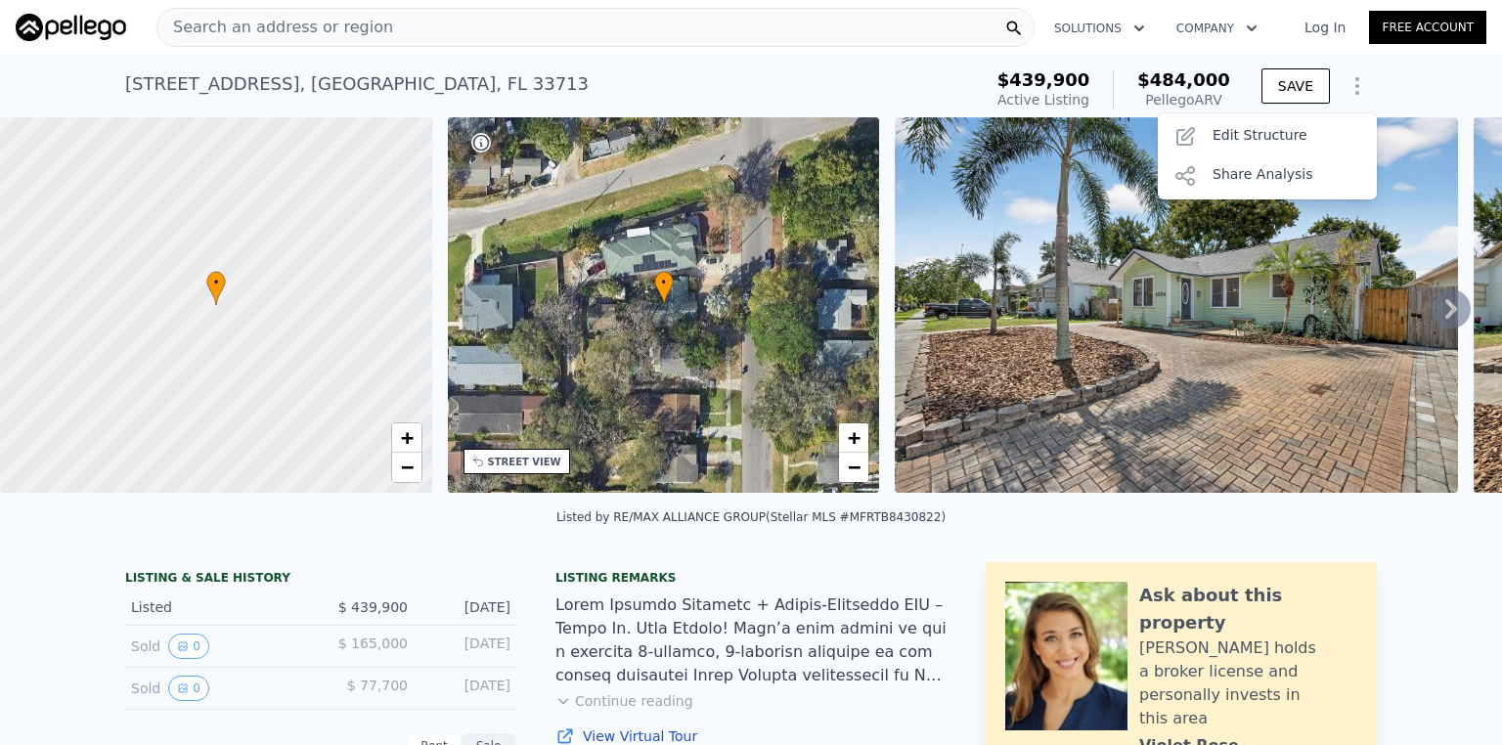
click at [1346, 82] on icon "Show Options" at bounding box center [1356, 85] width 23 height 23
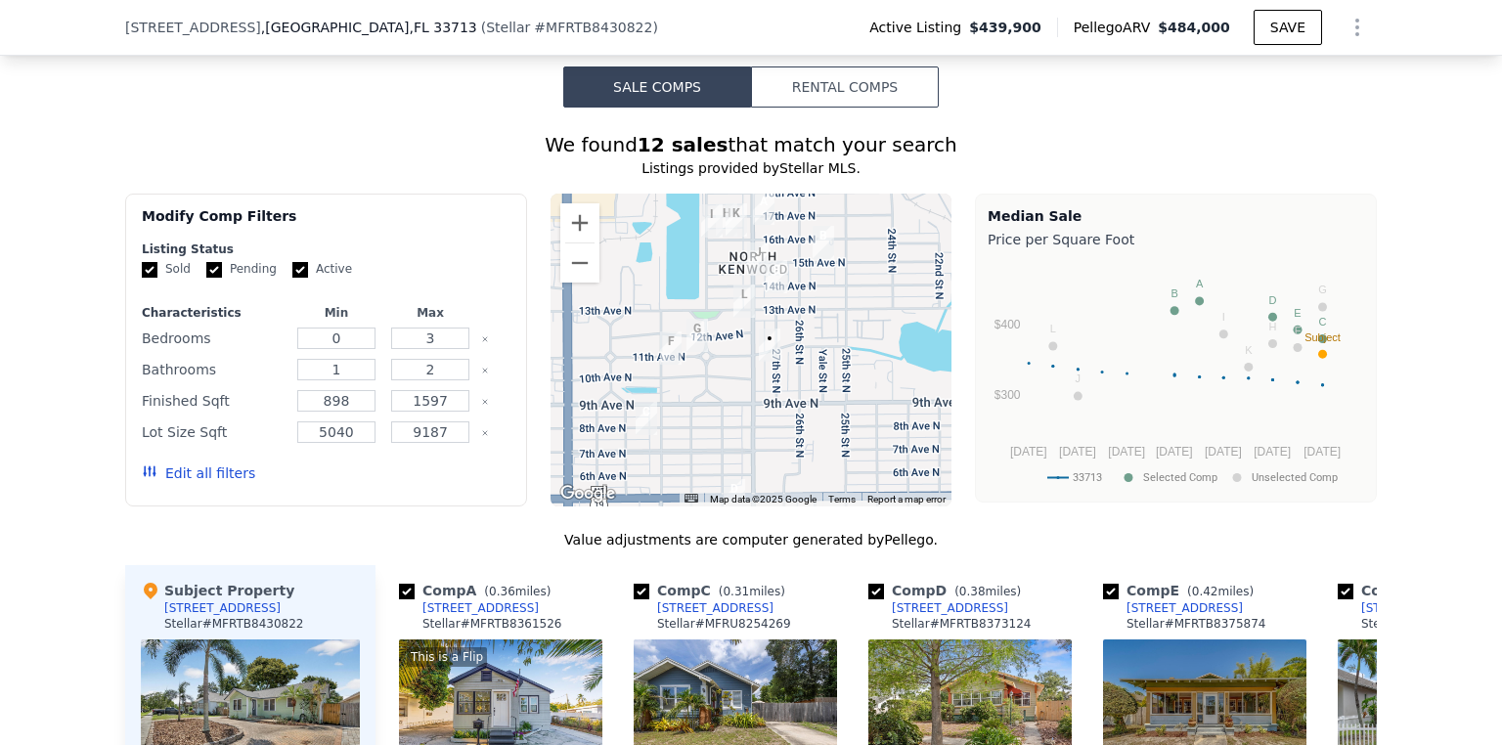
scroll to position [1557, 0]
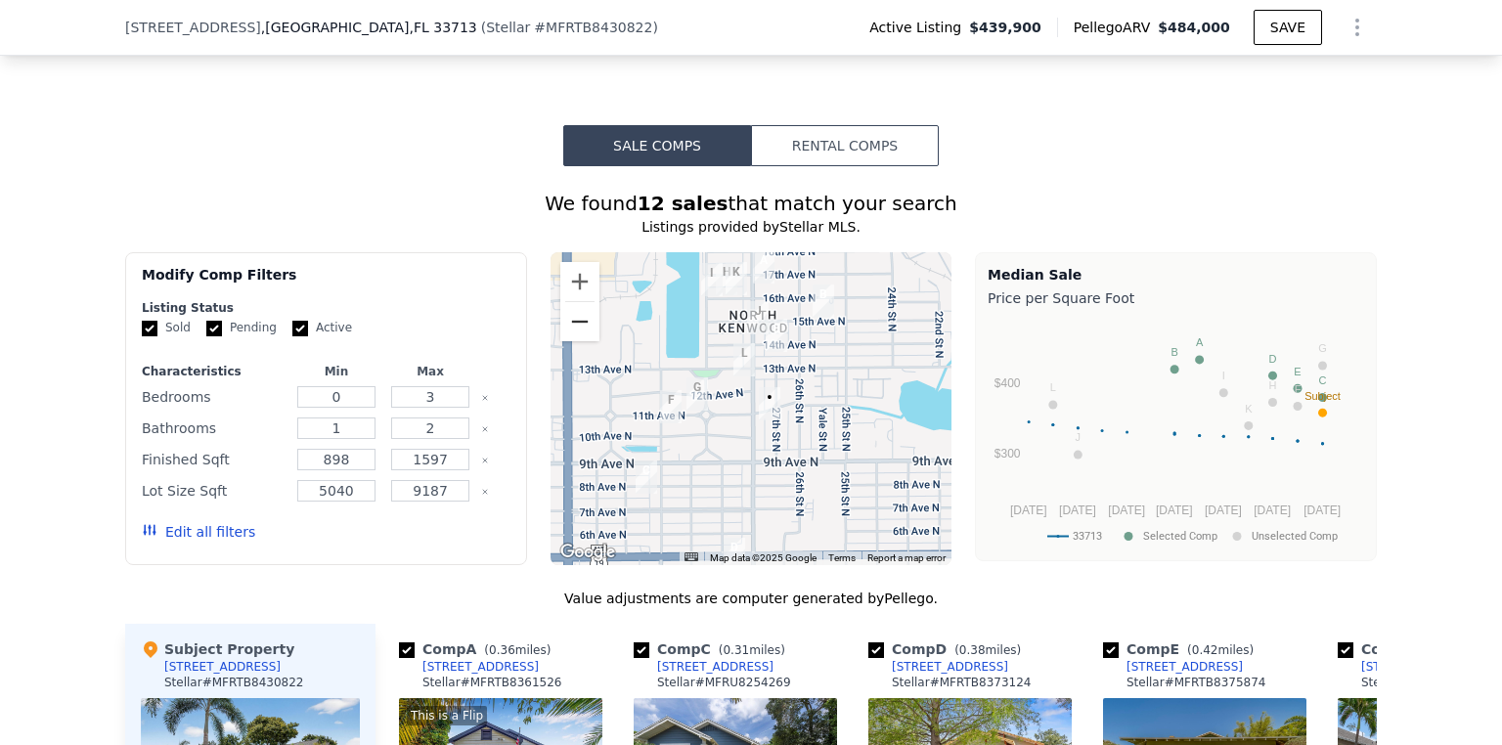
click at [579, 332] on button "Zoom out" at bounding box center [579, 321] width 39 height 39
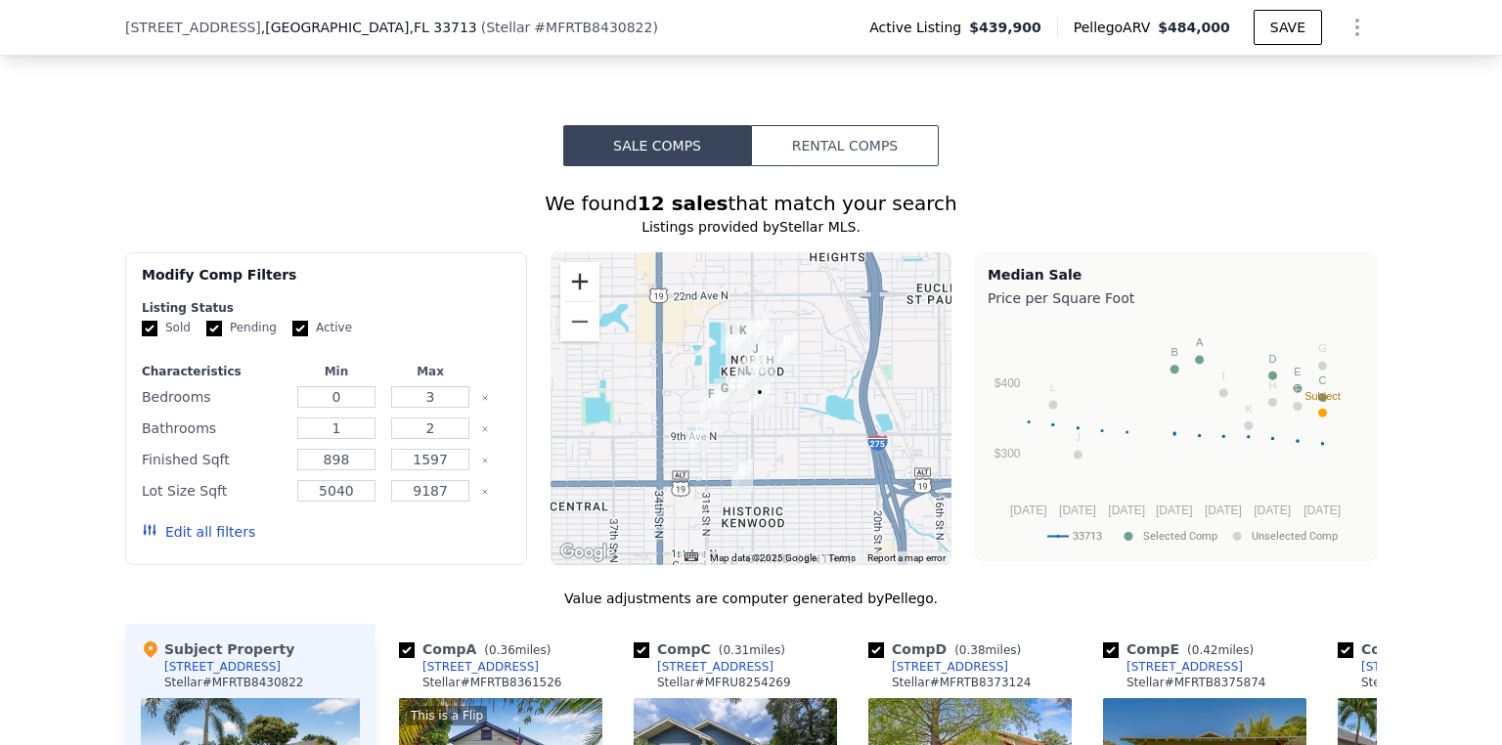
click at [578, 290] on button "Zoom in" at bounding box center [579, 281] width 39 height 39
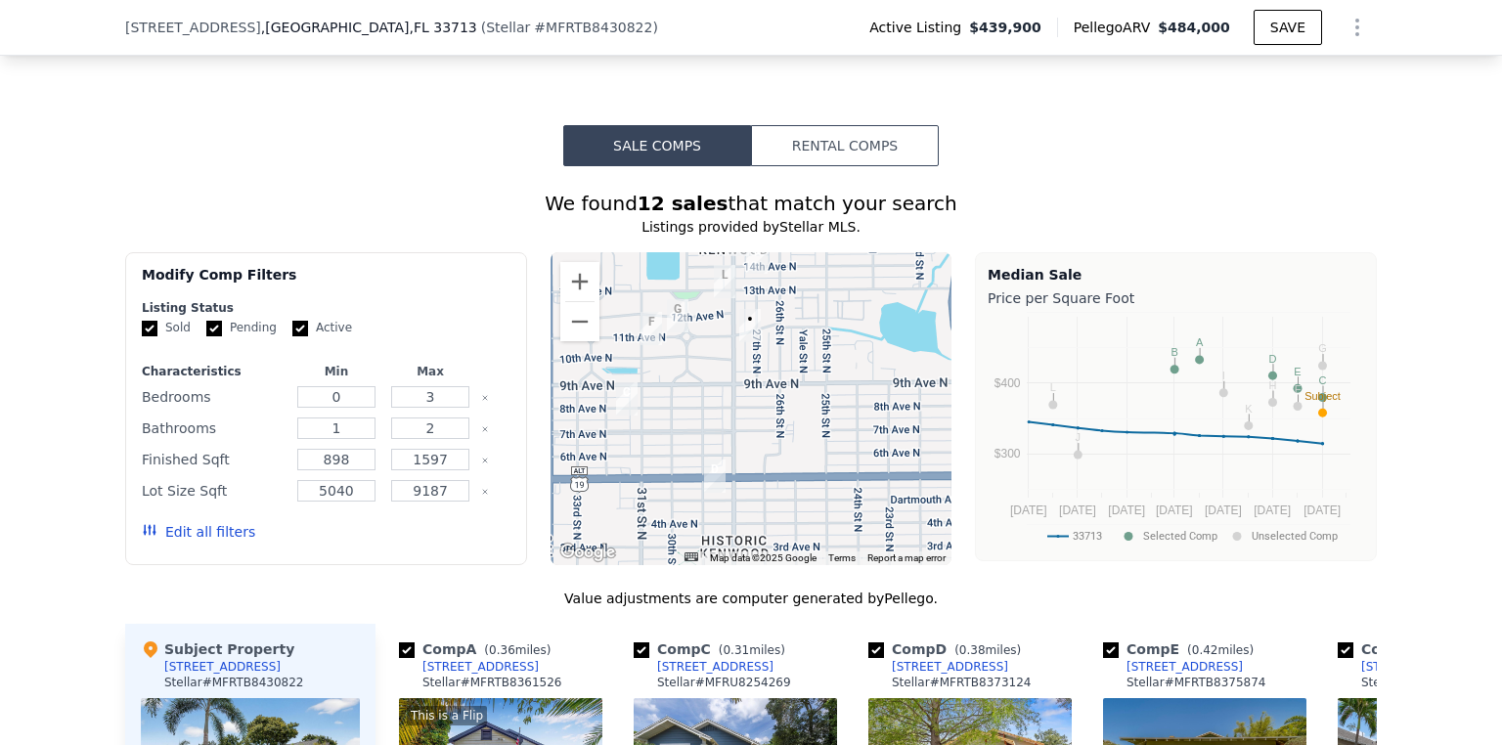
drag, startPoint x: 747, startPoint y: 475, endPoint x: 727, endPoint y: 395, distance: 82.5
click at [727, 395] on div at bounding box center [751, 408] width 402 height 313
click at [575, 336] on button "Zoom out" at bounding box center [579, 321] width 39 height 39
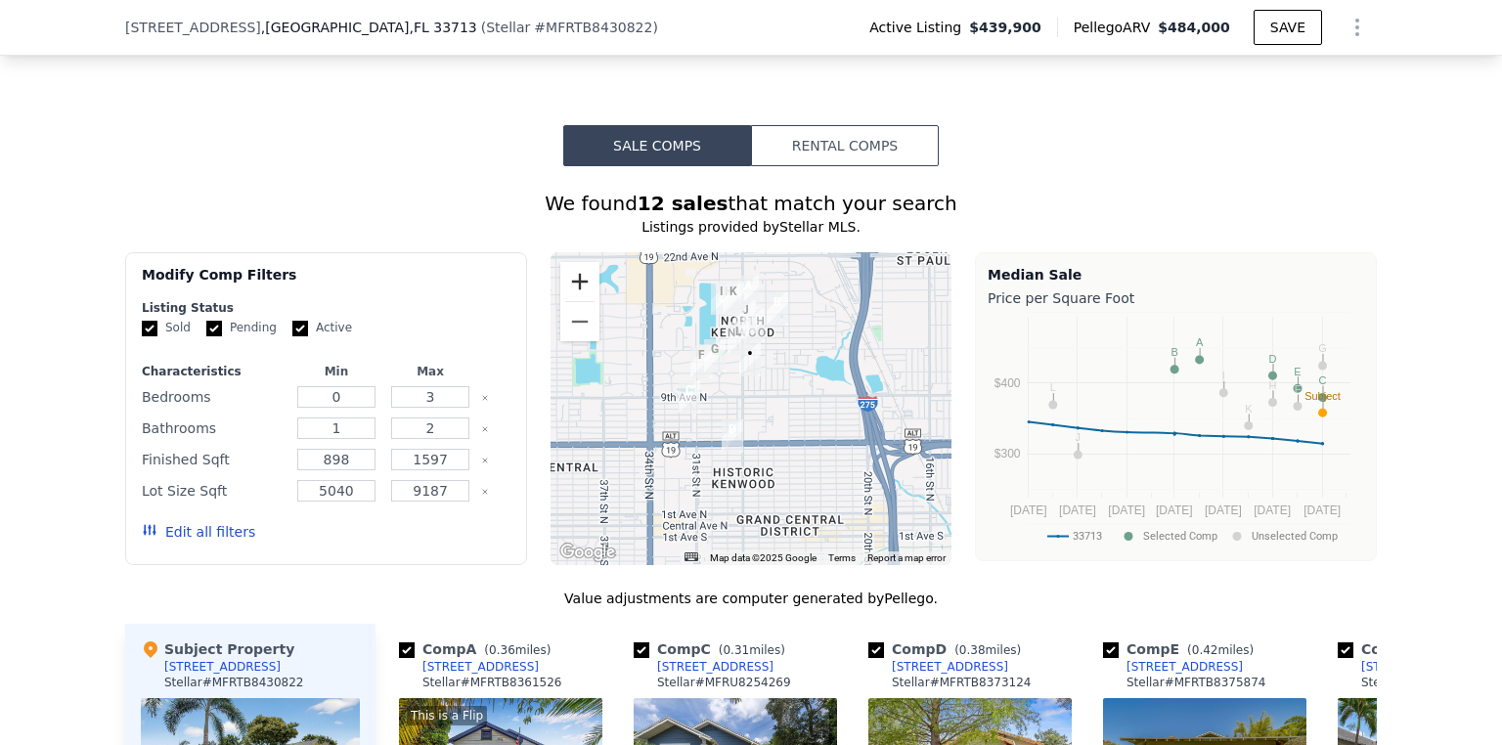
click at [571, 301] on button "Zoom in" at bounding box center [579, 281] width 39 height 39
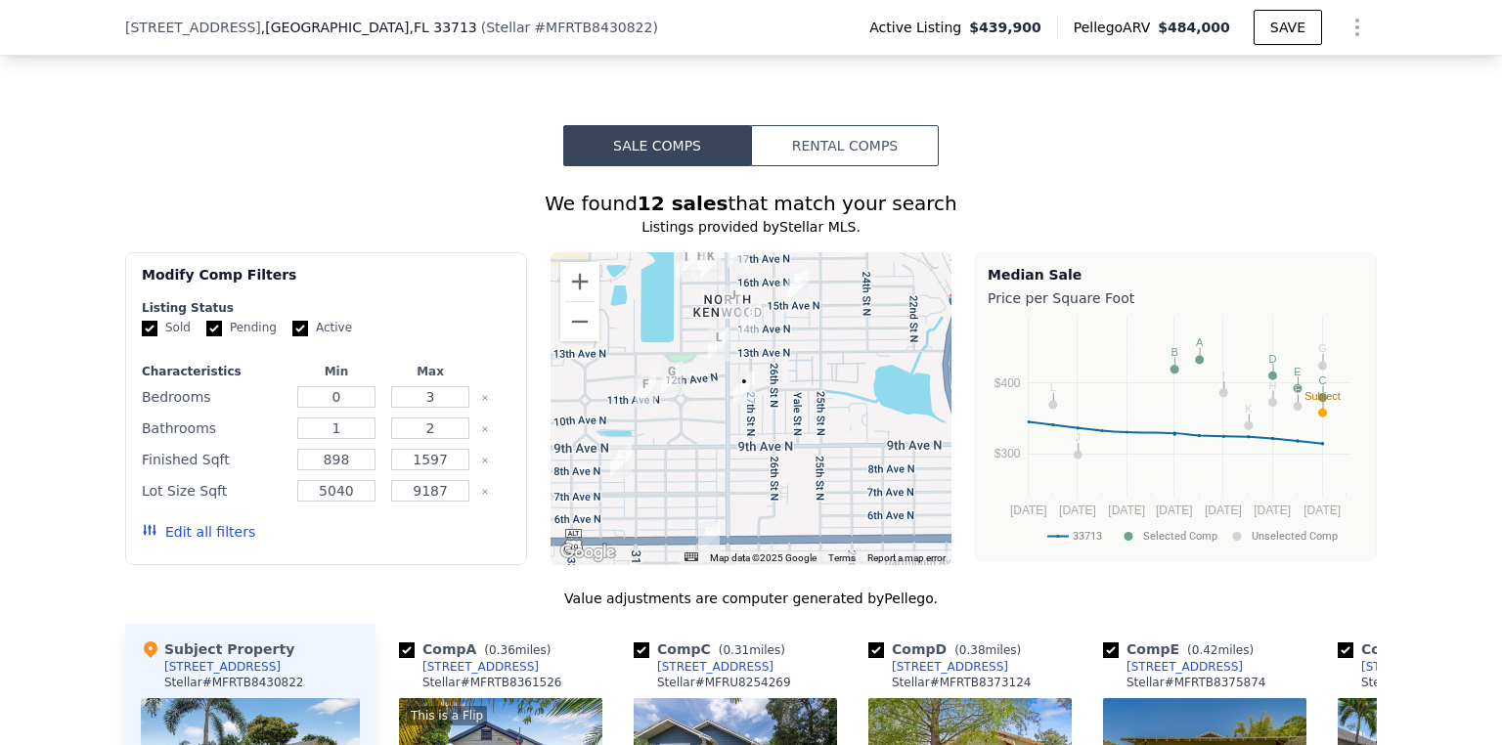
drag, startPoint x: 686, startPoint y: 311, endPoint x: 683, endPoint y: 360, distance: 49.0
click at [683, 360] on div at bounding box center [751, 408] width 402 height 313
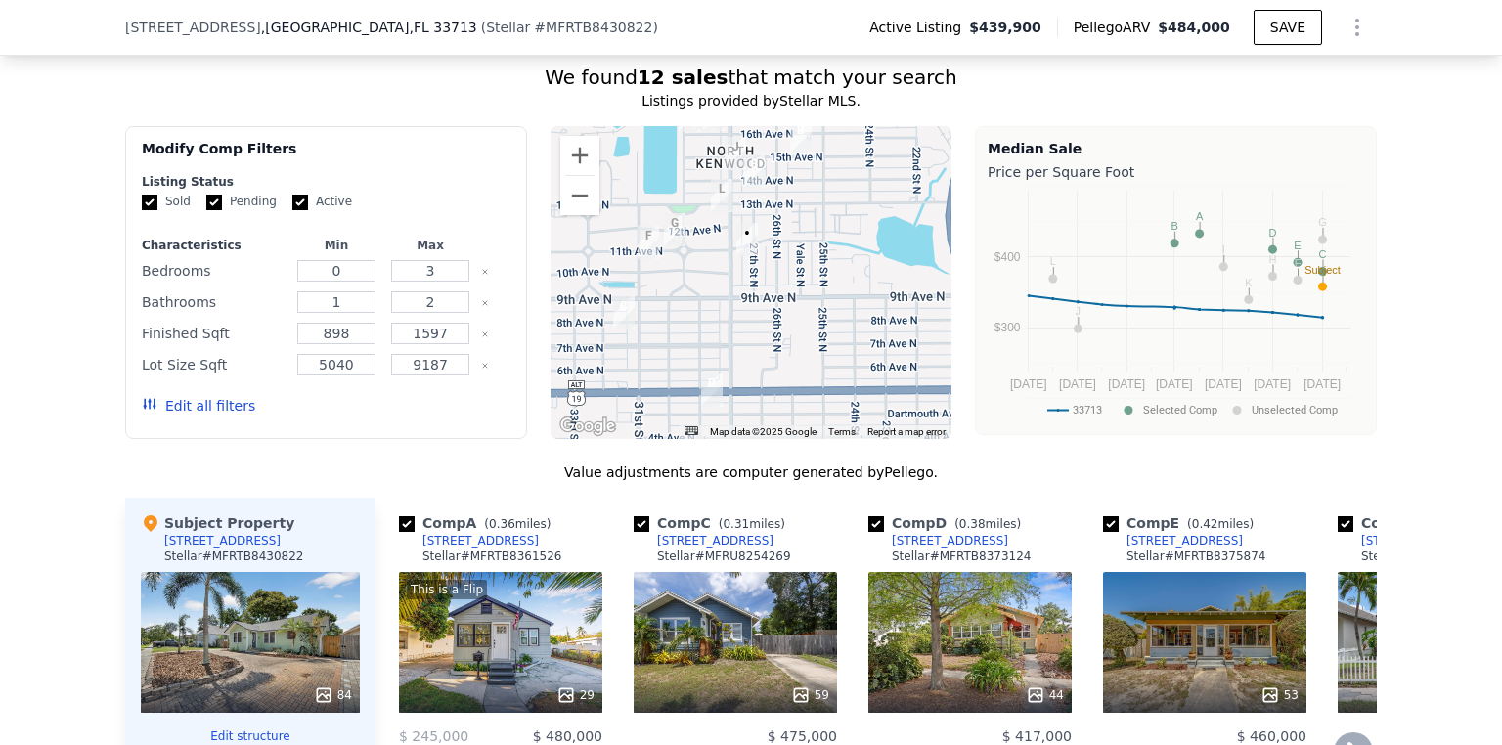
scroll to position [1713, 0]
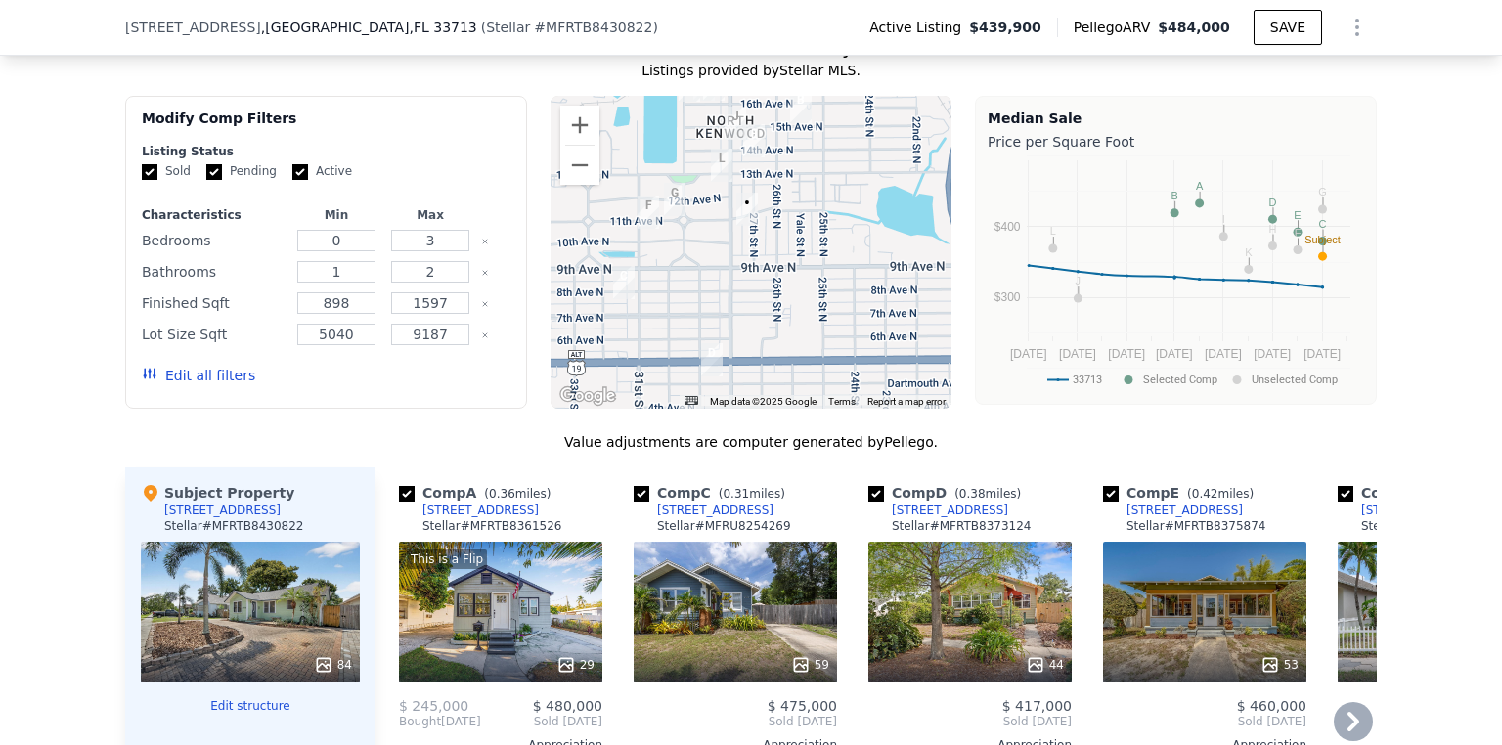
click at [1197, 584] on div "53" at bounding box center [1204, 612] width 203 height 141
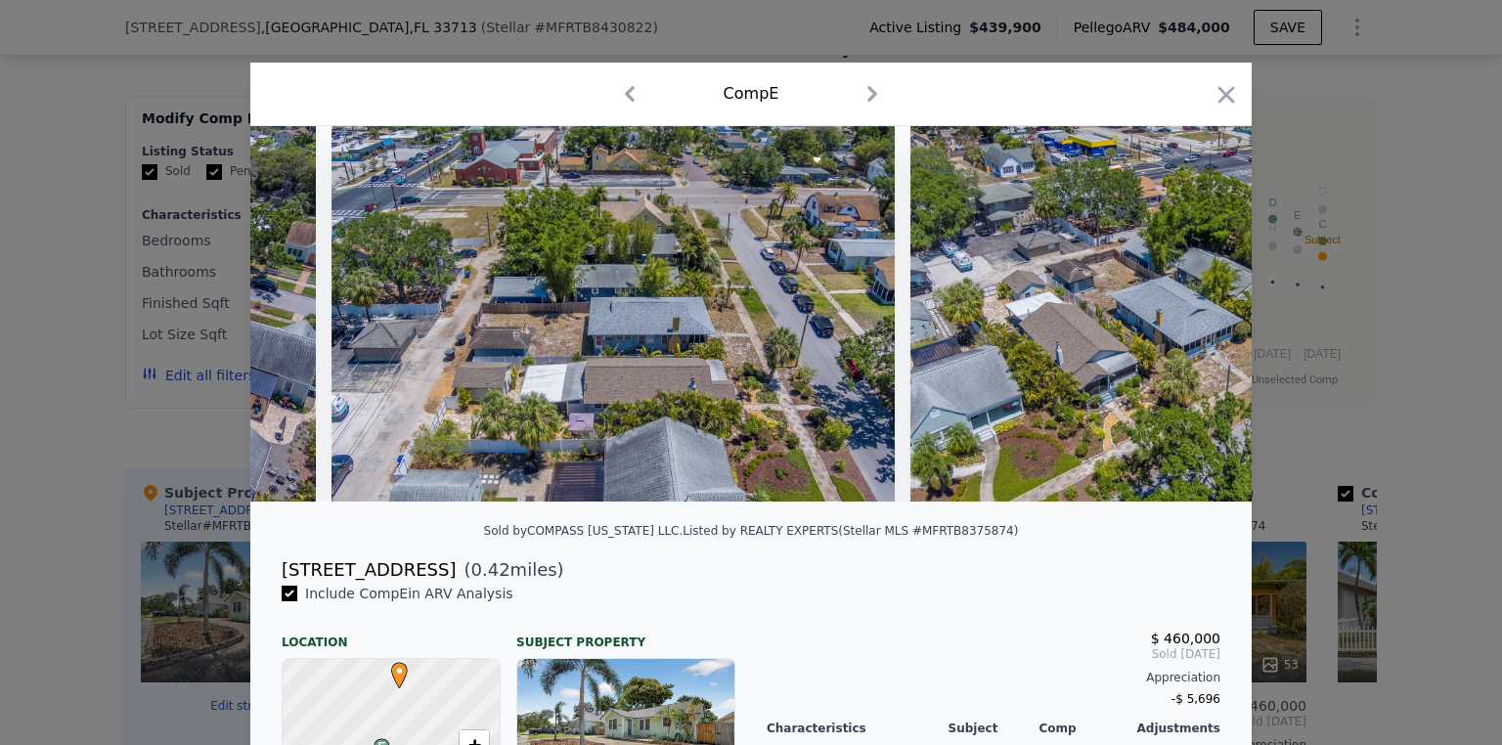
drag, startPoint x: 1225, startPoint y: 89, endPoint x: 1190, endPoint y: 107, distance: 39.4
click at [1224, 89] on icon "button" at bounding box center [1226, 94] width 17 height 17
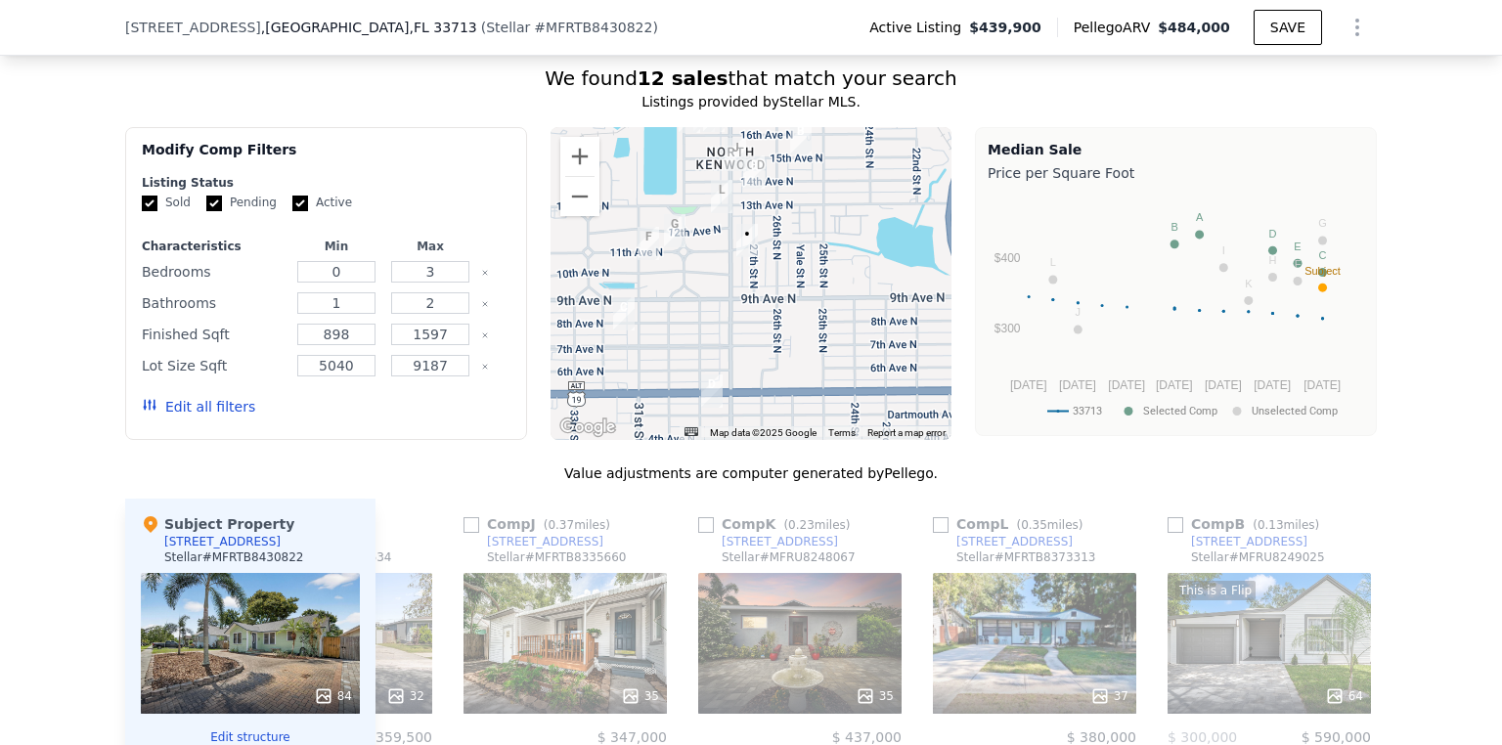
scroll to position [1635, 0]
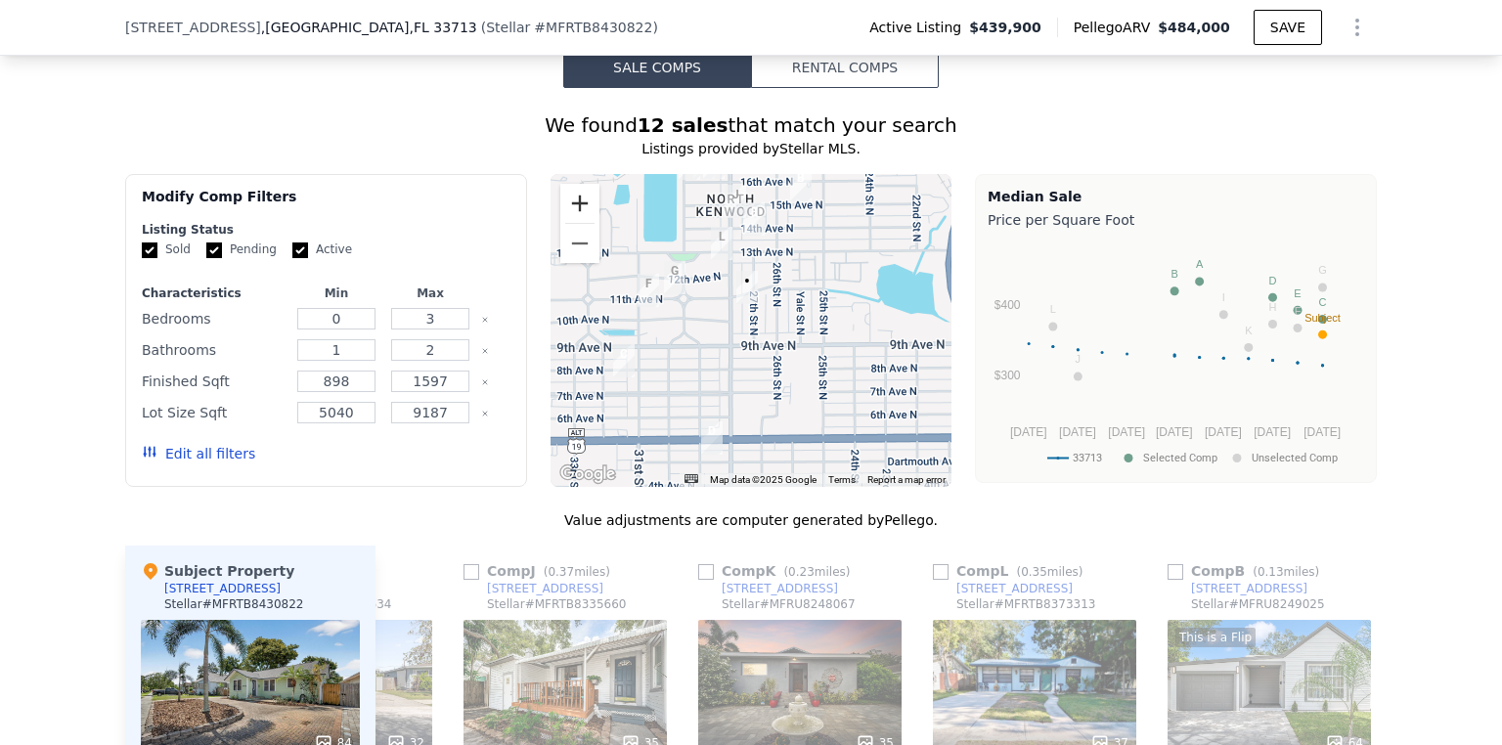
click at [581, 216] on button "Zoom in" at bounding box center [579, 203] width 39 height 39
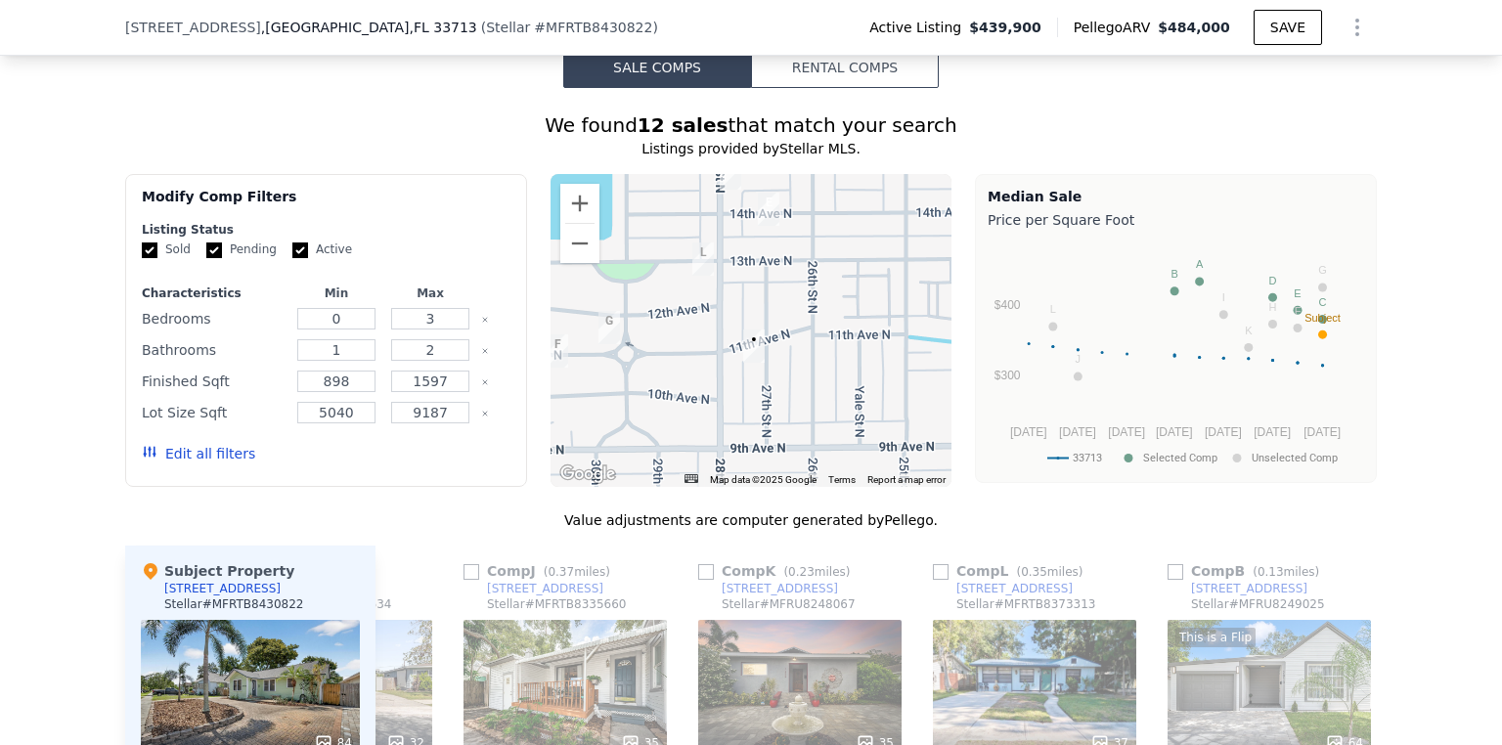
drag, startPoint x: 661, startPoint y: 257, endPoint x: 671, endPoint y: 330, distance: 74.0
click at [671, 331] on div at bounding box center [751, 330] width 402 height 313
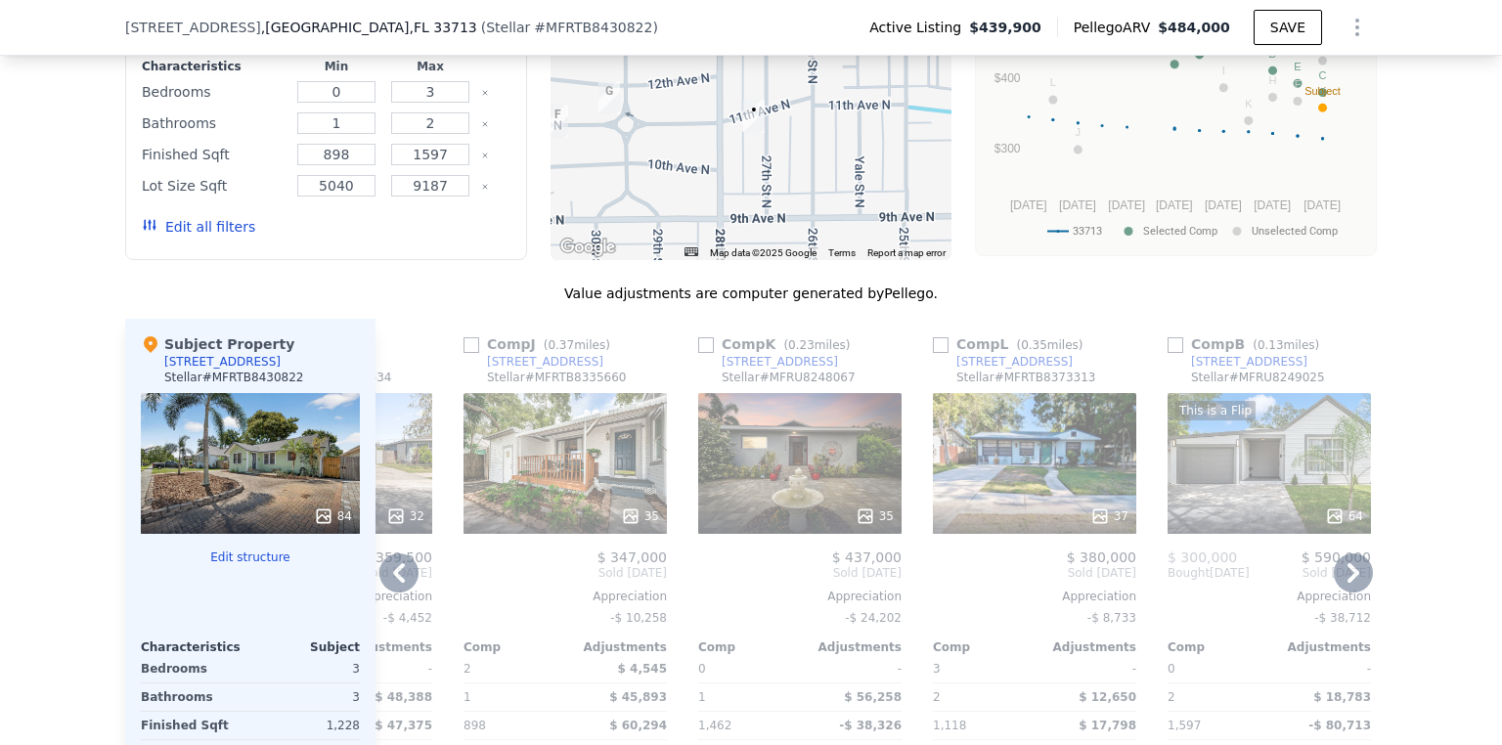
scroll to position [1869, 0]
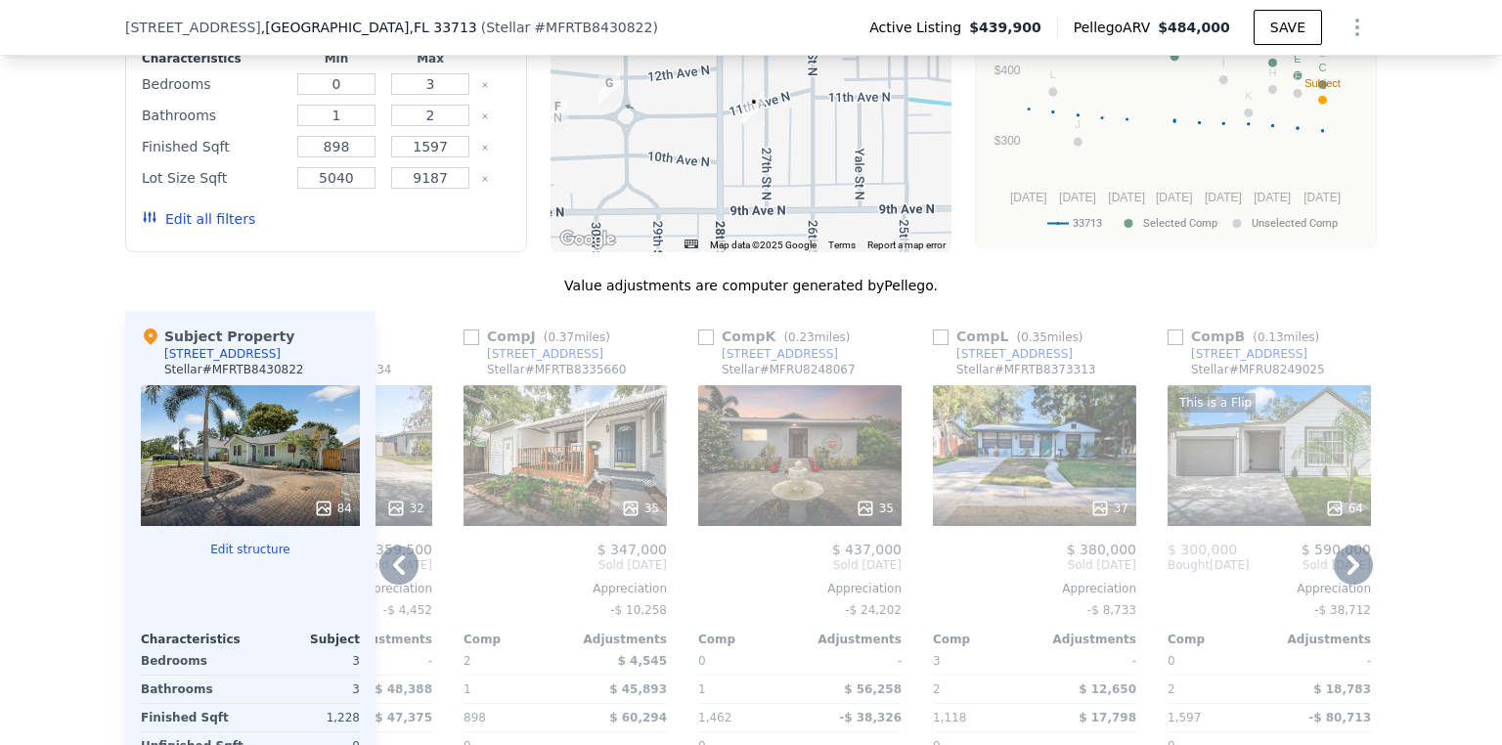
click at [1043, 445] on div "37" at bounding box center [1034, 455] width 203 height 141
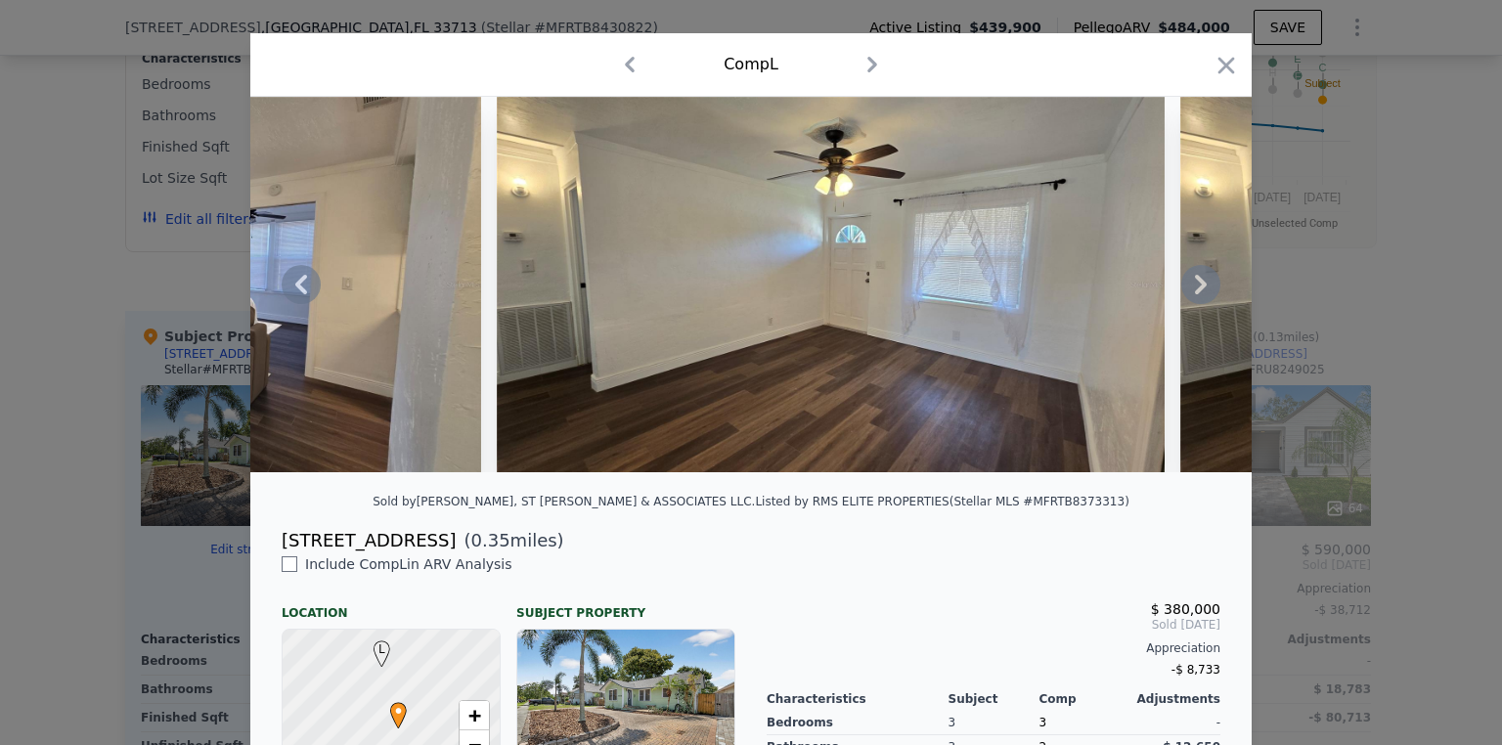
scroll to position [28, 0]
click at [1218, 67] on icon "button" at bounding box center [1226, 66] width 17 height 17
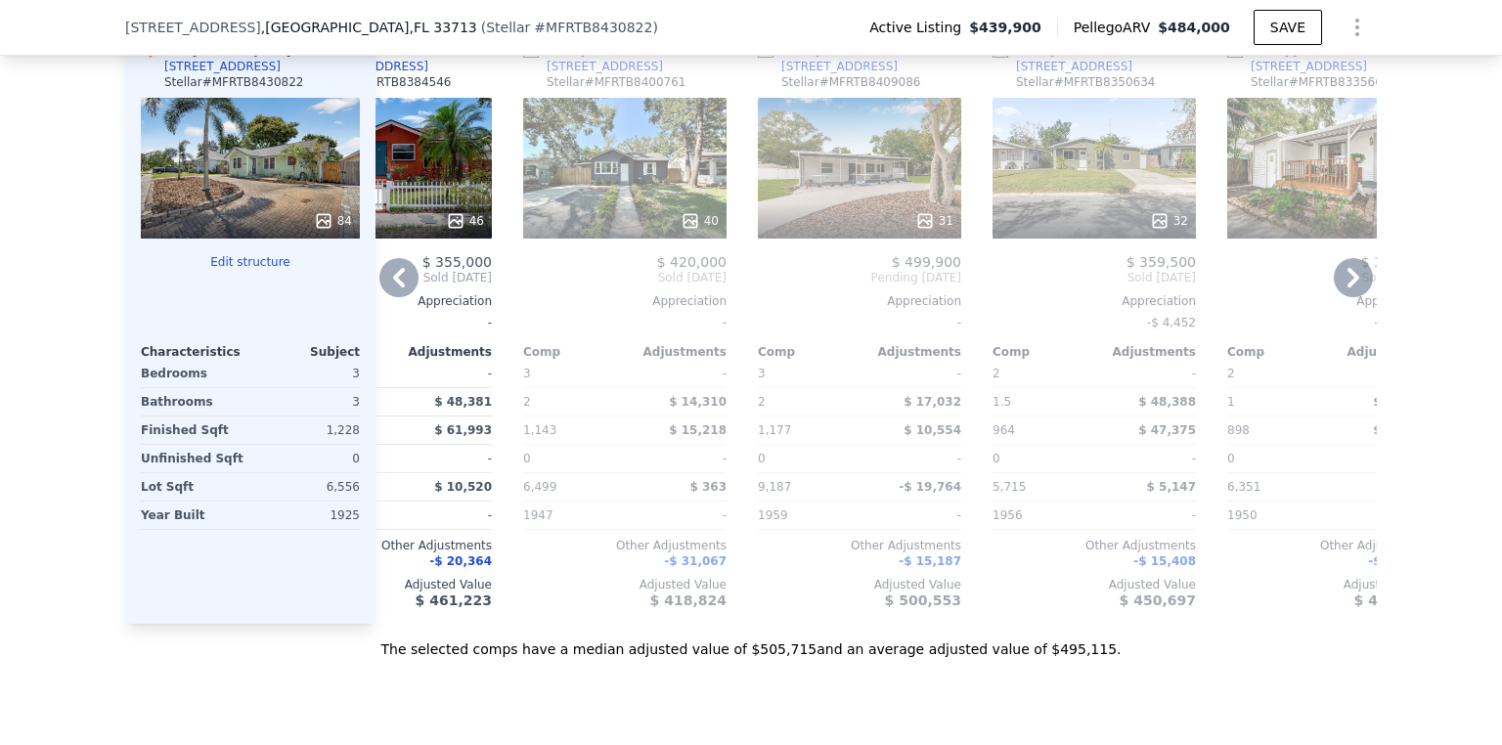
scroll to position [2026, 0]
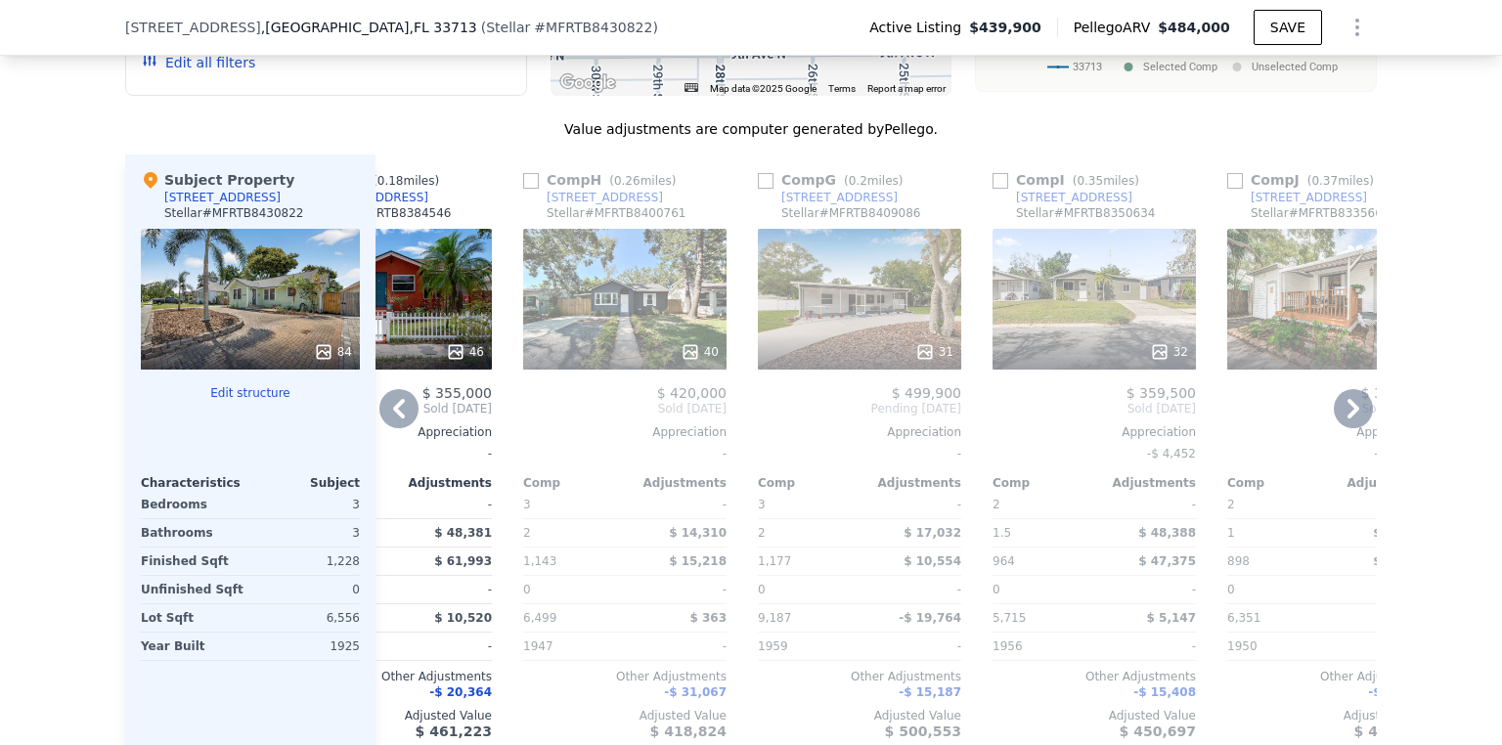
click at [832, 311] on div "31" at bounding box center [859, 299] width 203 height 141
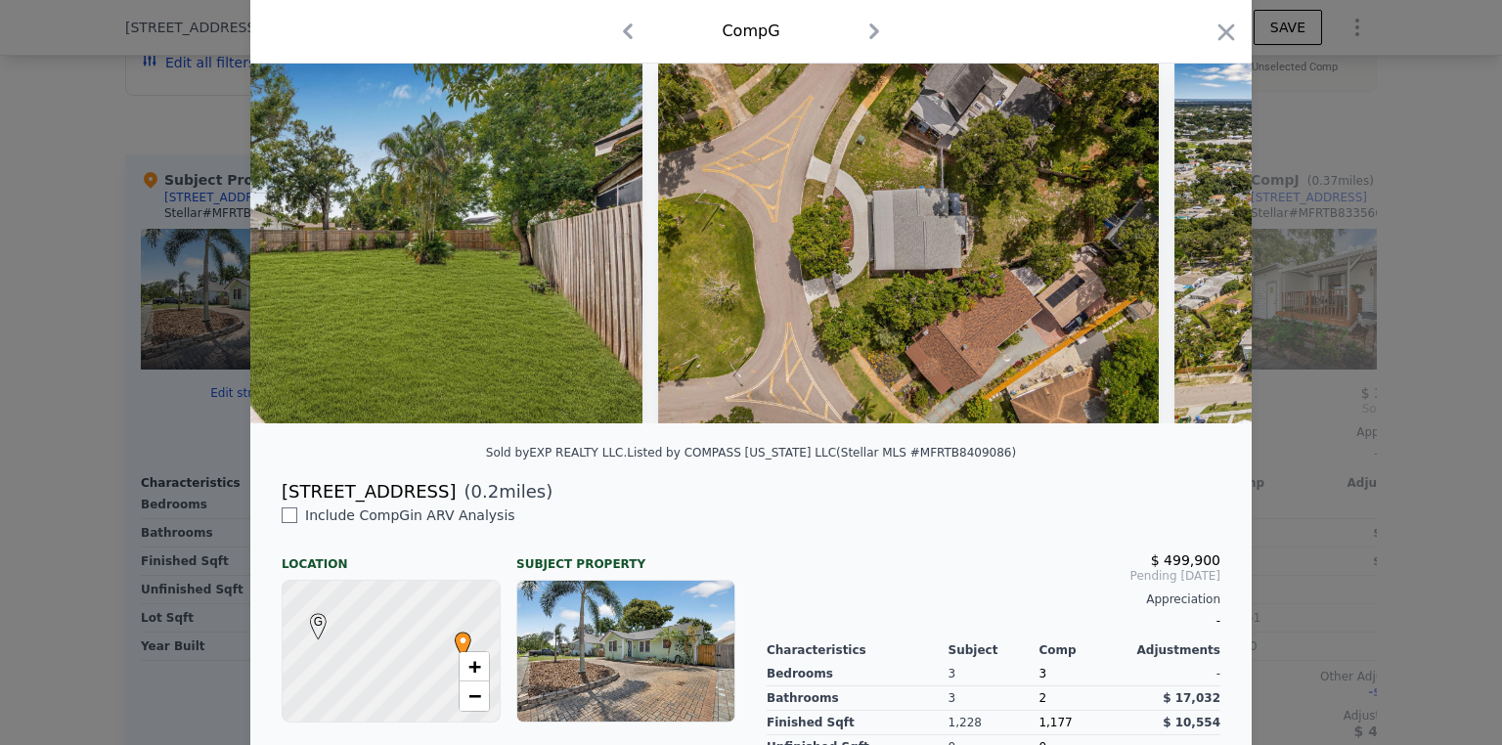
scroll to position [0, 14084]
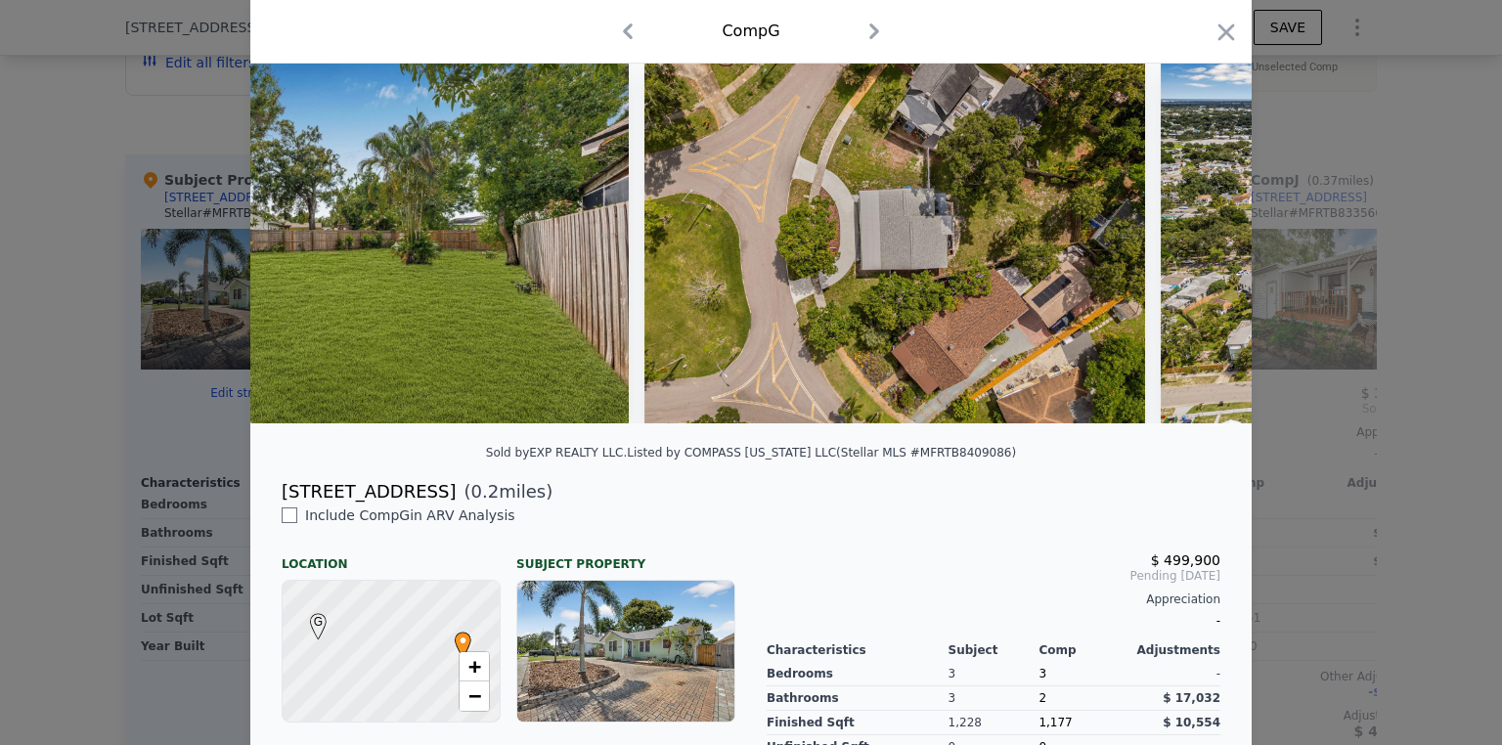
click at [1217, 31] on icon "button" at bounding box center [1225, 32] width 27 height 27
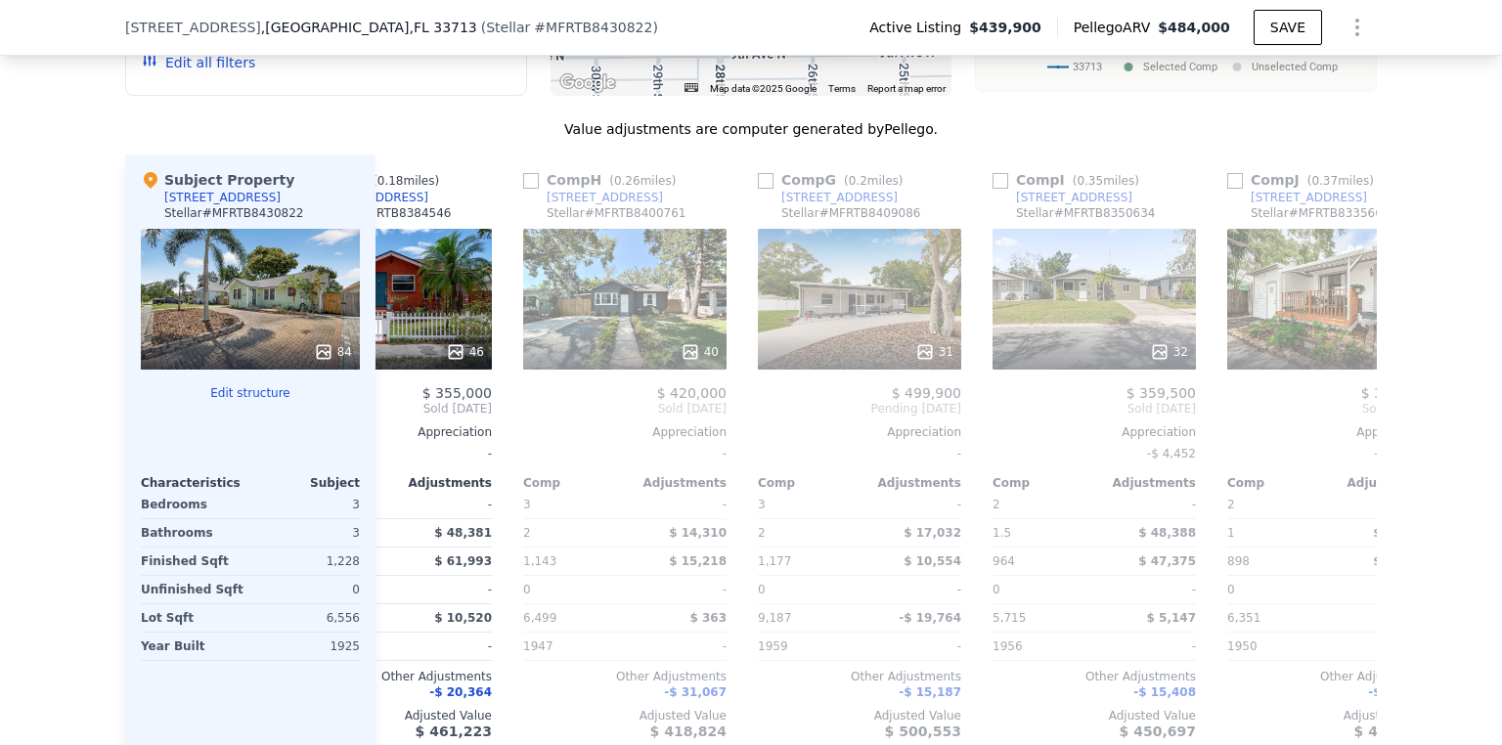
click at [200, 309] on div "84" at bounding box center [250, 299] width 219 height 141
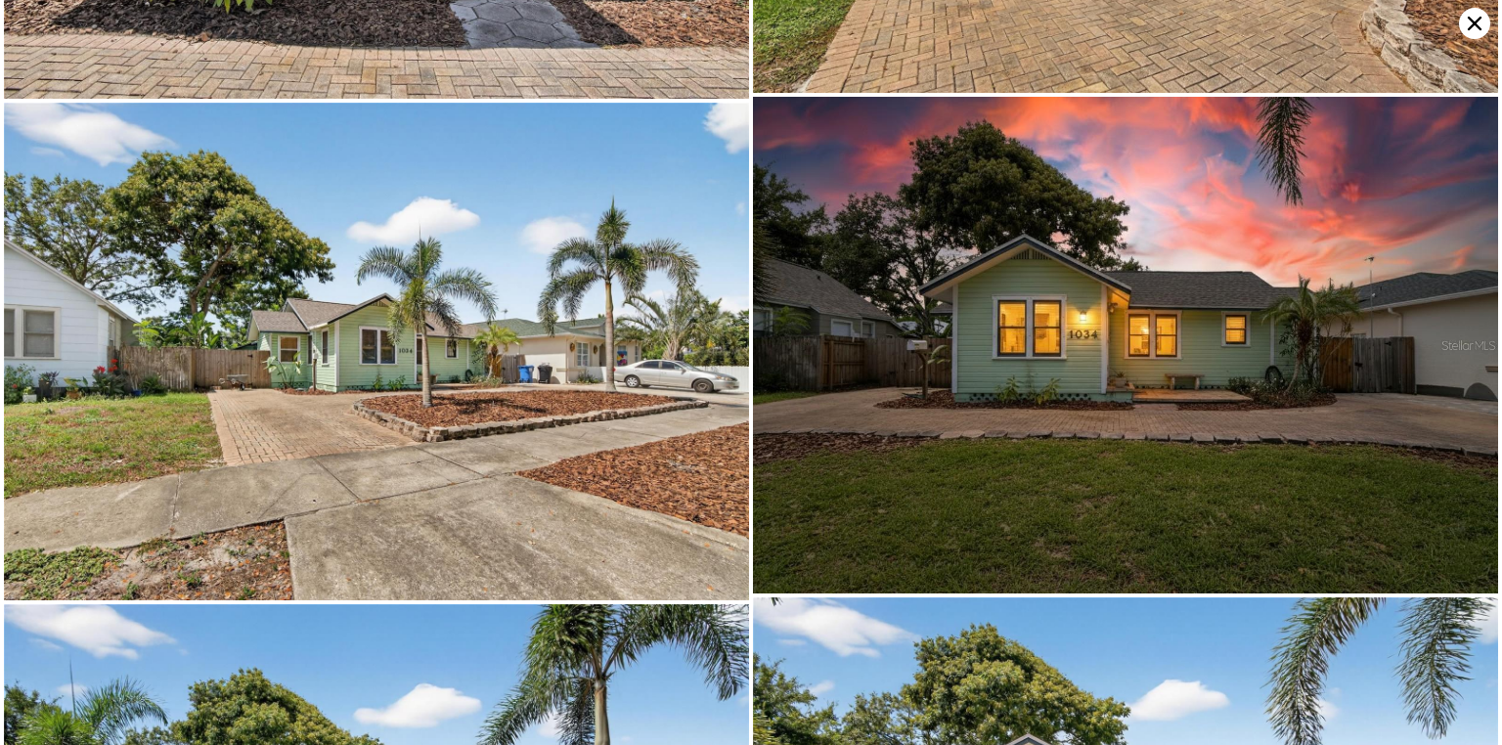
scroll to position [15902, 0]
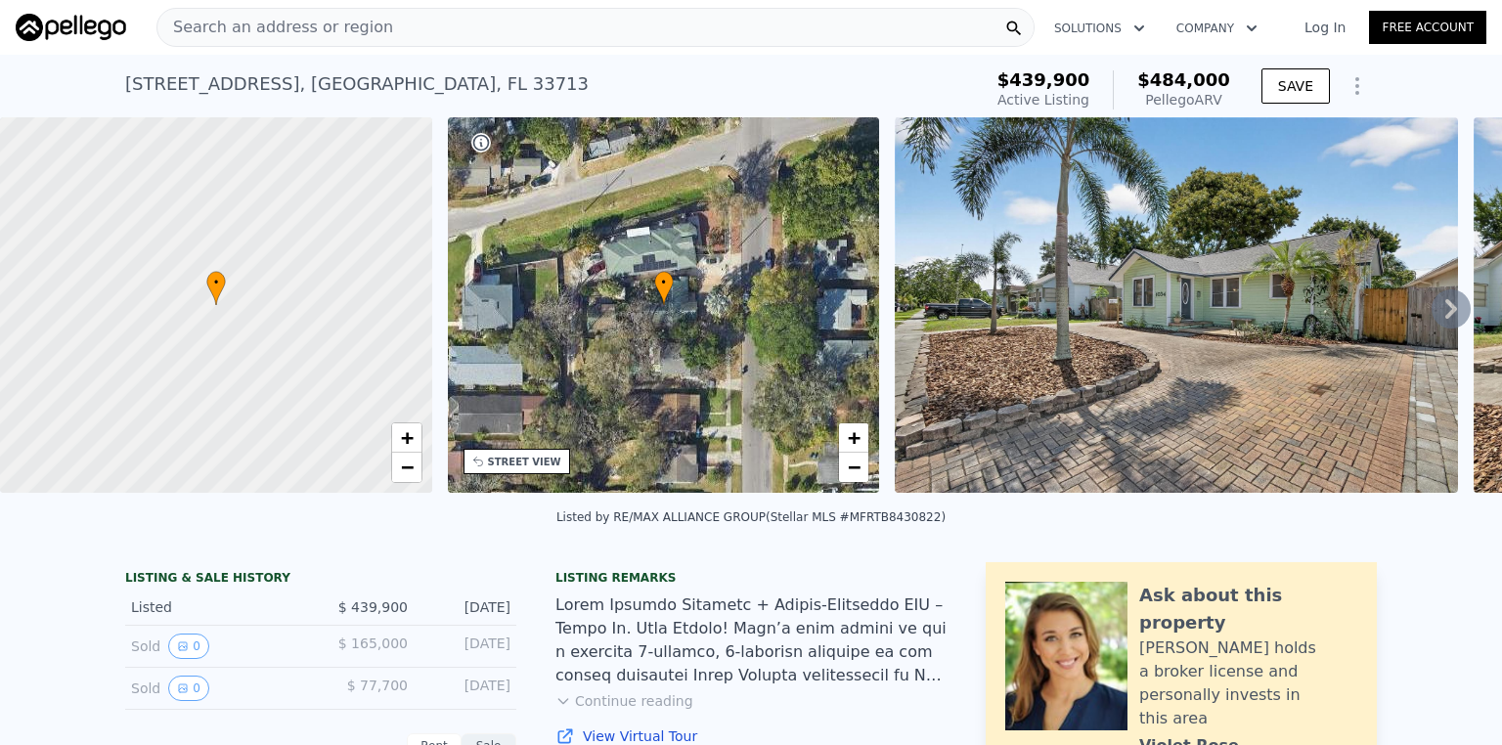
click at [1356, 78] on icon "Show Options" at bounding box center [1357, 86] width 2 height 16
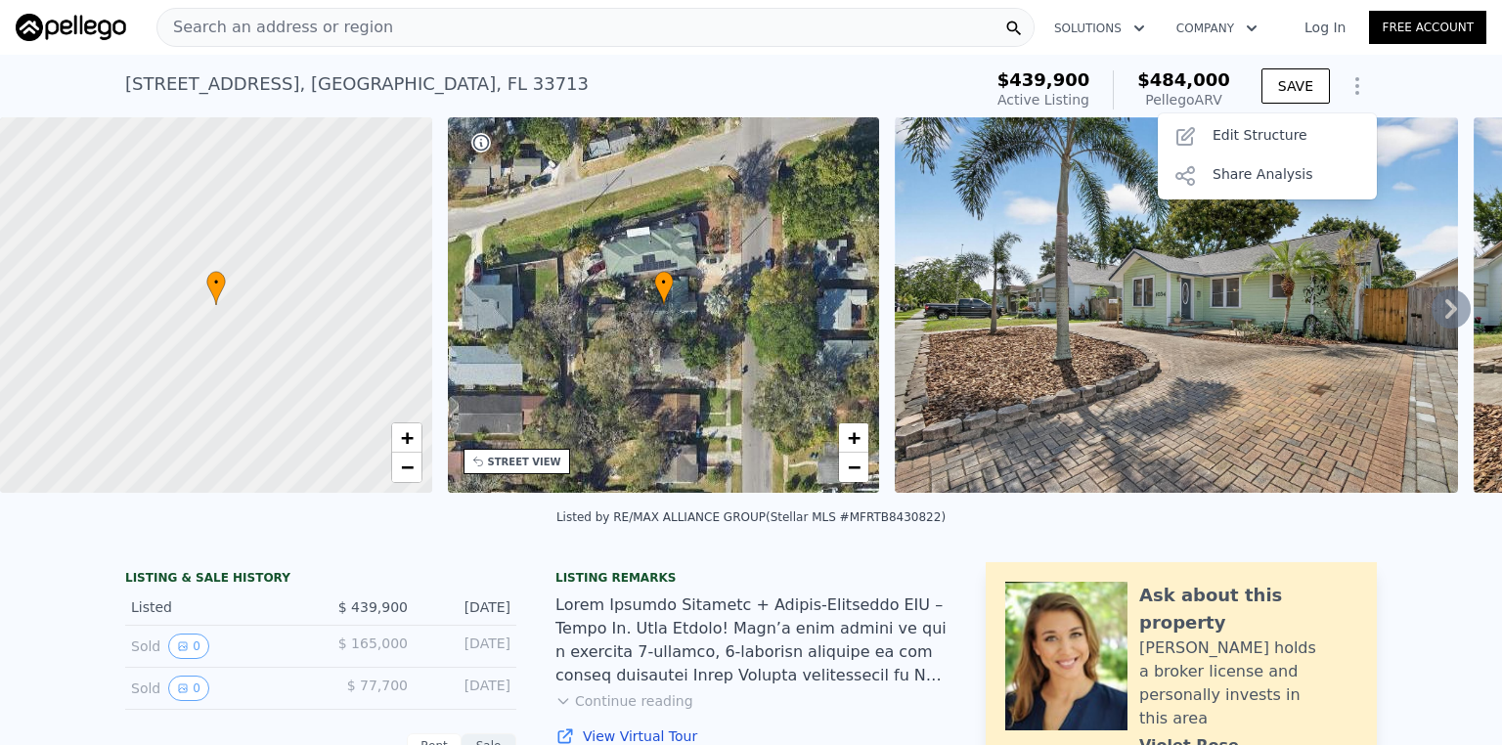
click at [1356, 78] on icon "Show Options" at bounding box center [1357, 86] width 2 height 16
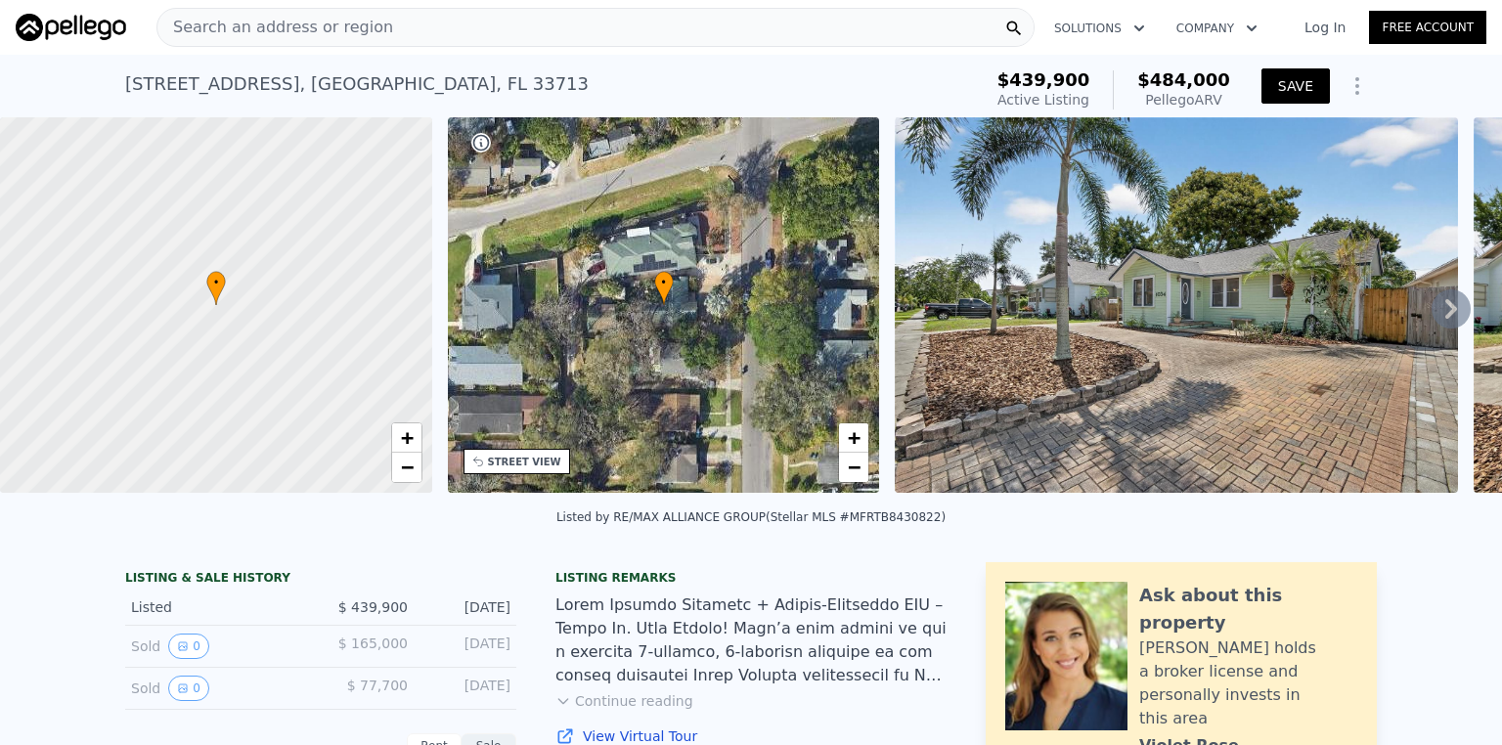
click at [1297, 93] on button "SAVE" at bounding box center [1295, 85] width 68 height 35
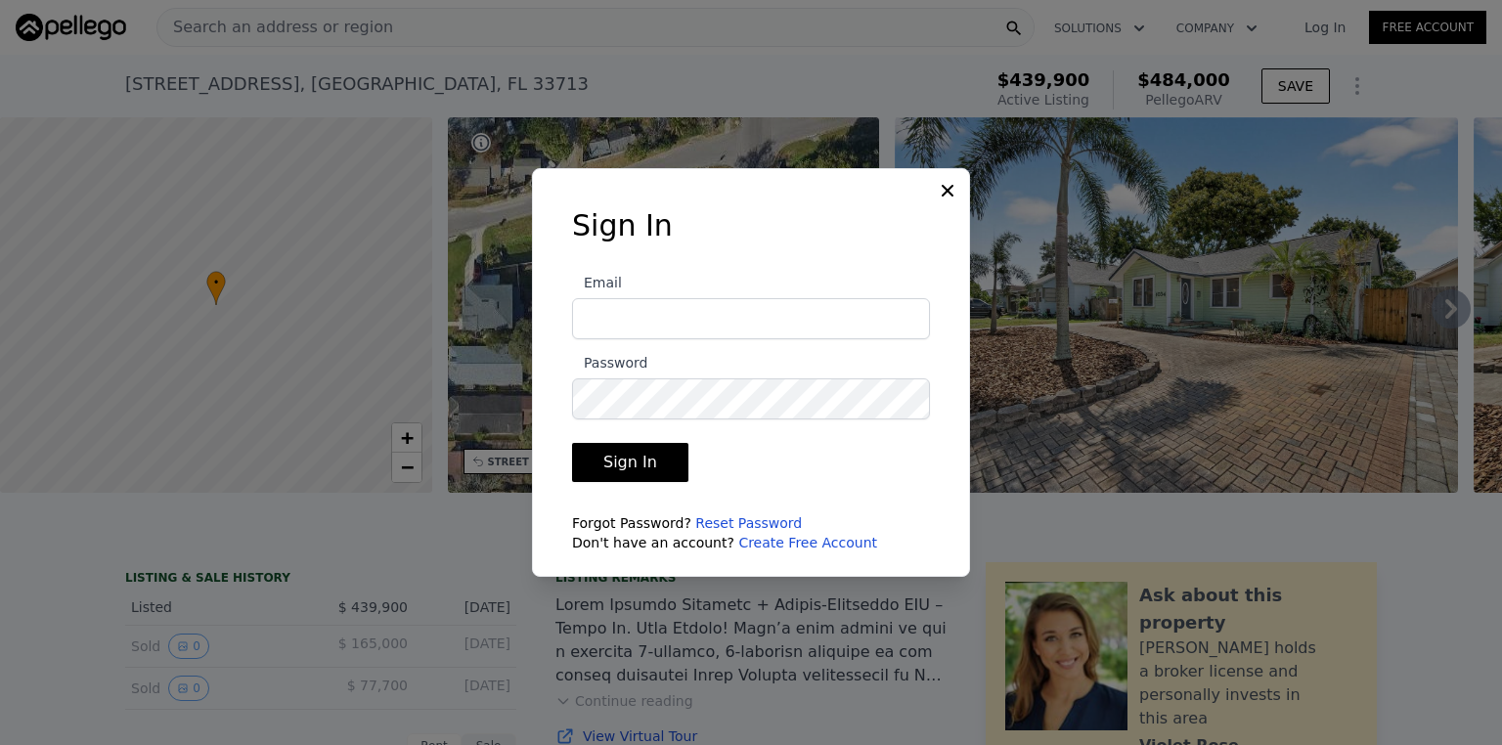
drag, startPoint x: 953, startPoint y: 196, endPoint x: 1271, endPoint y: 132, distance: 324.1
click at [953, 196] on icon at bounding box center [948, 191] width 20 height 20
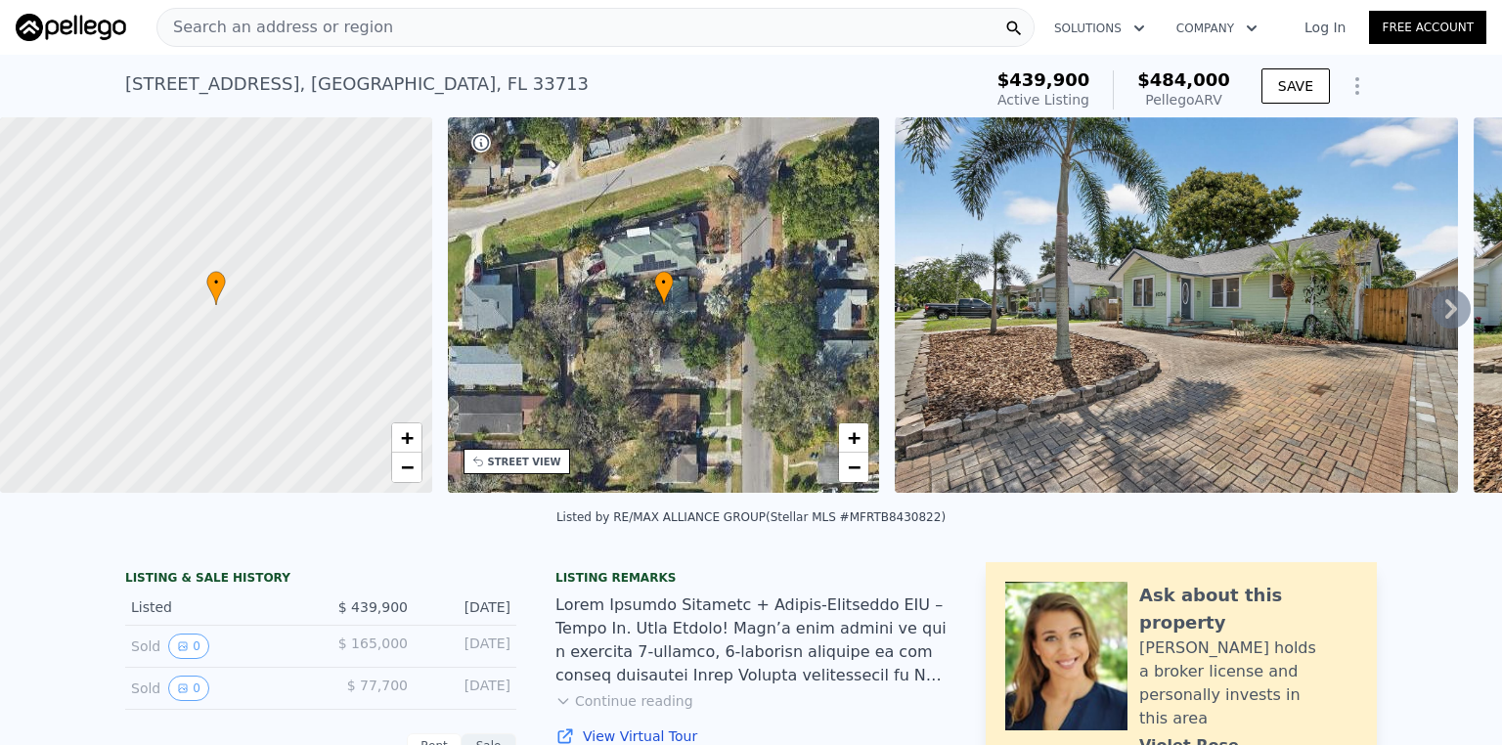
click at [1345, 94] on icon "Show Options" at bounding box center [1356, 85] width 23 height 23
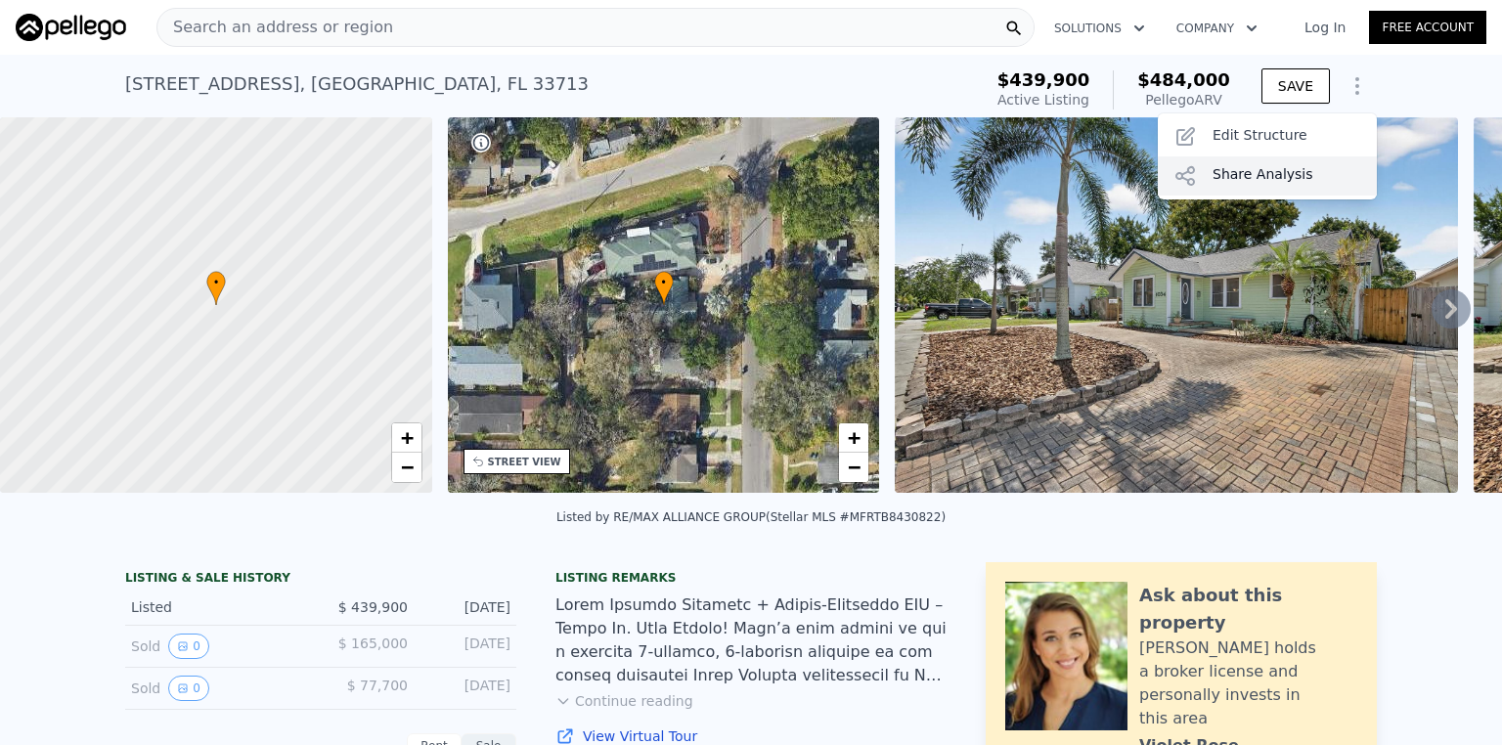
click at [1304, 167] on div "Share Analysis" at bounding box center [1267, 175] width 219 height 39
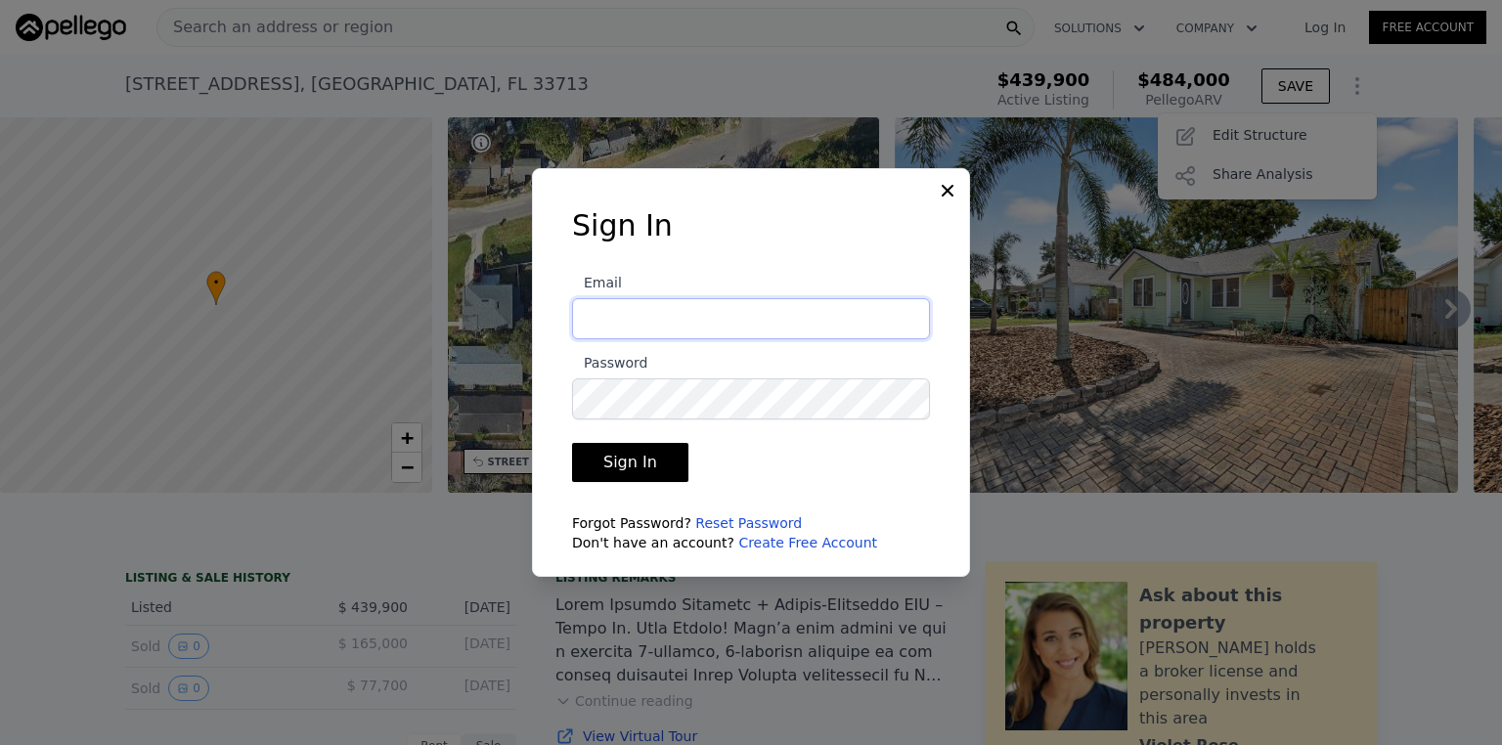
type input "jbt2304@gmail.com"
click at [634, 472] on button "Sign In" at bounding box center [630, 462] width 116 height 39
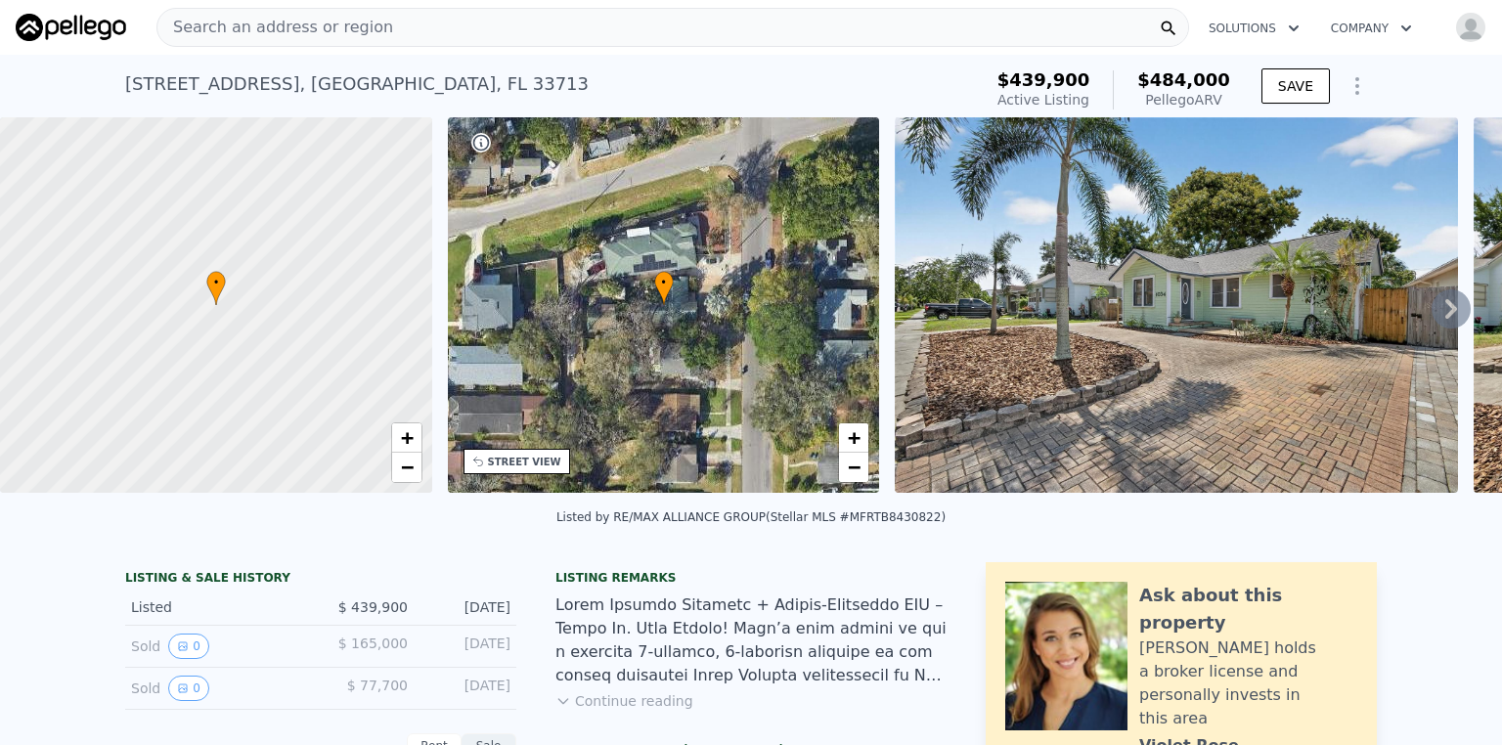
click at [1361, 94] on icon "Show Options" at bounding box center [1356, 85] width 23 height 23
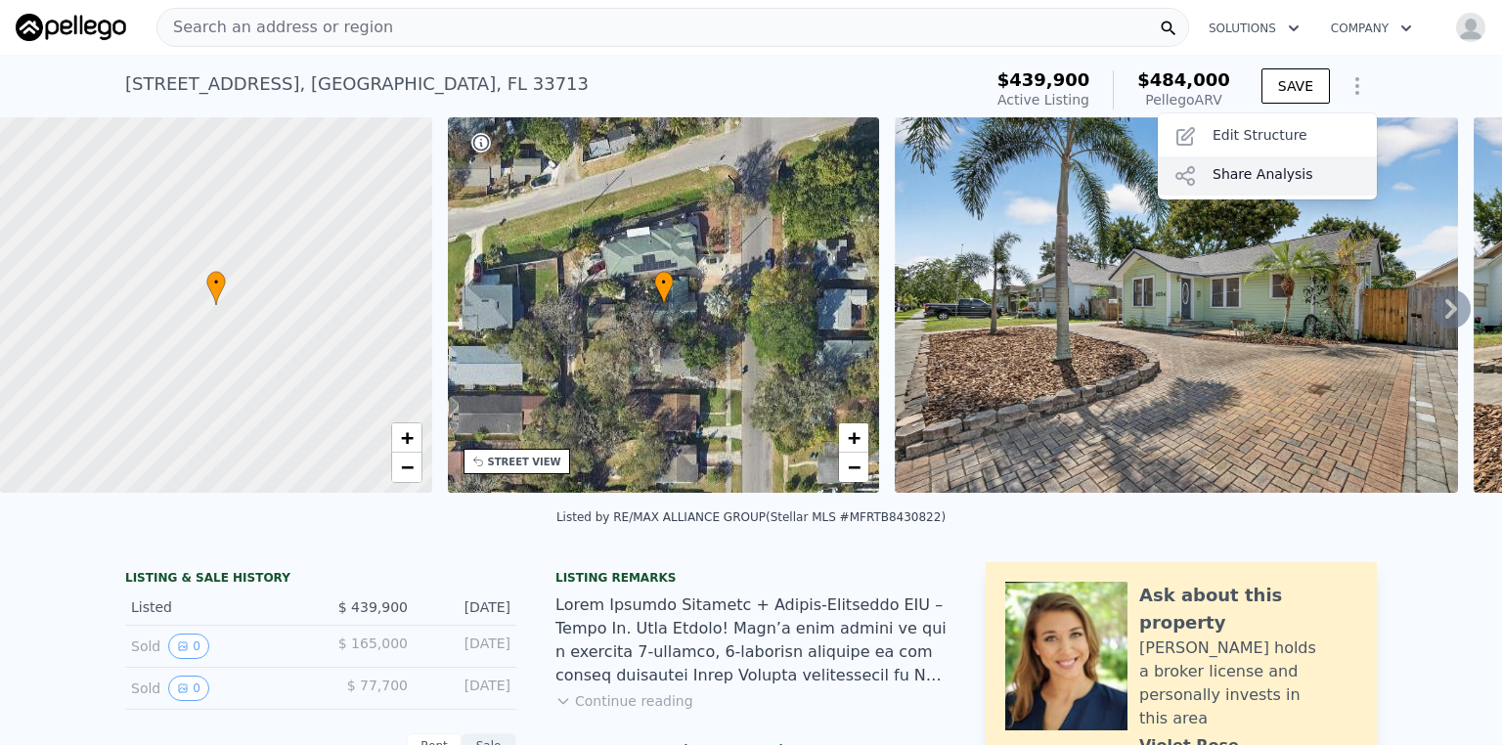
click at [1283, 176] on div "Share Analysis" at bounding box center [1267, 175] width 219 height 39
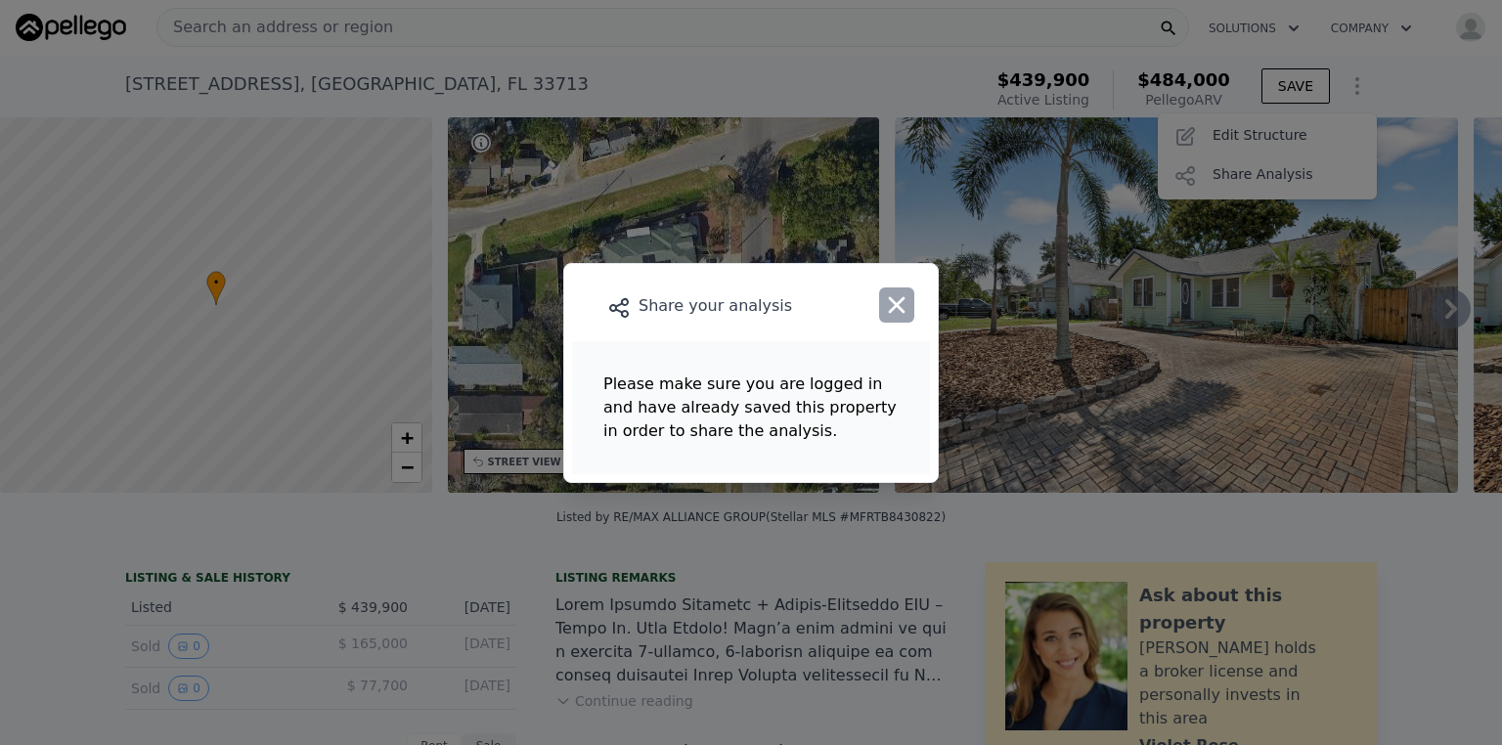
click at [906, 318] on icon "button" at bounding box center [896, 304] width 27 height 27
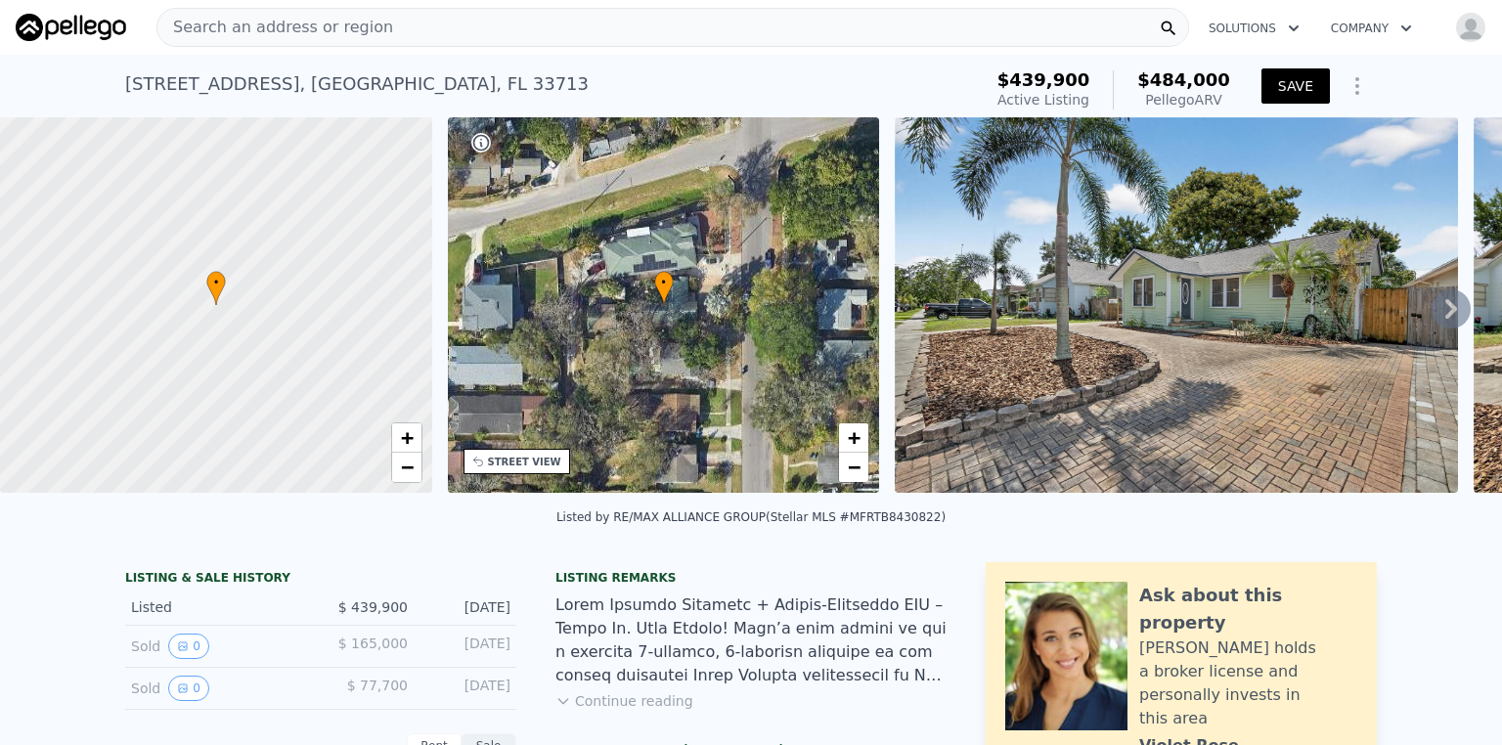
click at [1277, 94] on button "SAVE" at bounding box center [1295, 85] width 68 height 35
click at [1356, 78] on icon "Show Options" at bounding box center [1357, 86] width 2 height 16
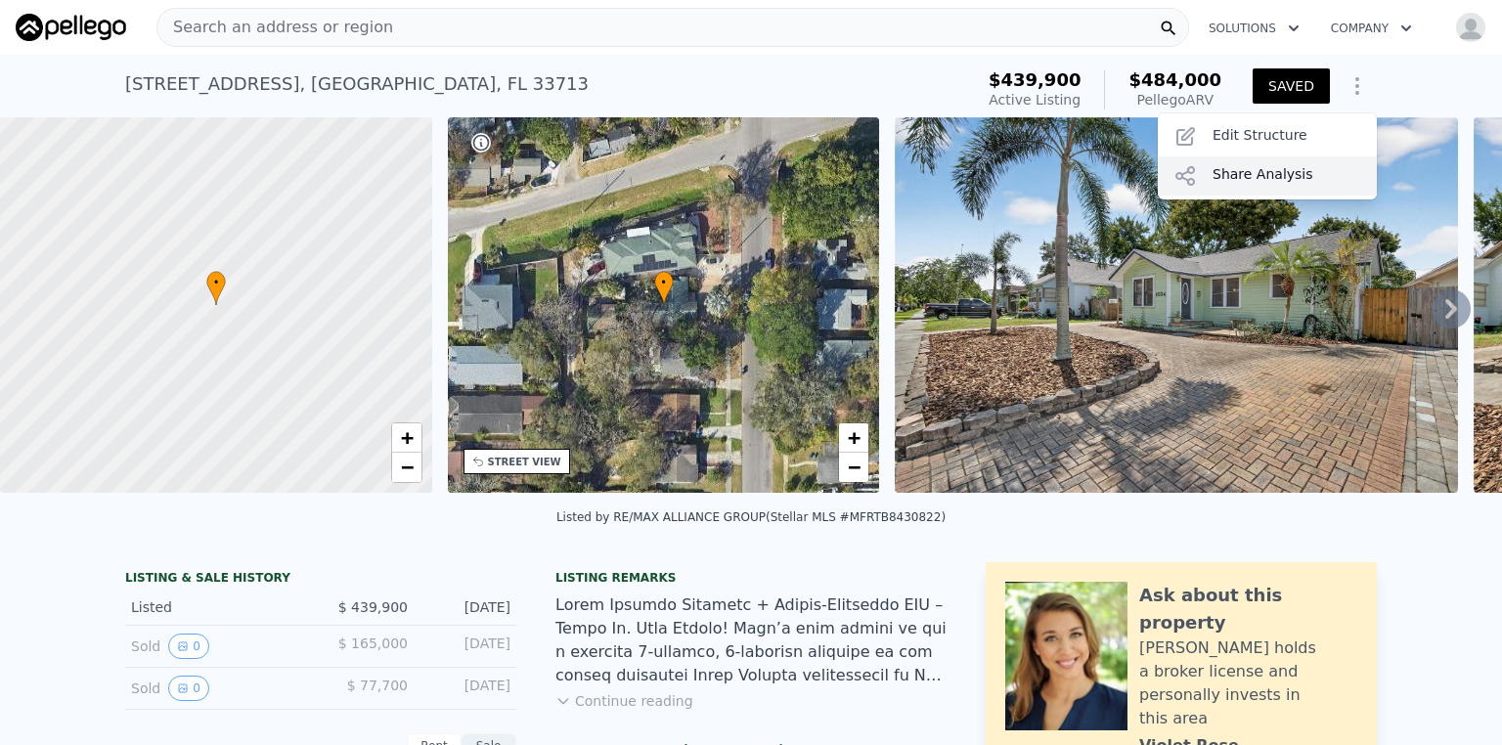
click at [1299, 170] on div "Share Analysis" at bounding box center [1267, 175] width 219 height 39
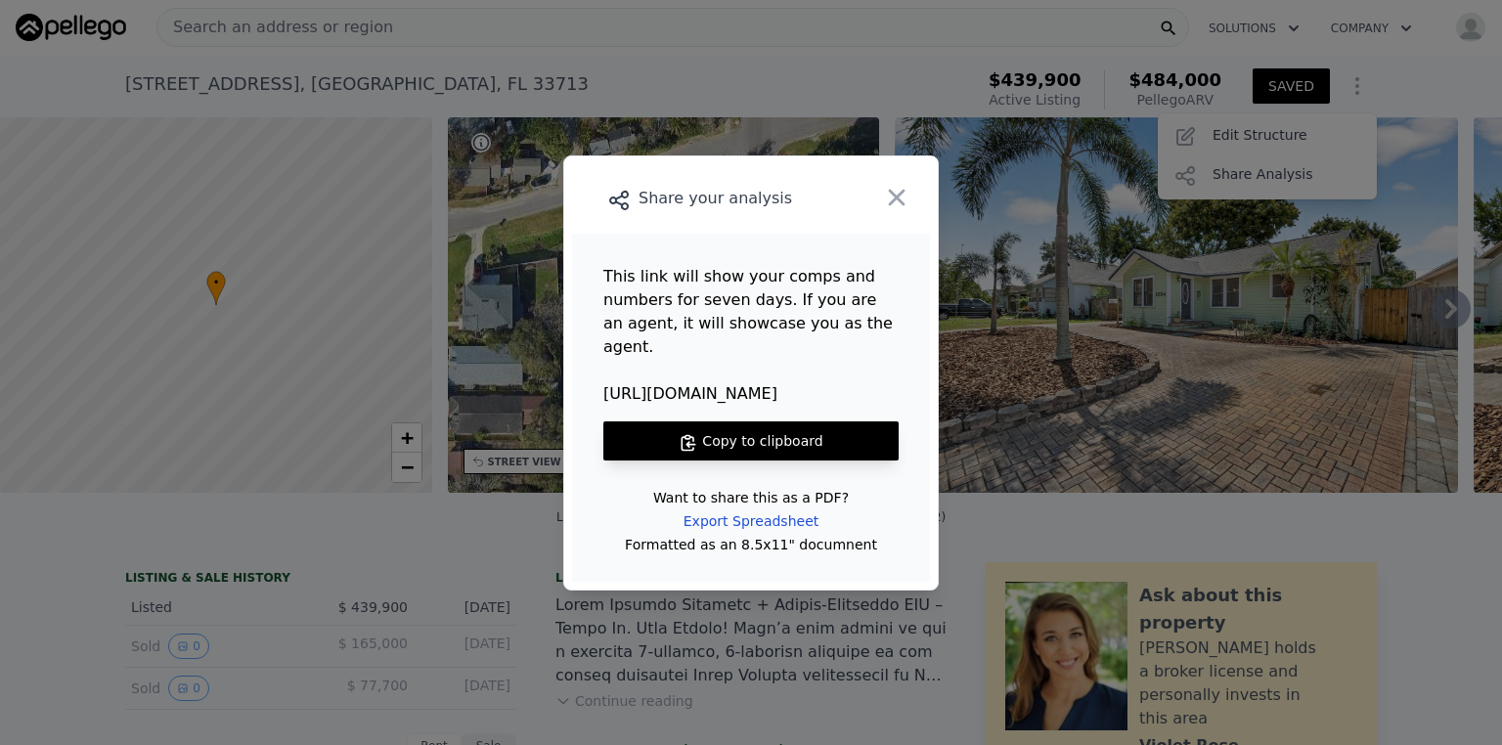
drag, startPoint x: 773, startPoint y: 382, endPoint x: 592, endPoint y: 380, distance: 181.9
click at [592, 382] on main "This link will show your comps and numbers for seven days. If you are an agent,…" at bounding box center [751, 408] width 358 height 348
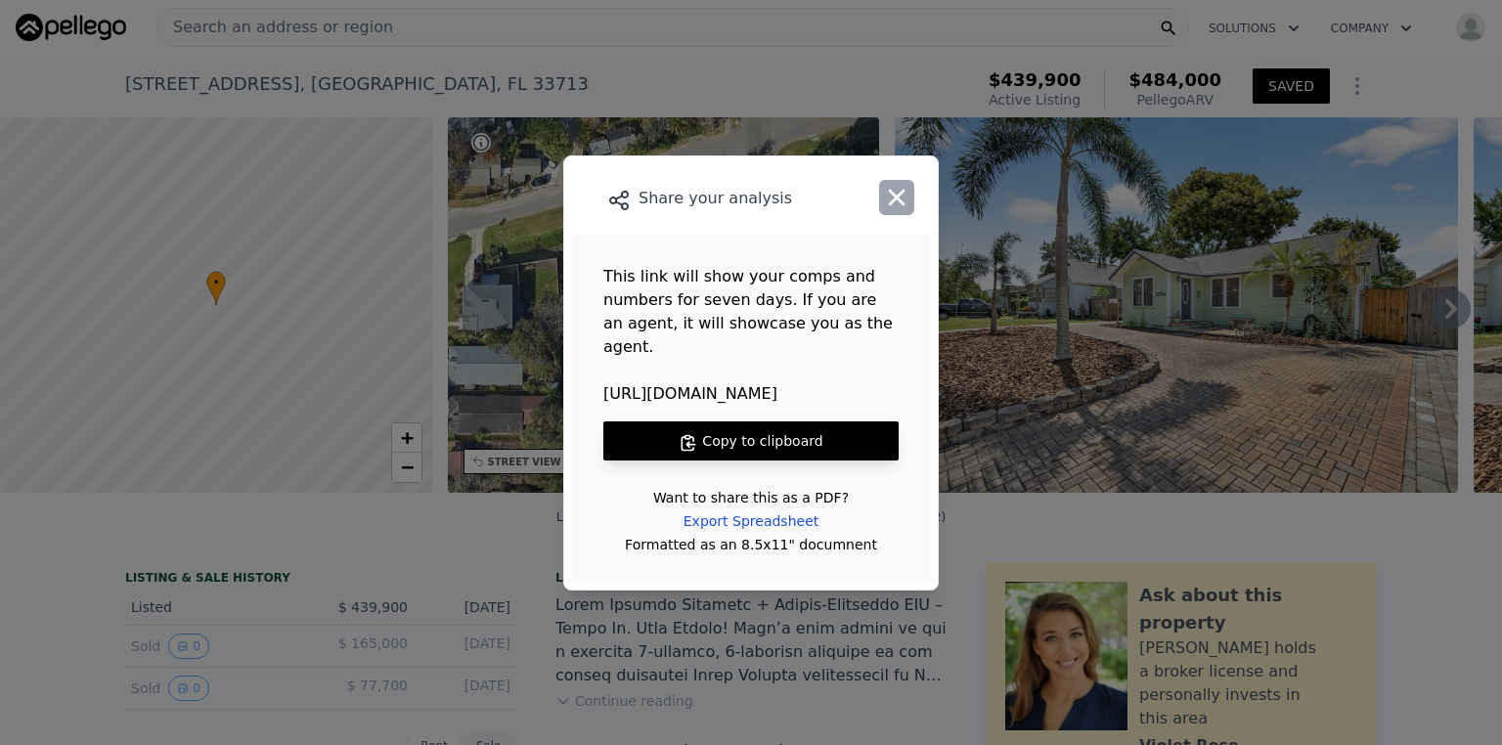
click at [901, 203] on icon "button" at bounding box center [897, 197] width 17 height 17
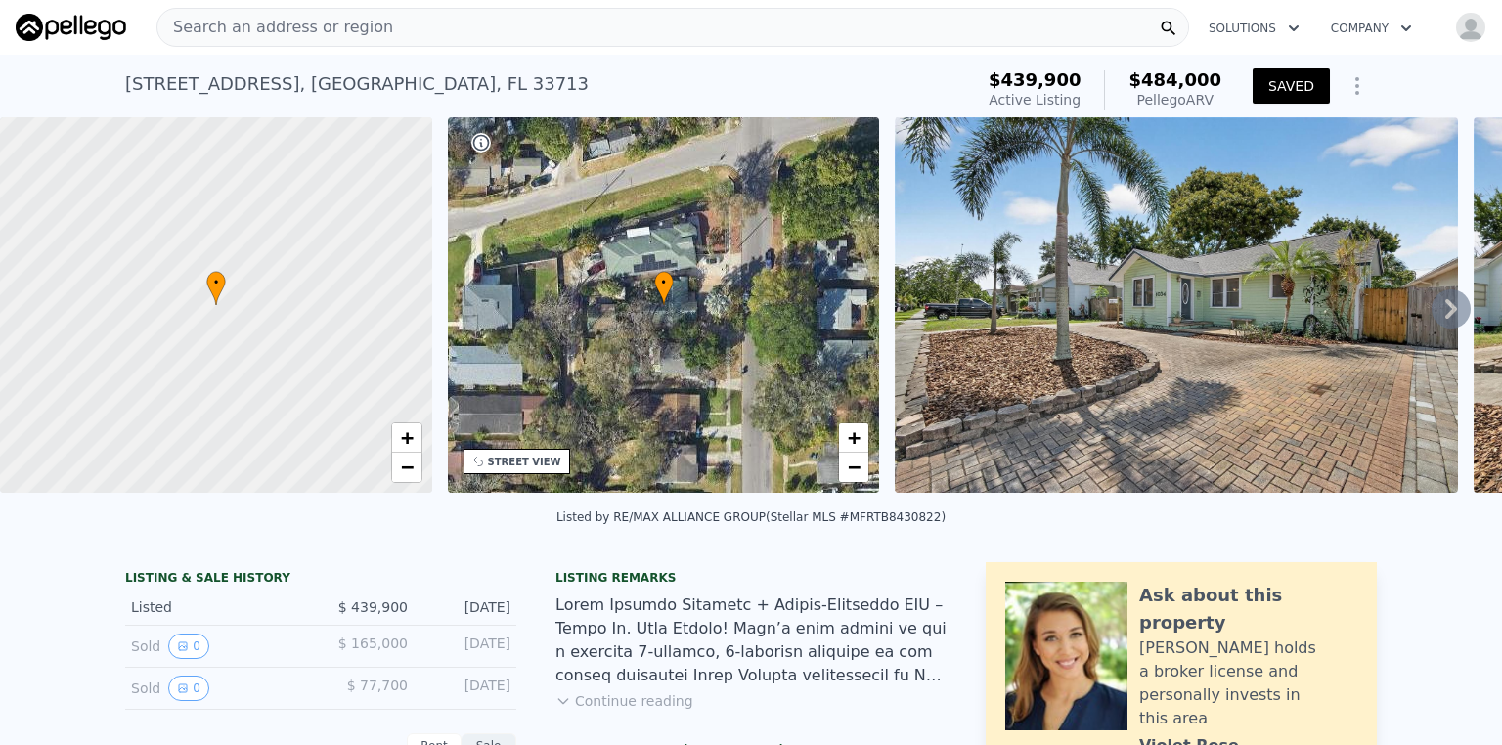
click at [1457, 35] on img "button" at bounding box center [1470, 27] width 31 height 31
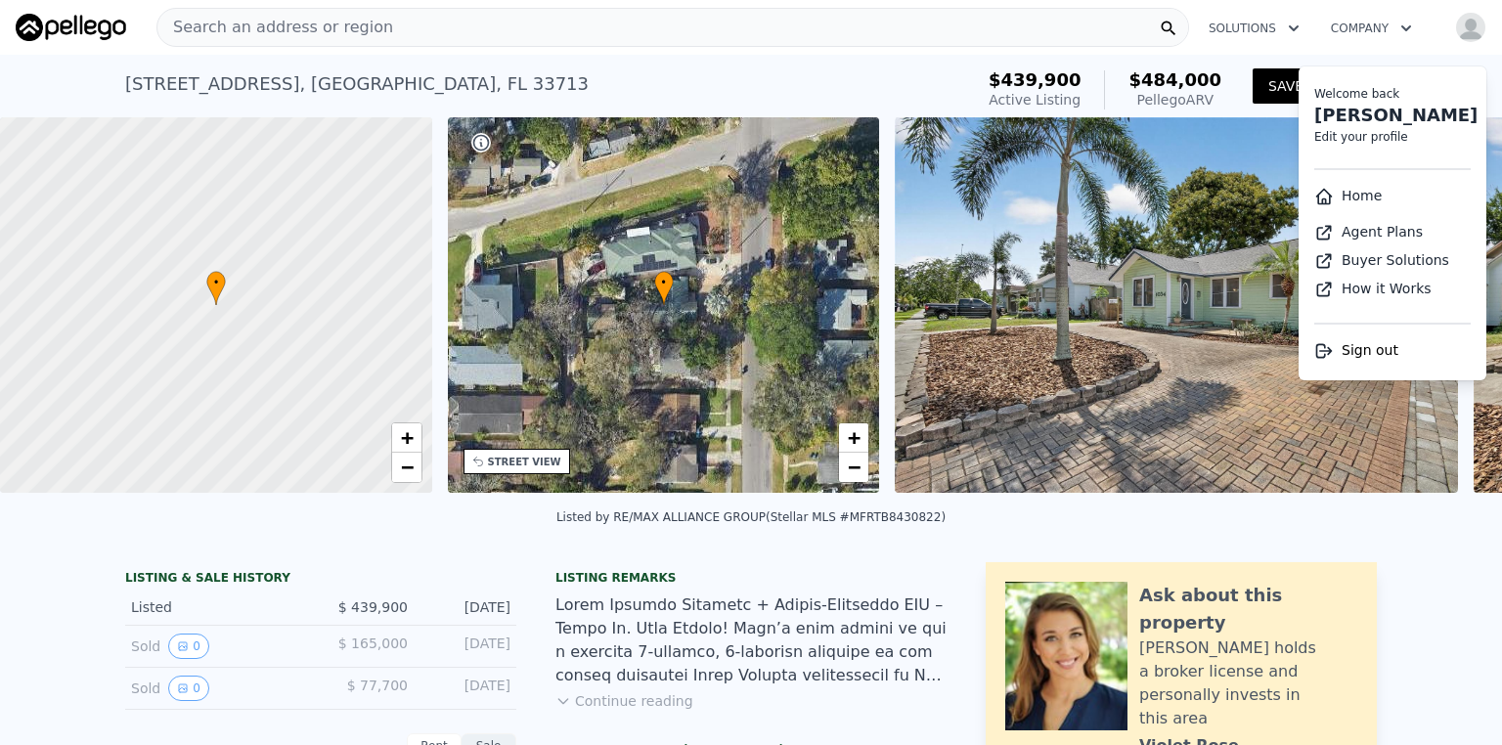
click at [1457, 35] on img "button" at bounding box center [1470, 27] width 31 height 31
